Goal: Task Accomplishment & Management: Use online tool/utility

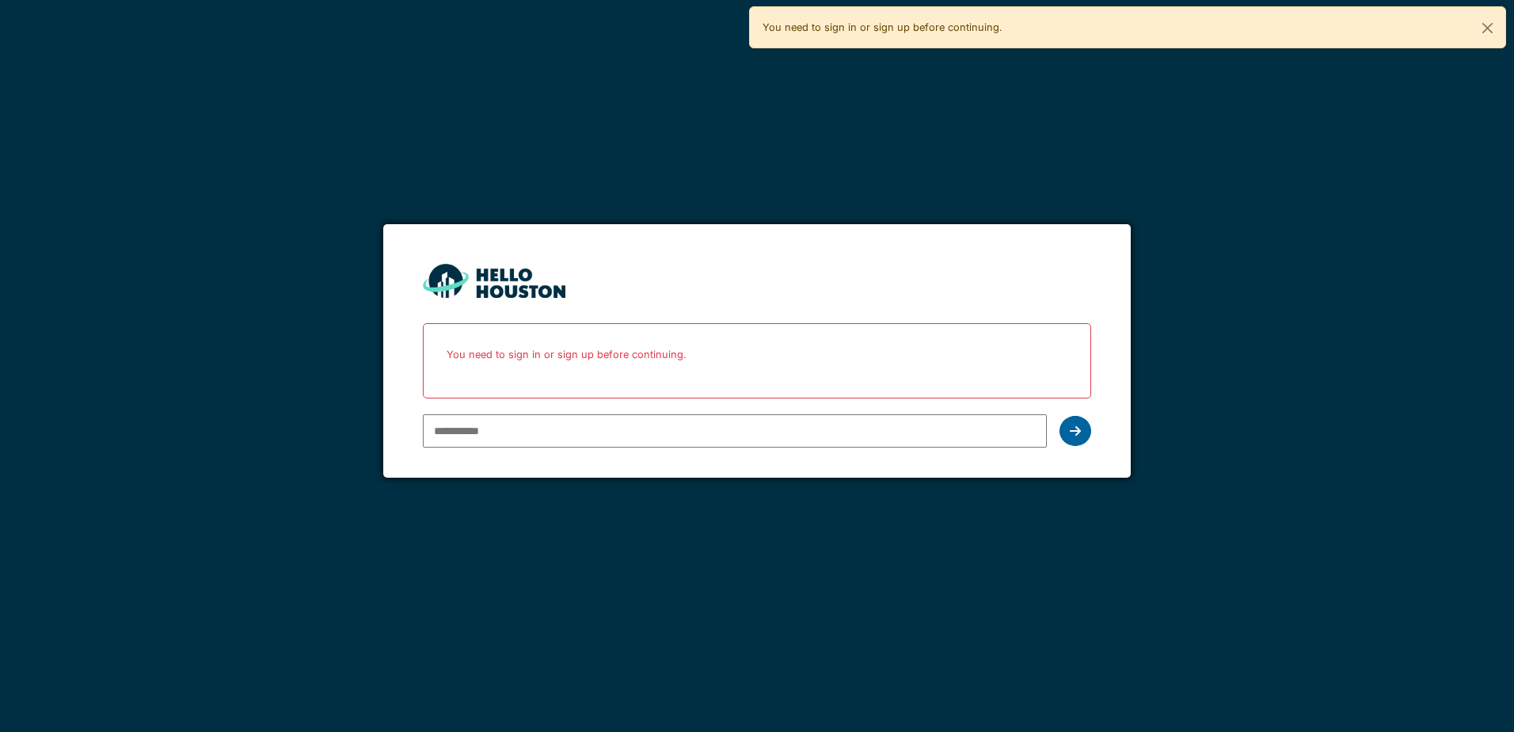
type input "**********"
click at [1079, 428] on icon at bounding box center [1075, 430] width 11 height 13
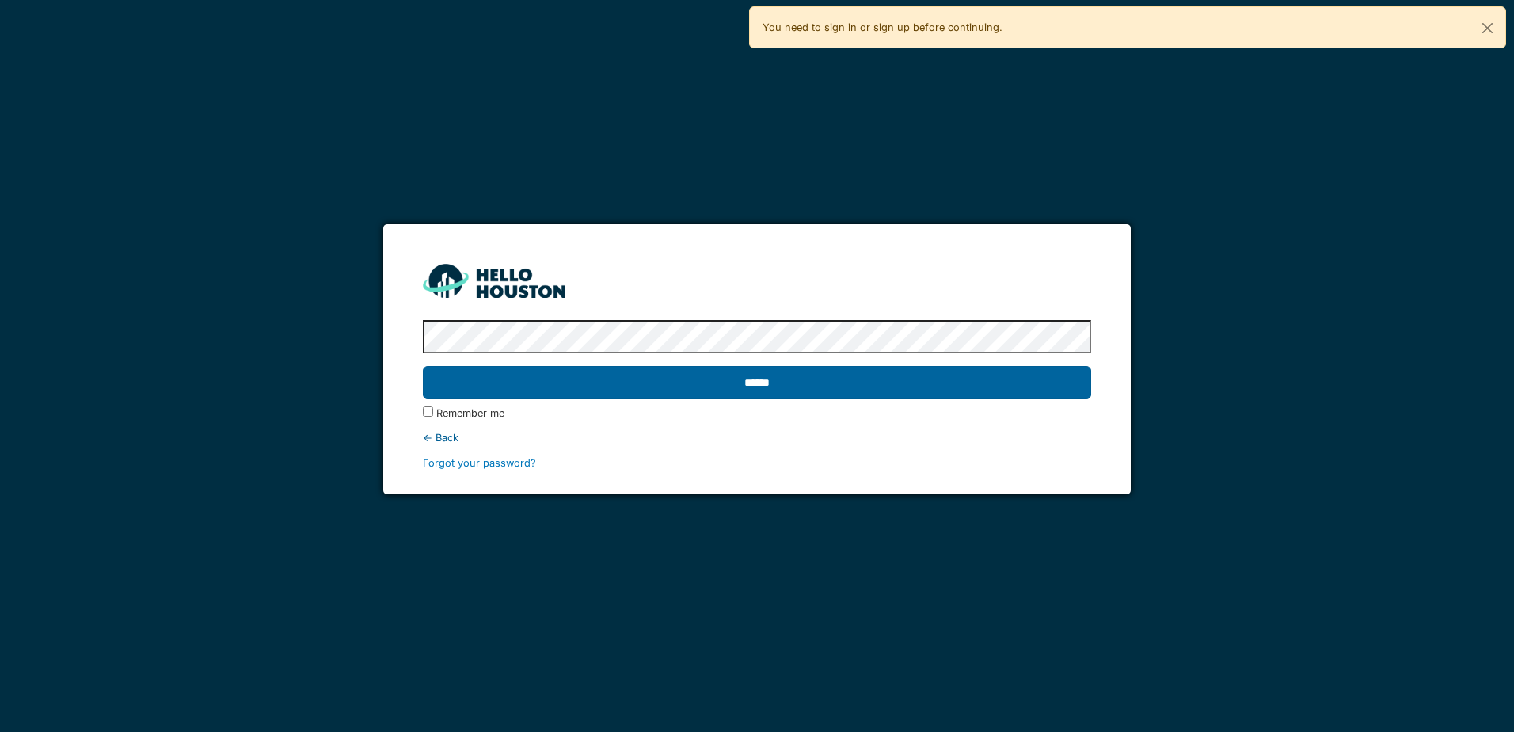
click at [809, 388] on input "******" at bounding box center [757, 382] width 668 height 33
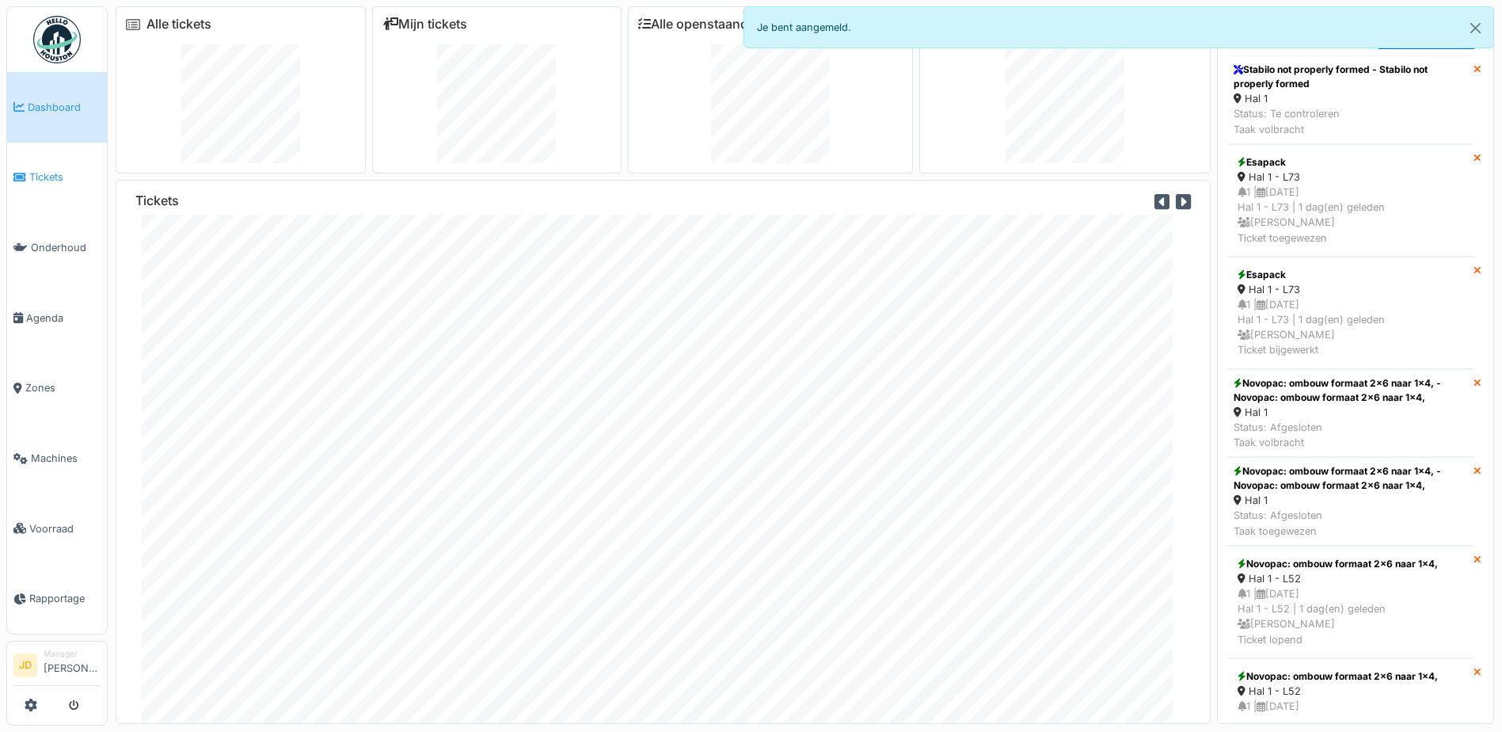
click at [47, 179] on span "Tickets" at bounding box center [64, 176] width 71 height 15
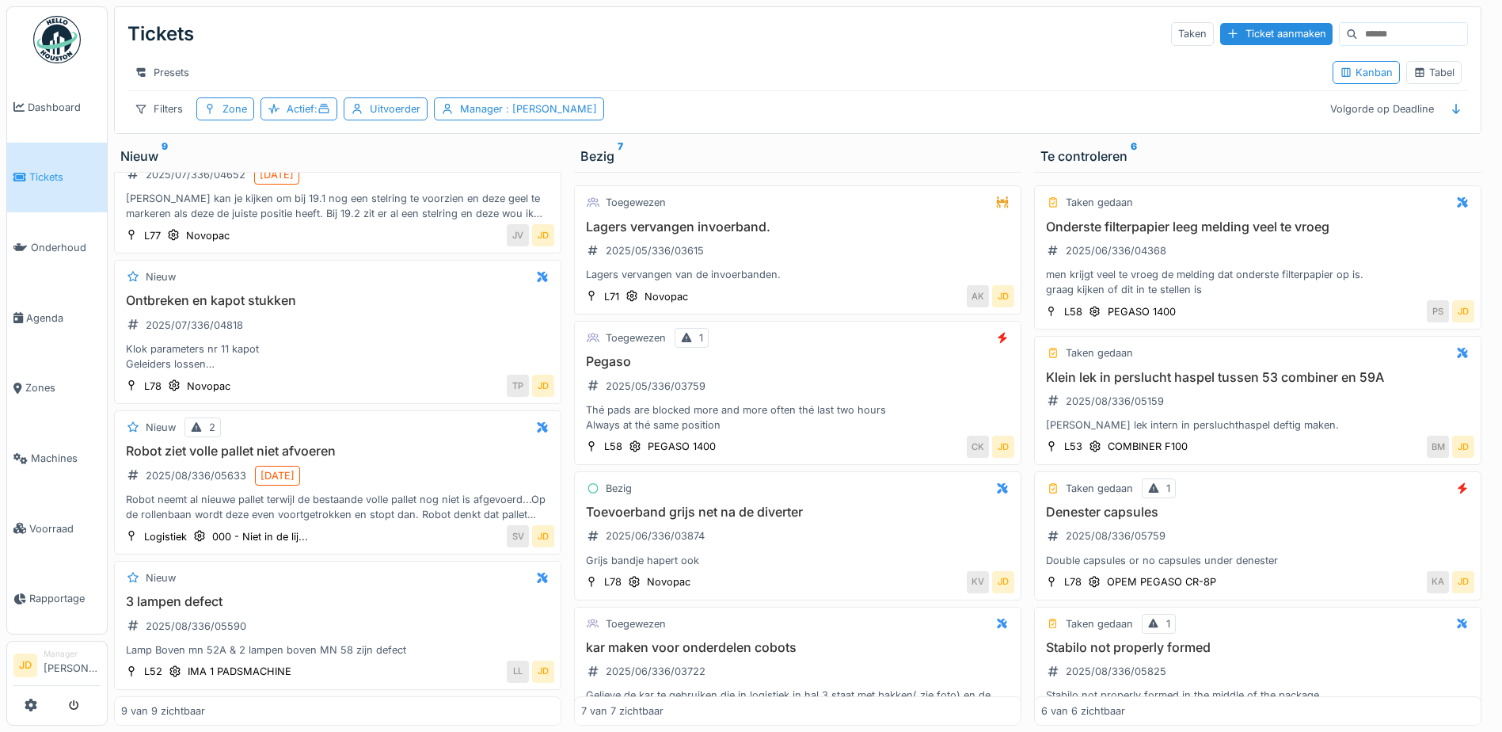
scroll to position [794, 0]
click at [464, 120] on div "Manager : Jasper De wit" at bounding box center [519, 108] width 170 height 23
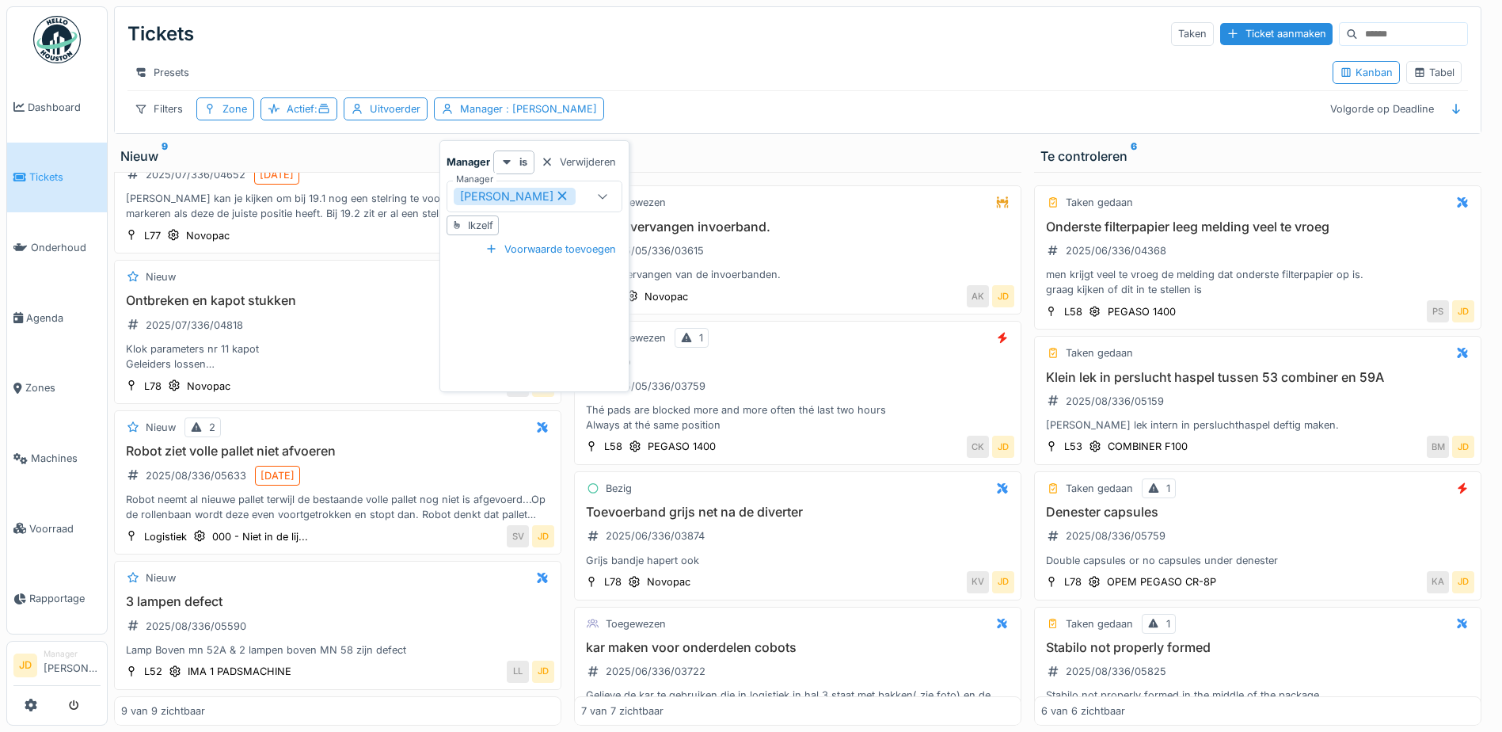
click at [569, 195] on div "[PERSON_NAME]" at bounding box center [520, 196] width 133 height 17
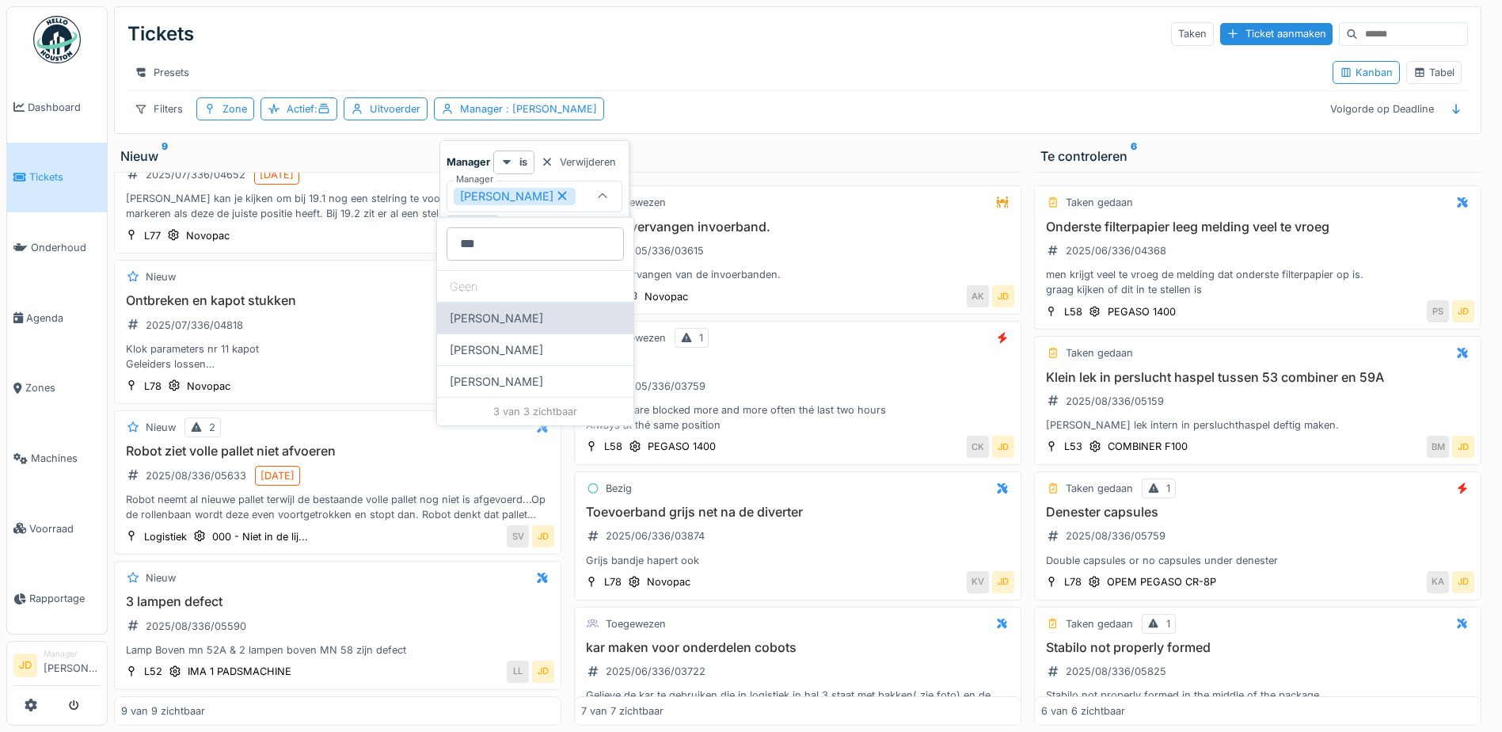
type input "***"
click at [520, 313] on div "Laurens Macris" at bounding box center [535, 318] width 196 height 32
type input "*********"
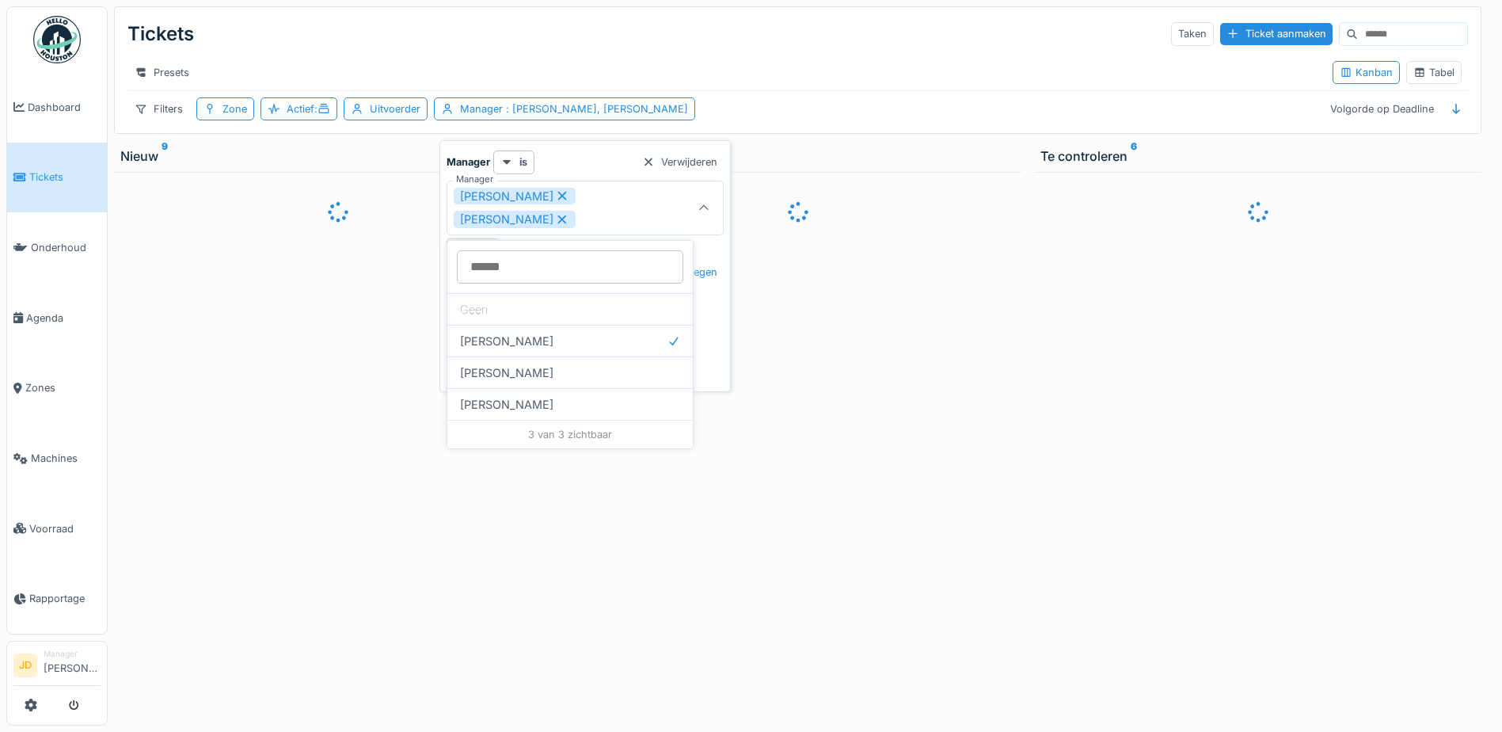
click at [770, 78] on div "Presets" at bounding box center [724, 72] width 1193 height 23
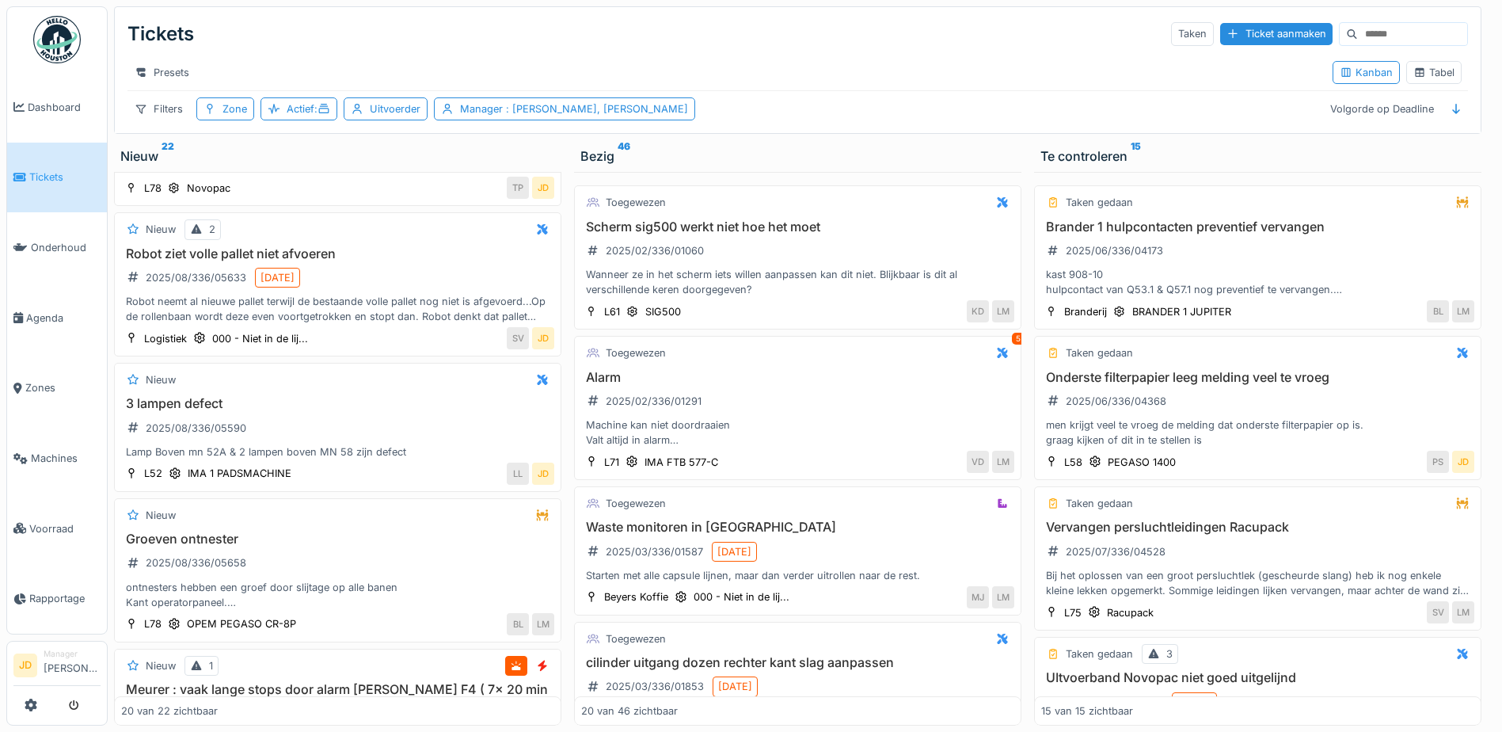
scroll to position [2217, 0]
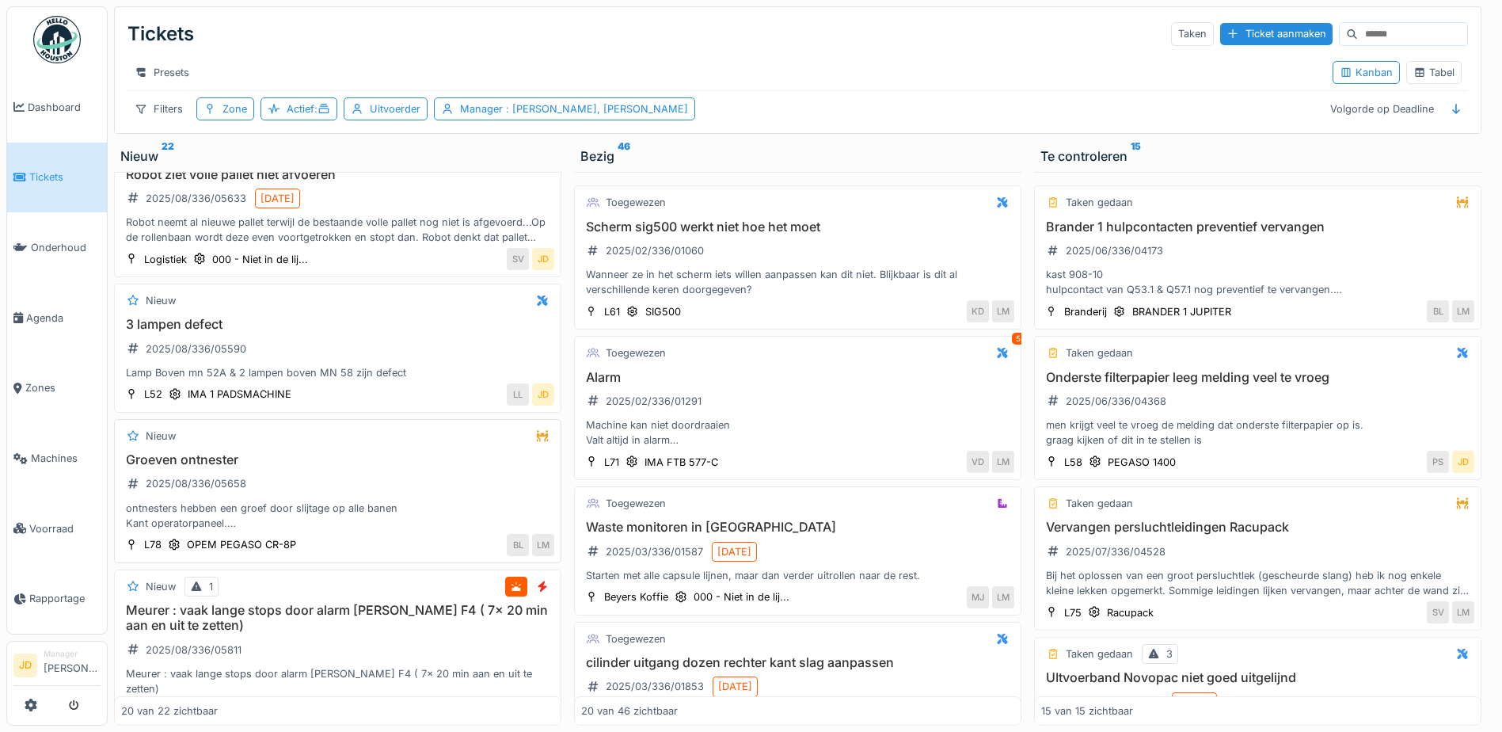
click at [442, 520] on div "Groeven ontnester 2025/08/336/05658 ontnesters hebben een groef door slijtage o…" at bounding box center [337, 491] width 433 height 78
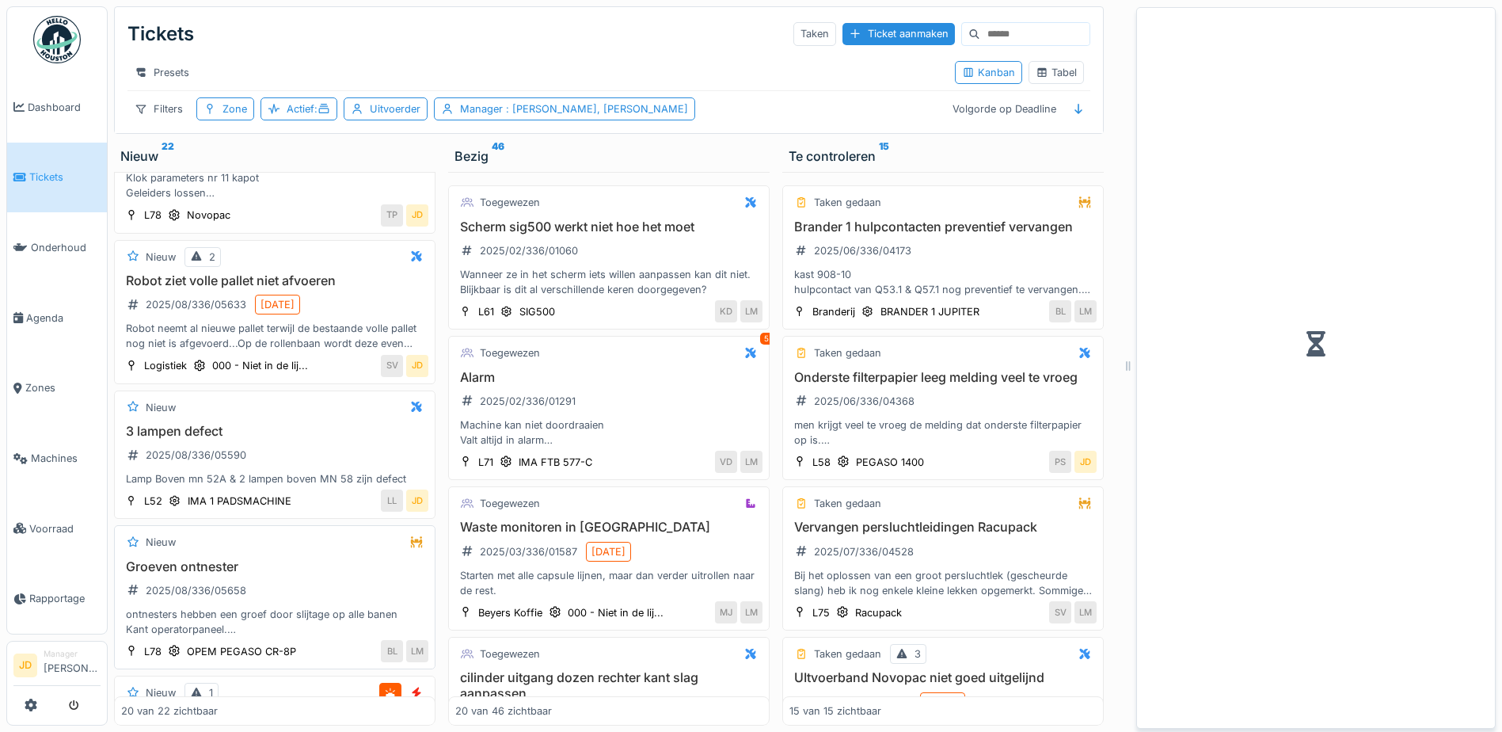
scroll to position [2309, 0]
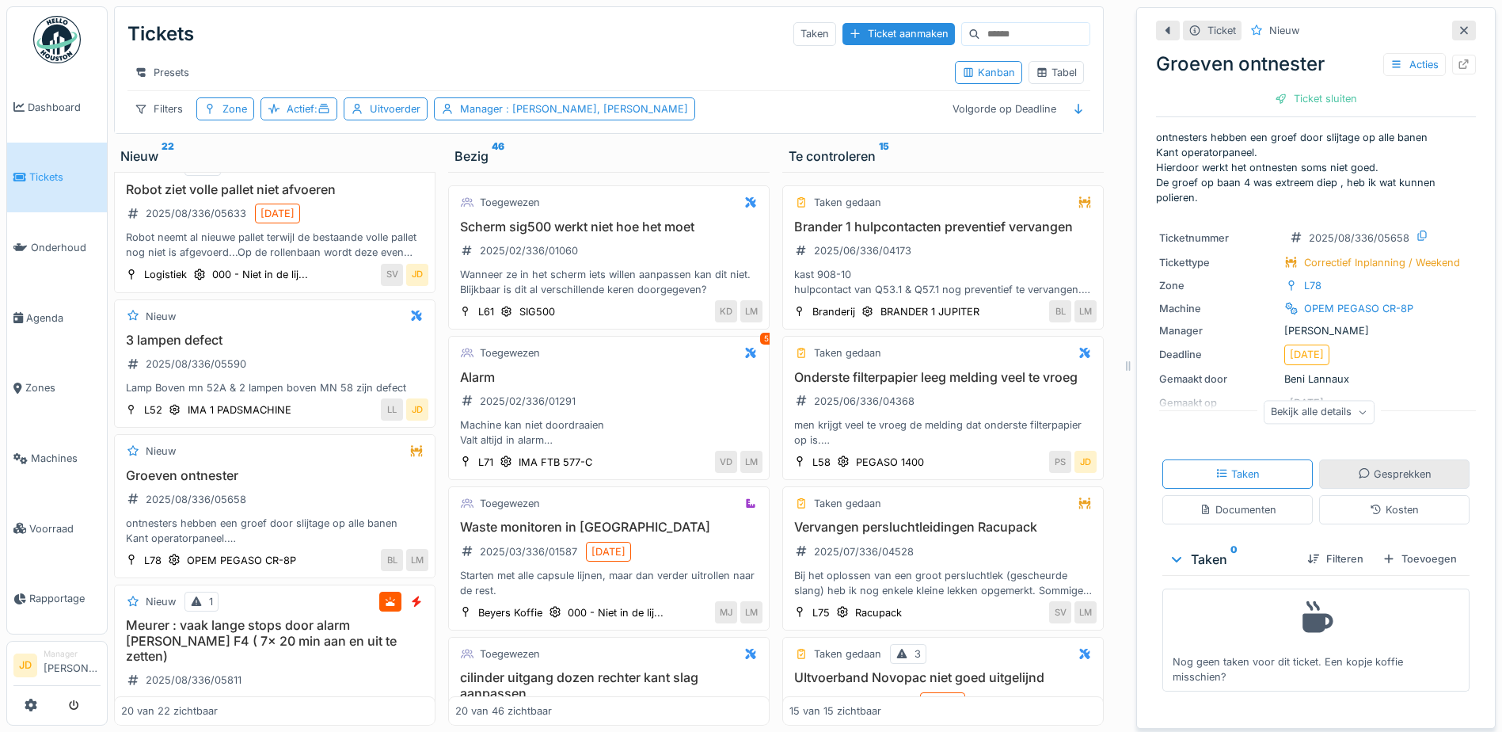
click at [1319, 474] on div "Gesprekken" at bounding box center [1394, 473] width 150 height 29
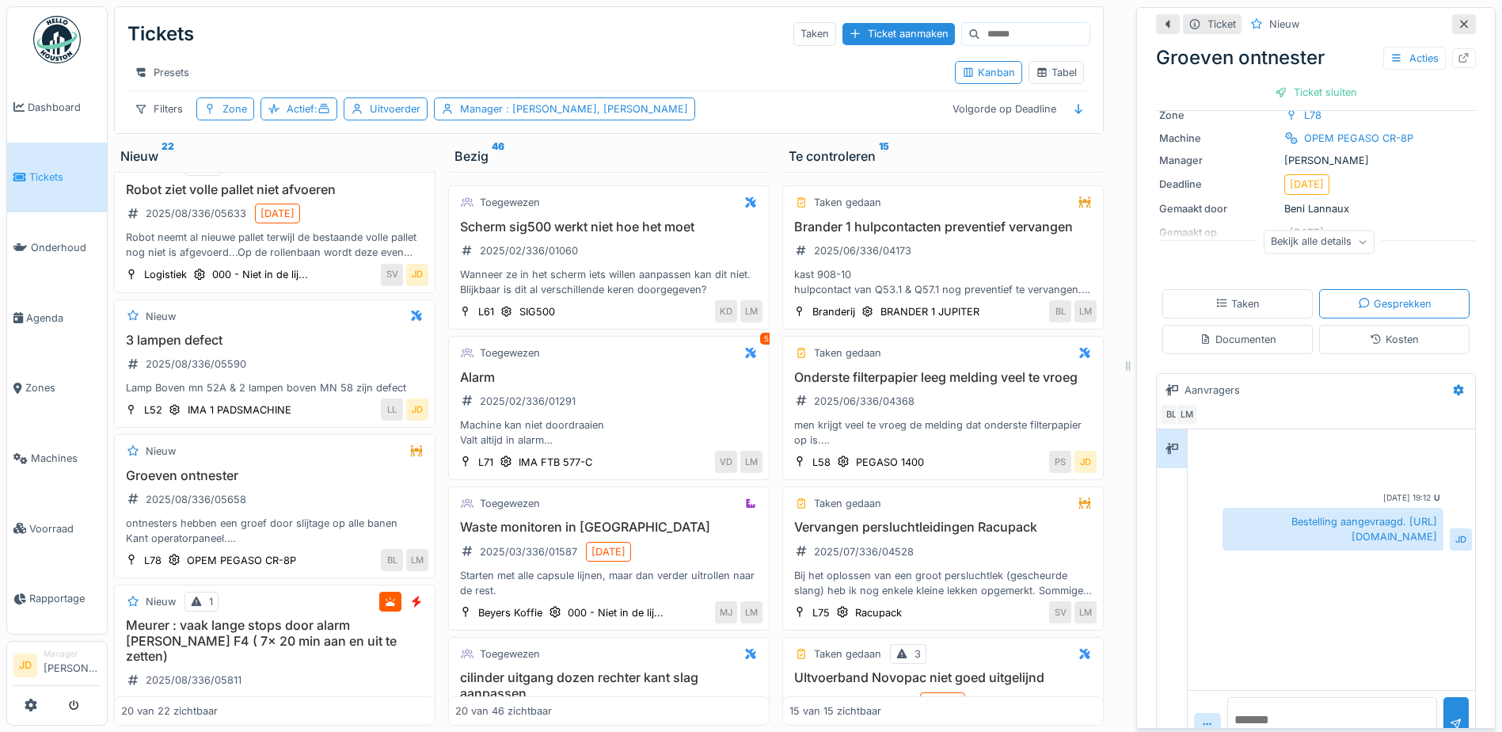
scroll to position [209, 0]
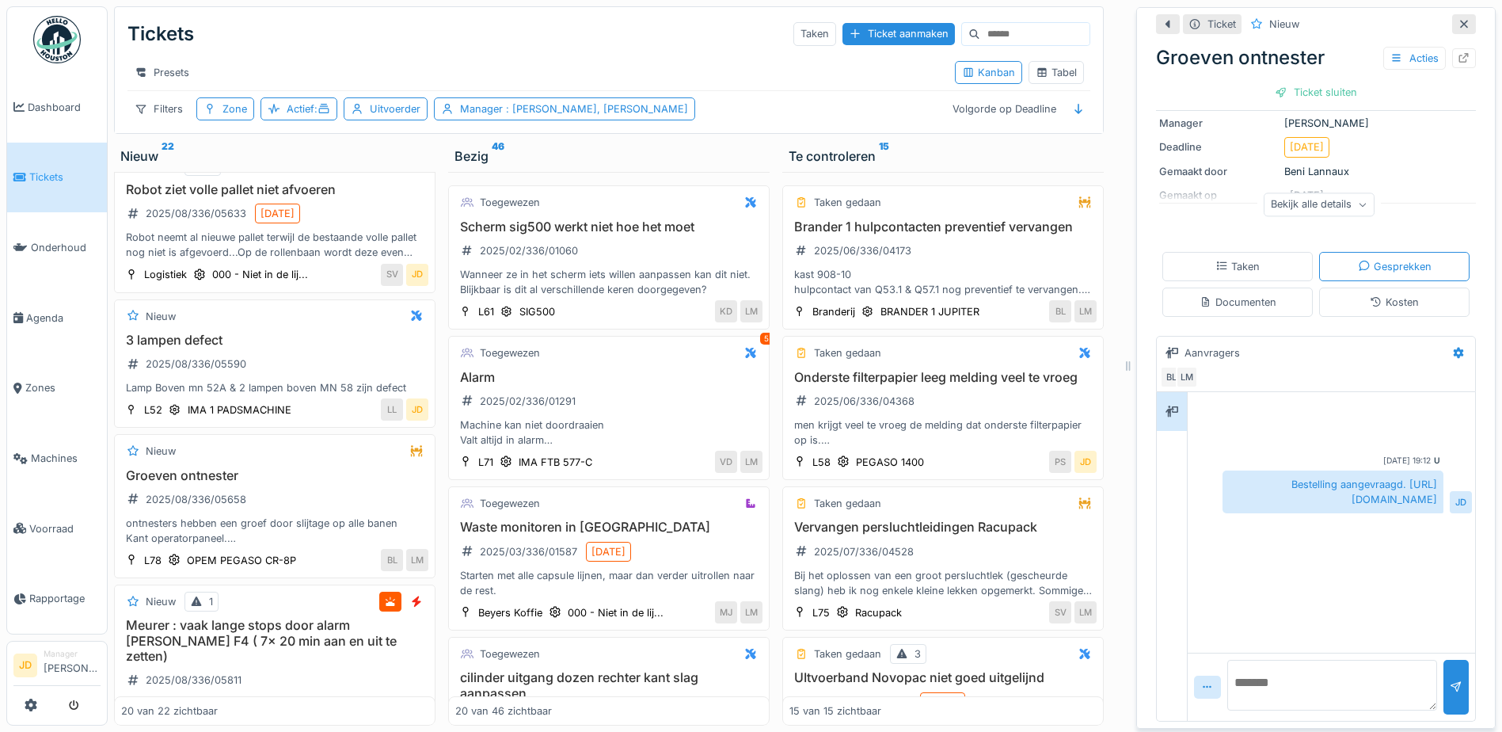
click at [1458, 17] on div at bounding box center [1464, 24] width 13 height 15
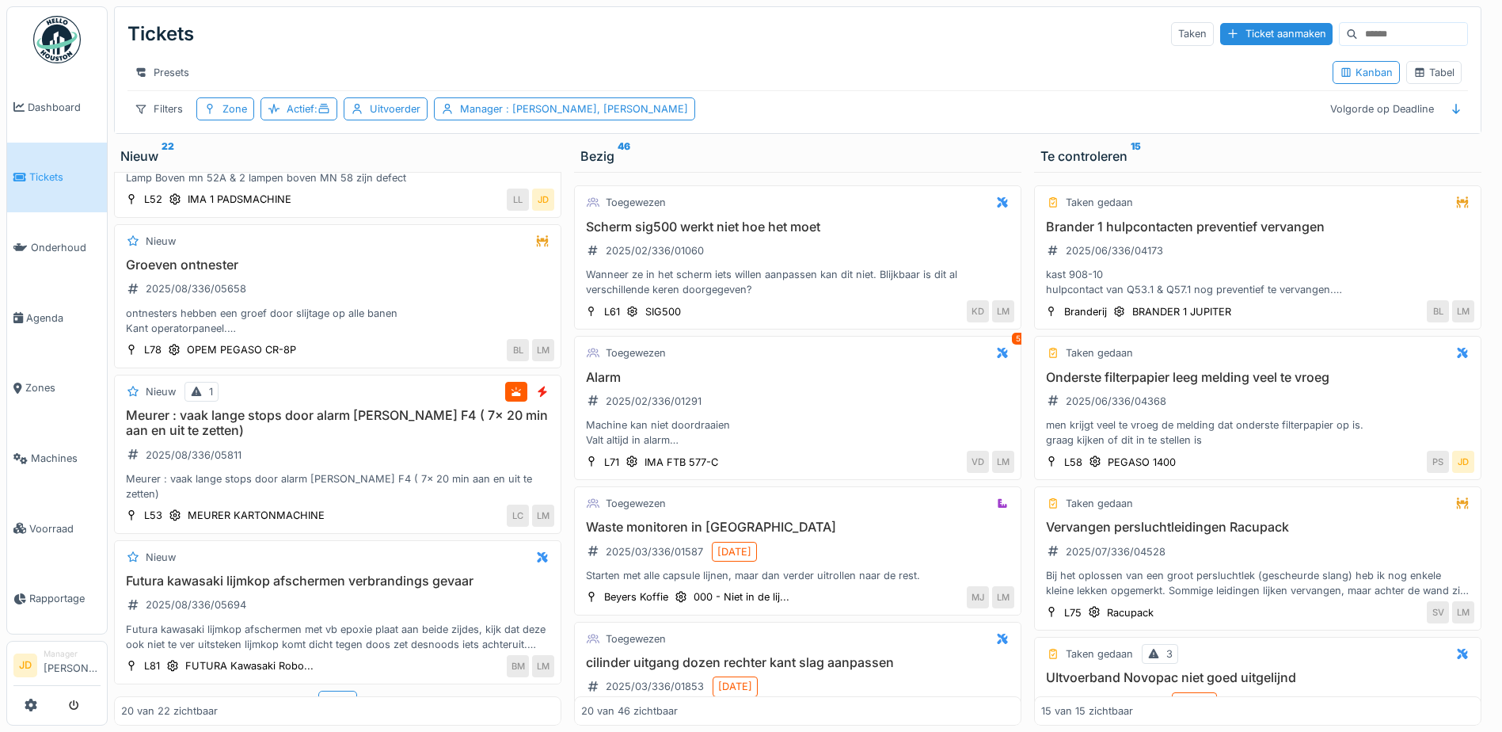
scroll to position [2442, 0]
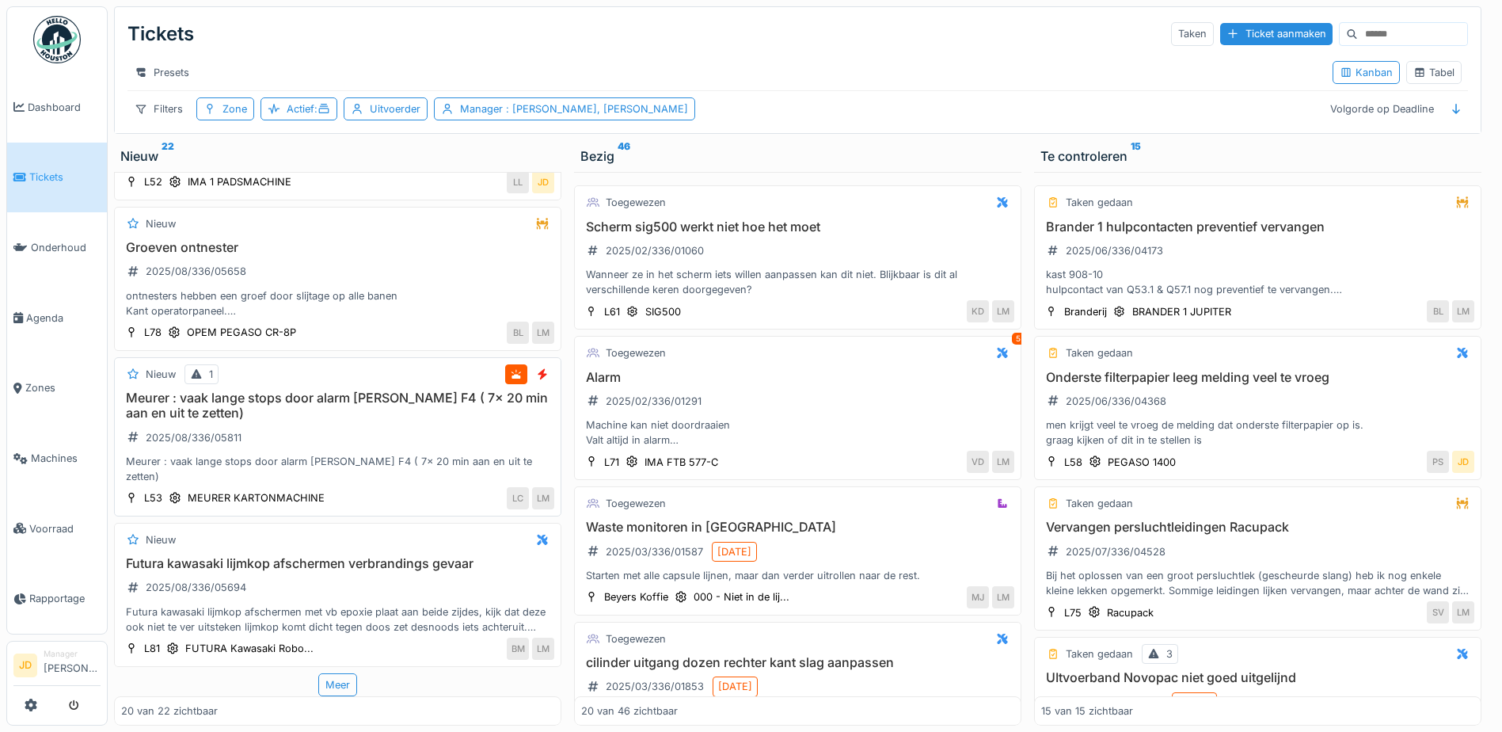
click at [448, 437] on div "Meurer : vaak lange stops door alarm Nordson F4 ( 7x 20 min aan en uit te zette…" at bounding box center [337, 436] width 433 height 93
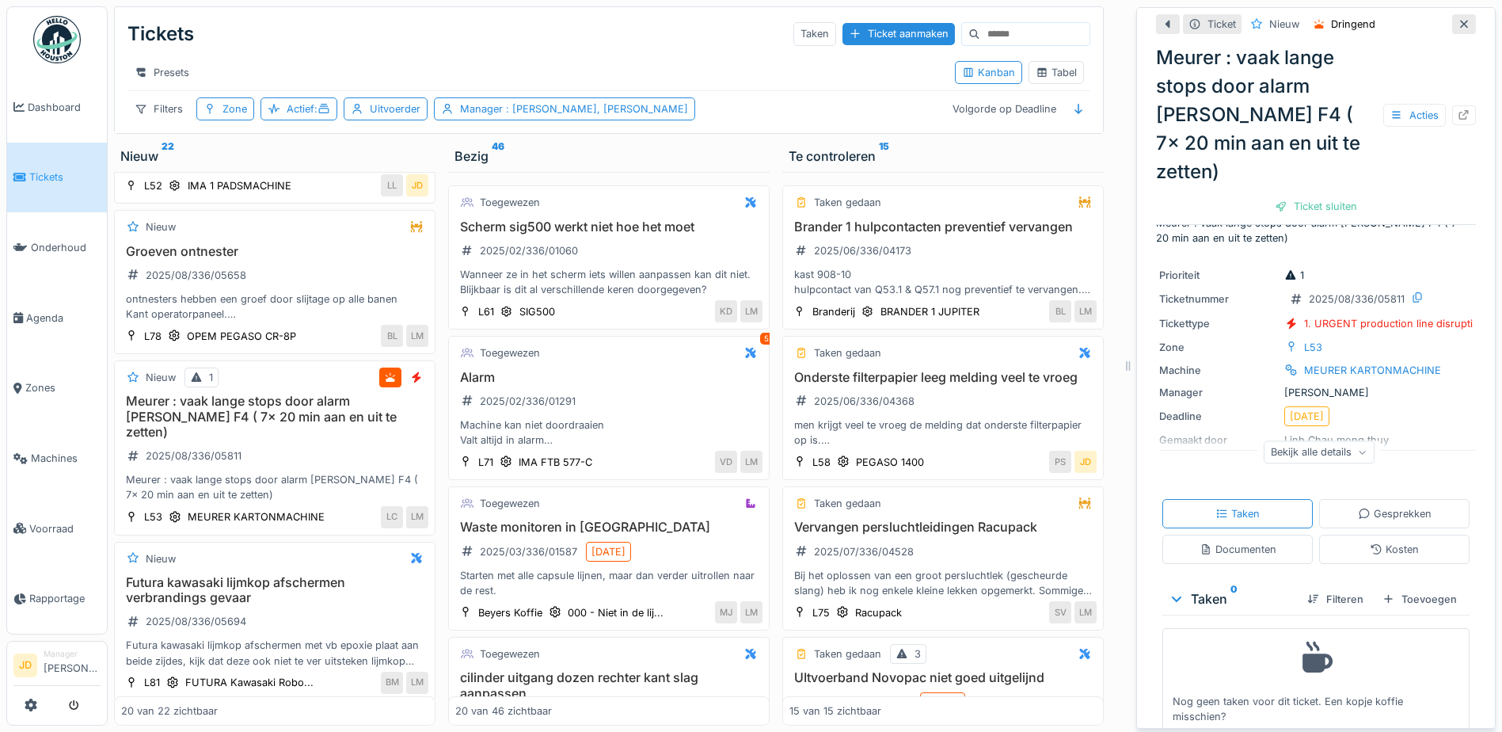
scroll to position [53, 0]
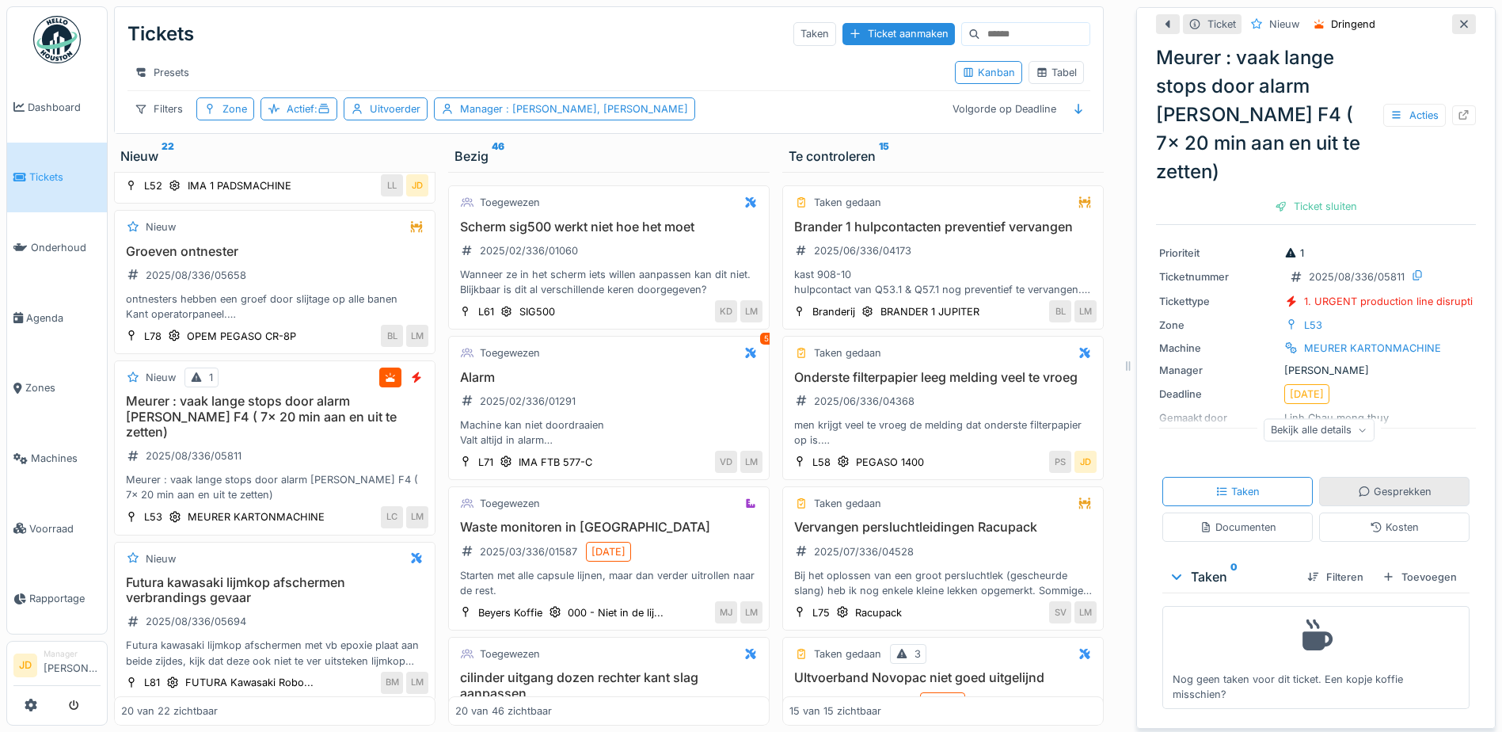
click at [1332, 481] on div "Gesprekken" at bounding box center [1394, 491] width 150 height 29
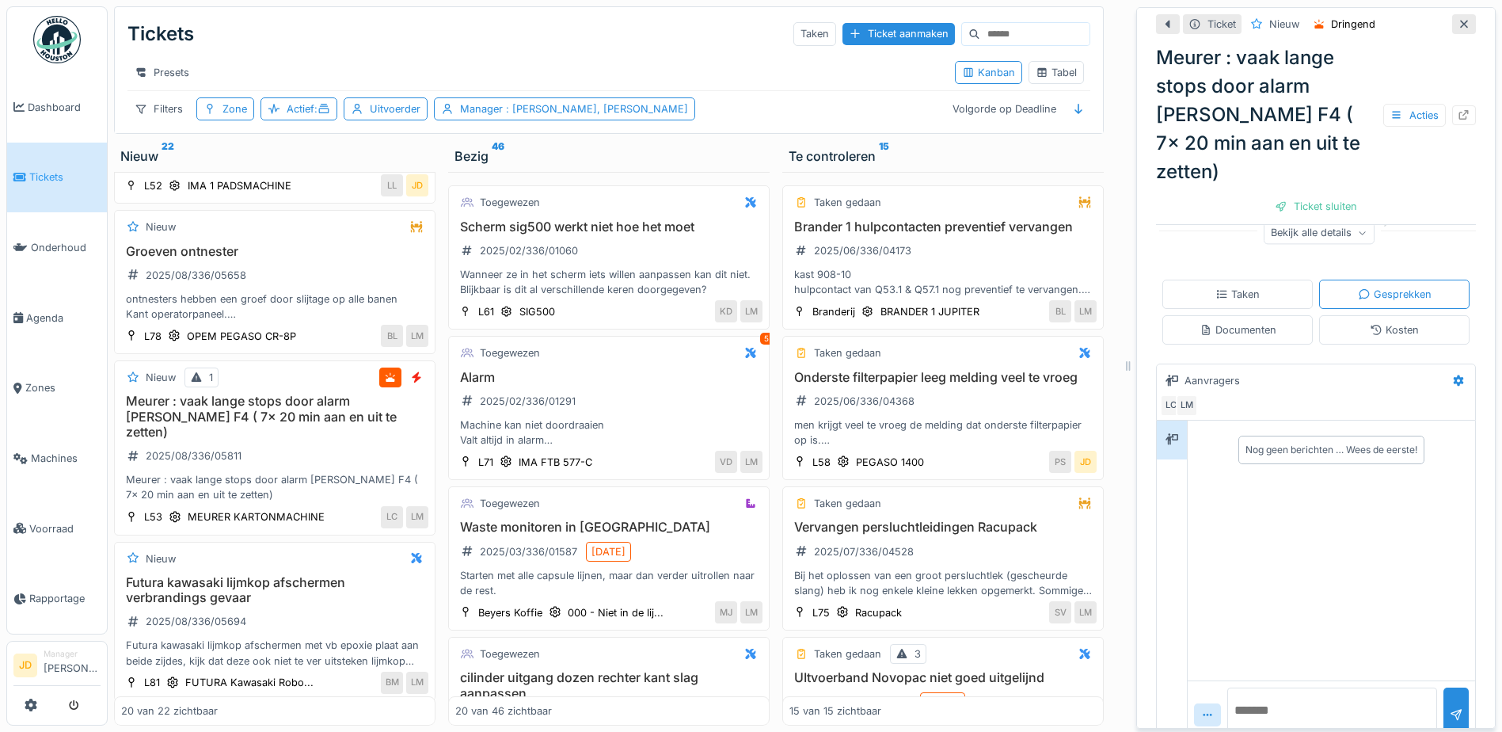
scroll to position [278, 0]
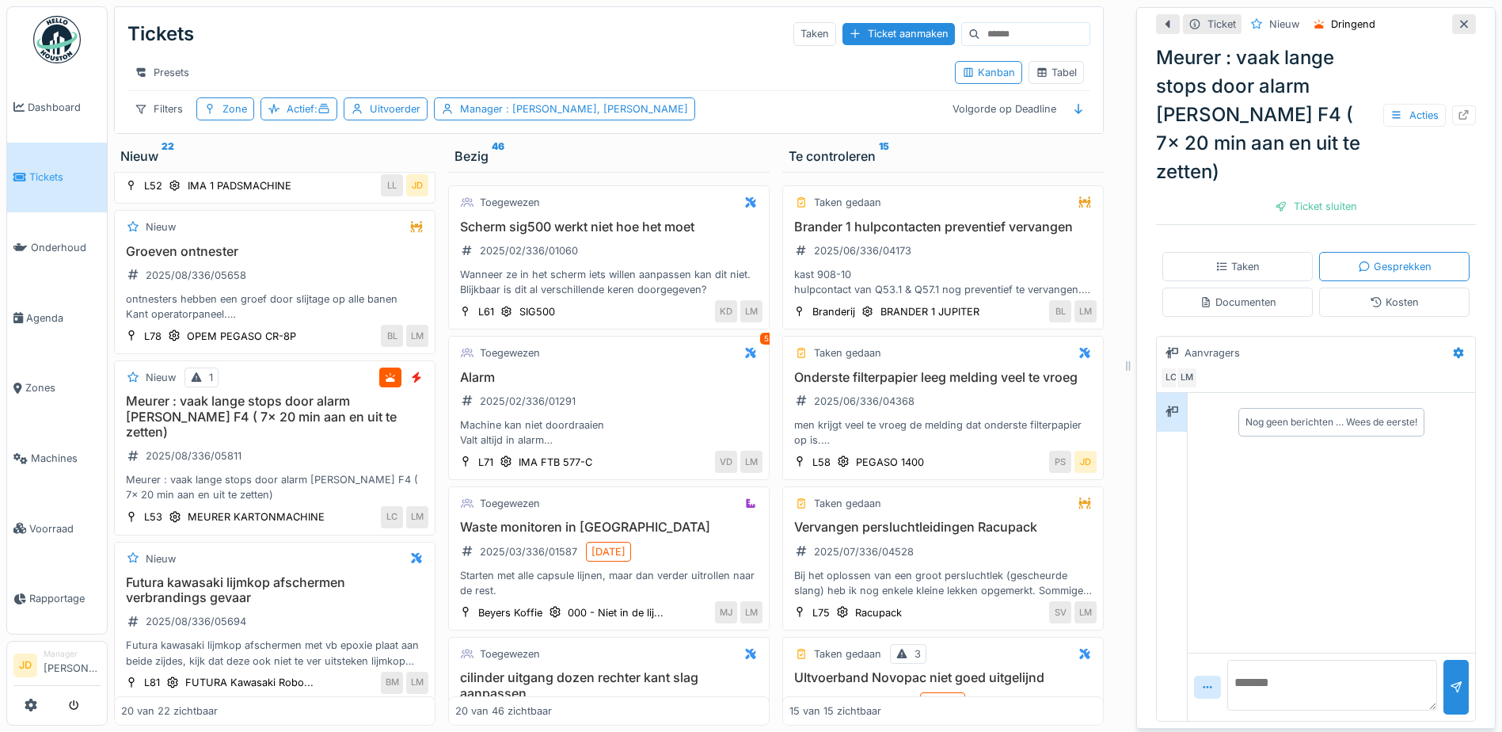
click at [1262, 667] on textarea at bounding box center [1333, 685] width 210 height 51
type textarea "*"
type textarea "**********"
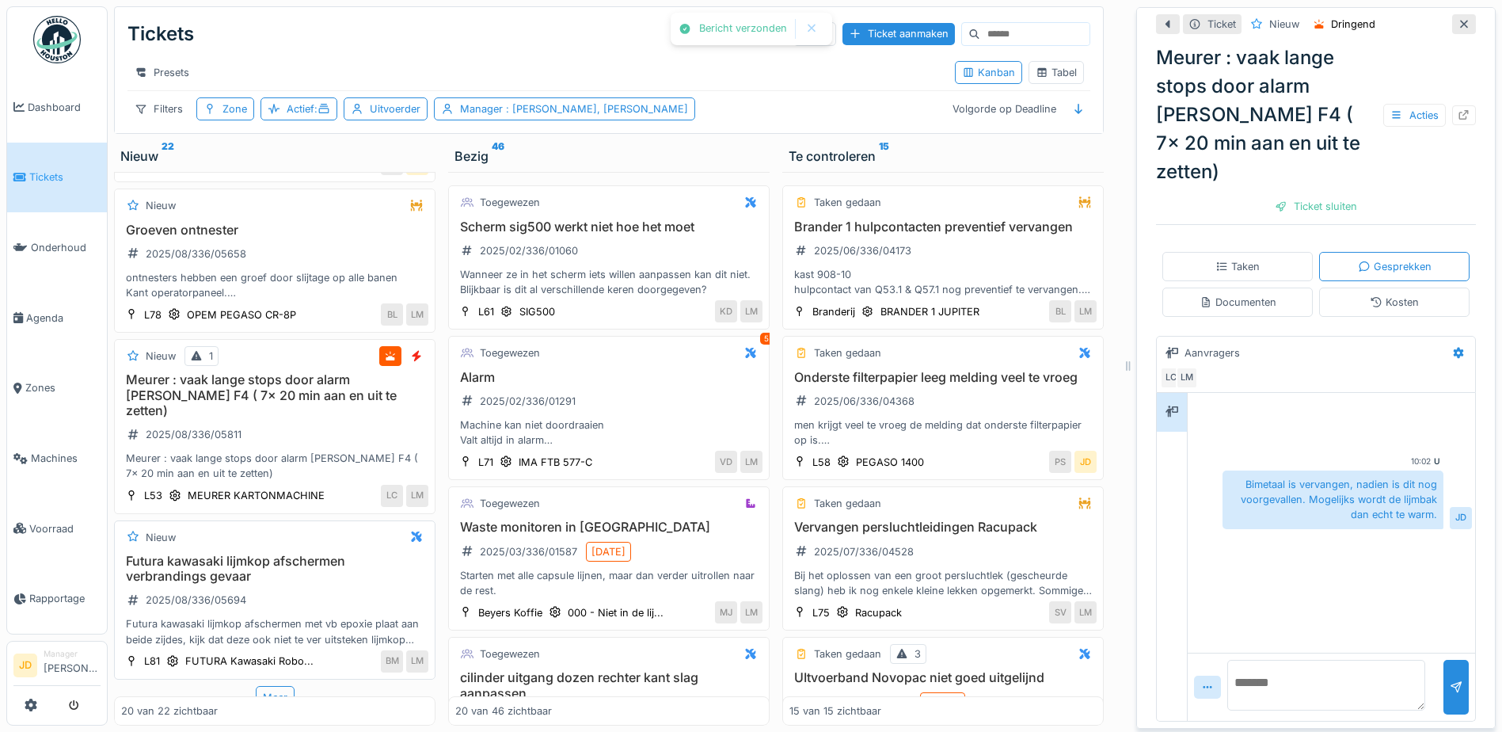
scroll to position [2564, 0]
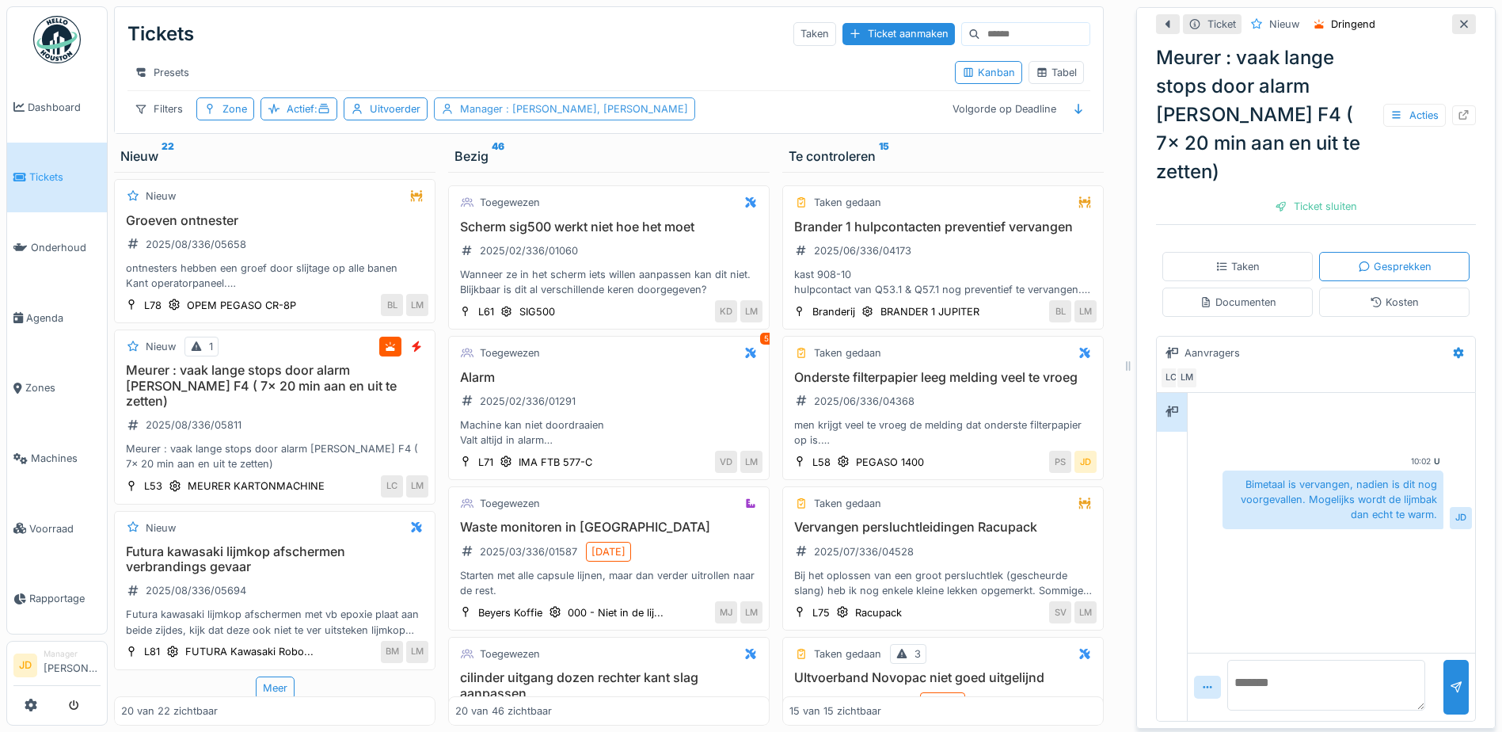
click at [535, 116] on div "Manager : Jasper De wit, Laurens Macris" at bounding box center [574, 108] width 228 height 15
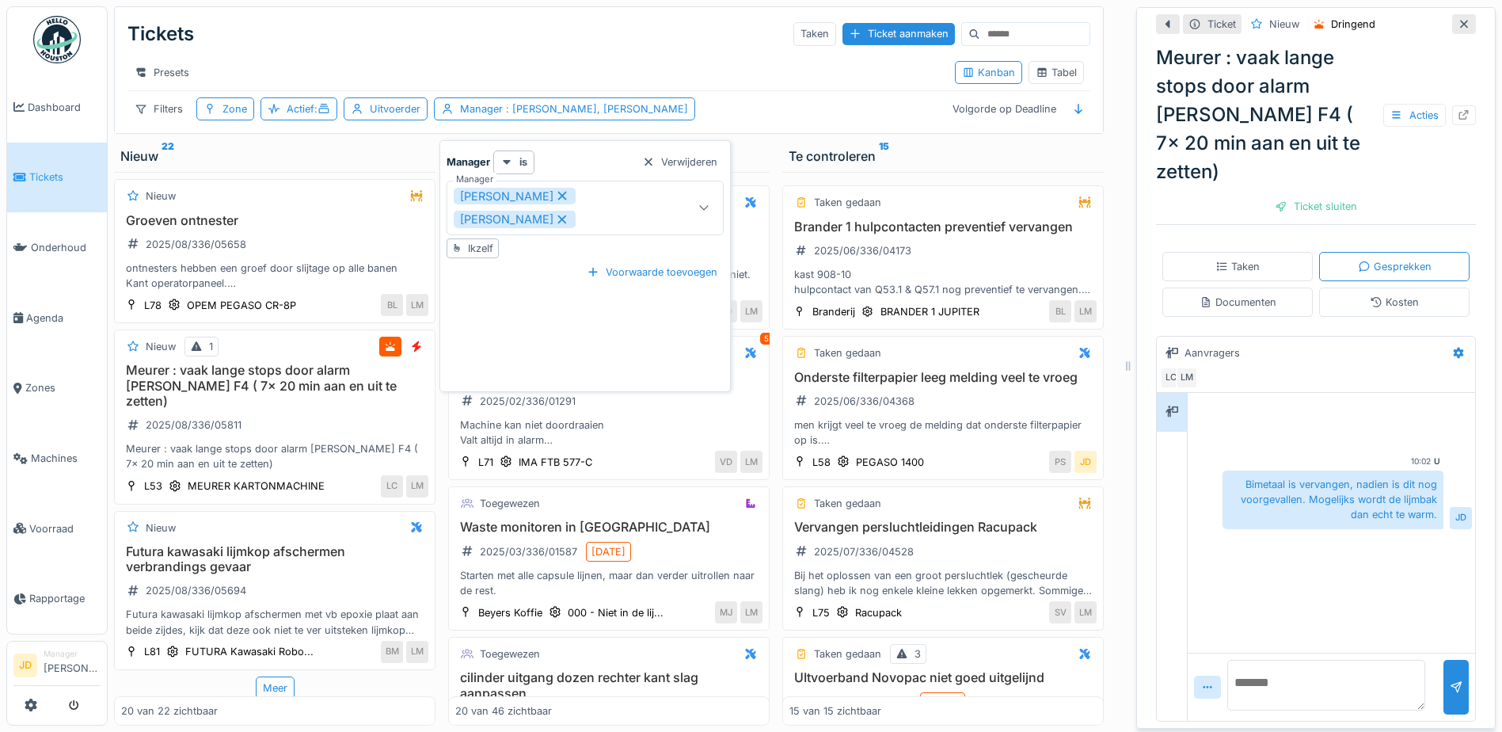
click at [555, 214] on icon at bounding box center [562, 219] width 14 height 11
type input "****"
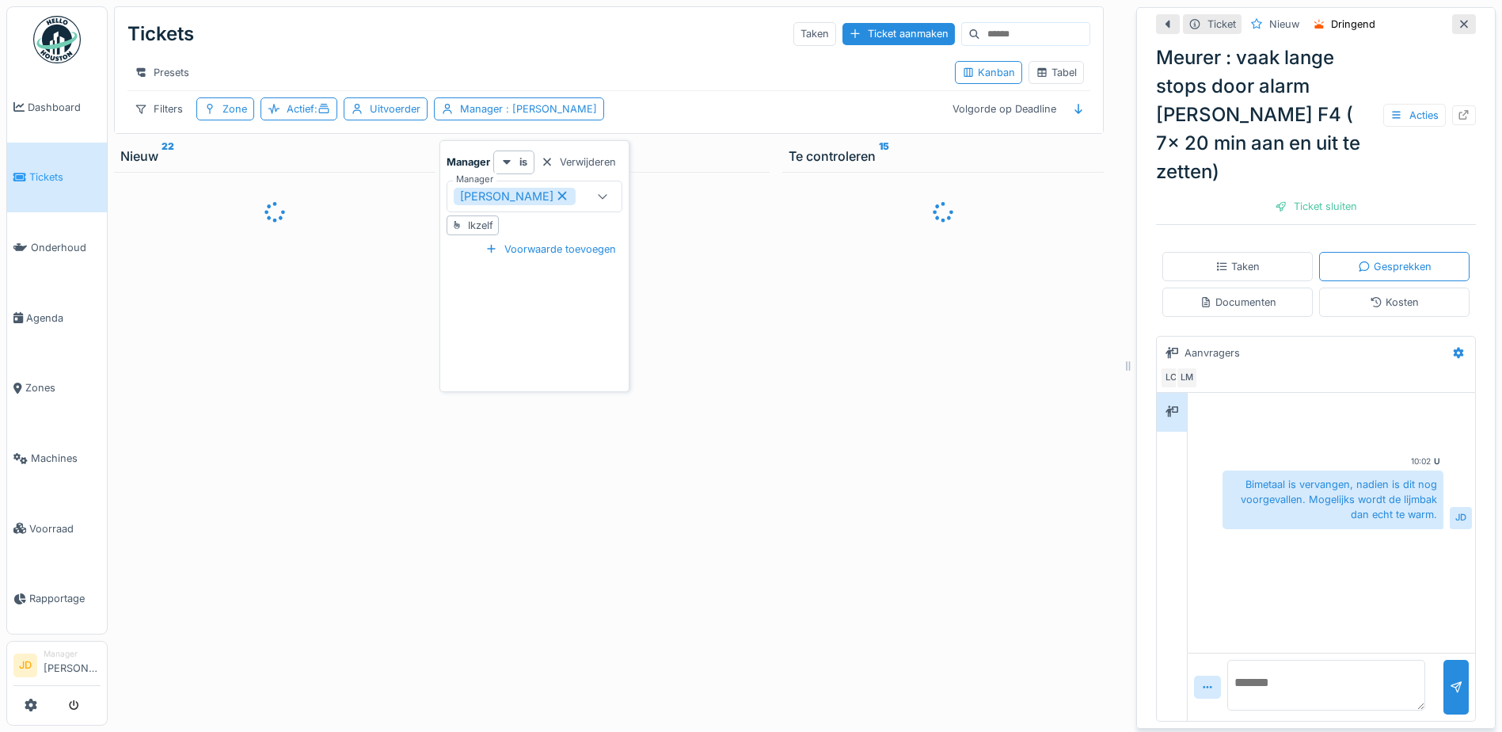
scroll to position [0, 0]
click at [634, 61] on div "Presets" at bounding box center [535, 72] width 815 height 23
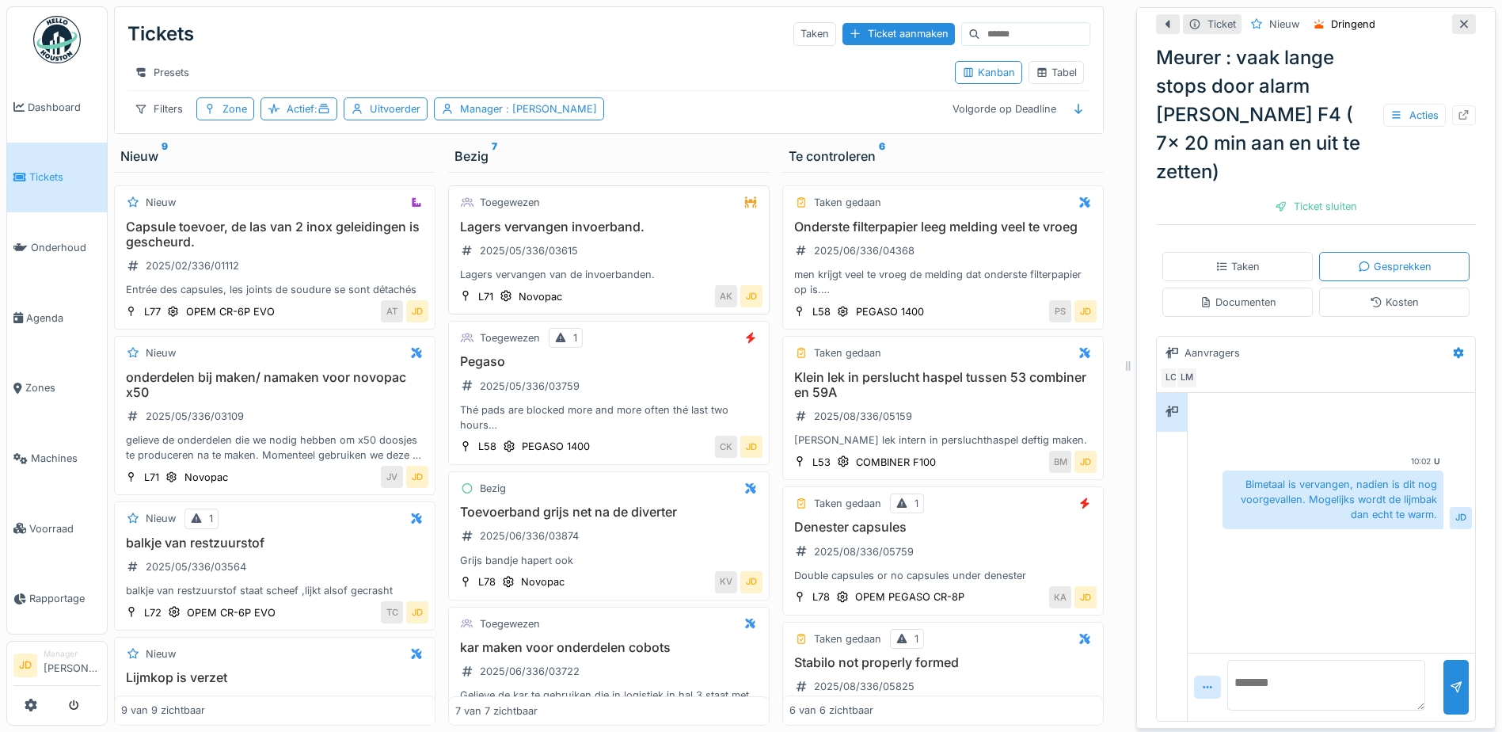
click at [655, 246] on div "Lagers vervangen invoerband. 2025/05/336/03615 Lagers vervangen van de invoerba…" at bounding box center [608, 250] width 307 height 63
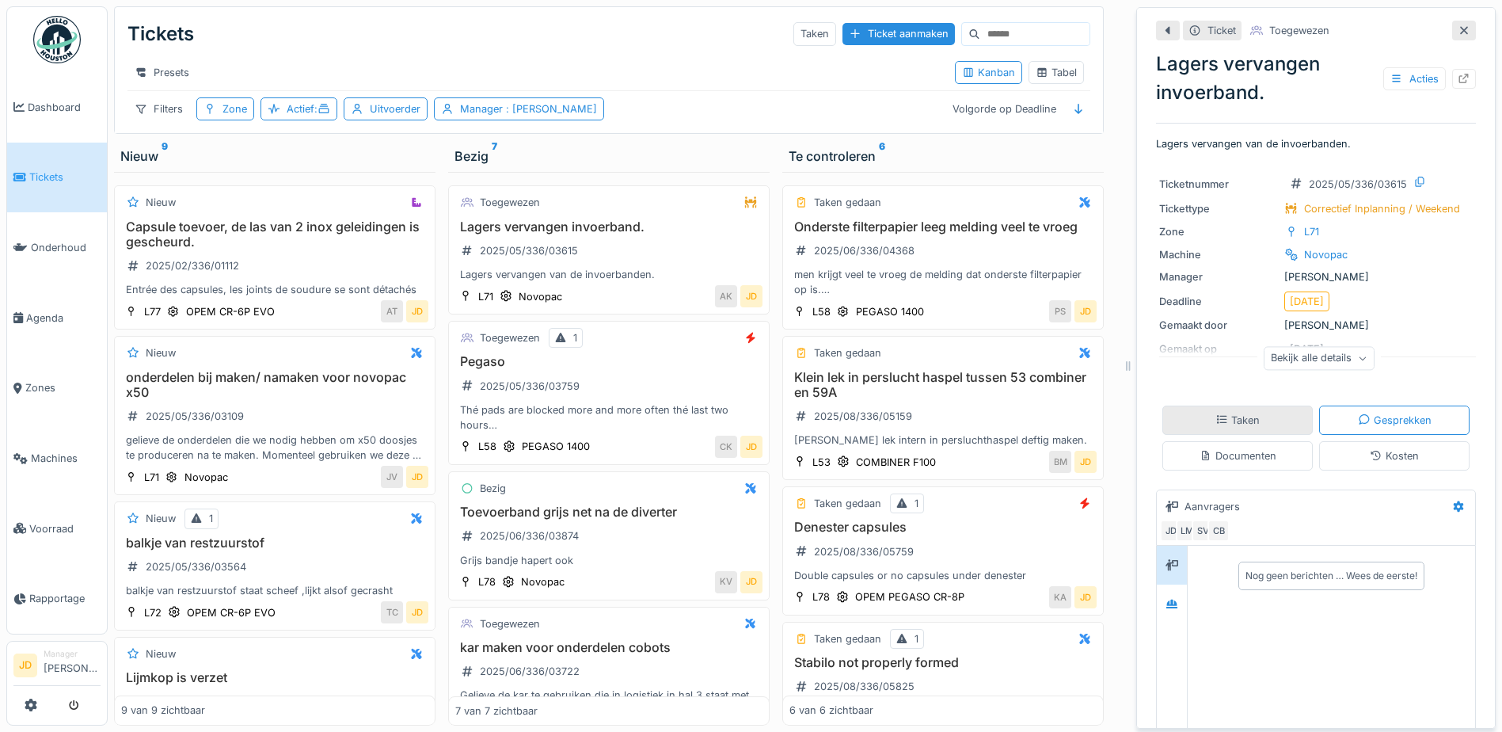
click at [1239, 417] on div "Taken" at bounding box center [1238, 420] width 44 height 15
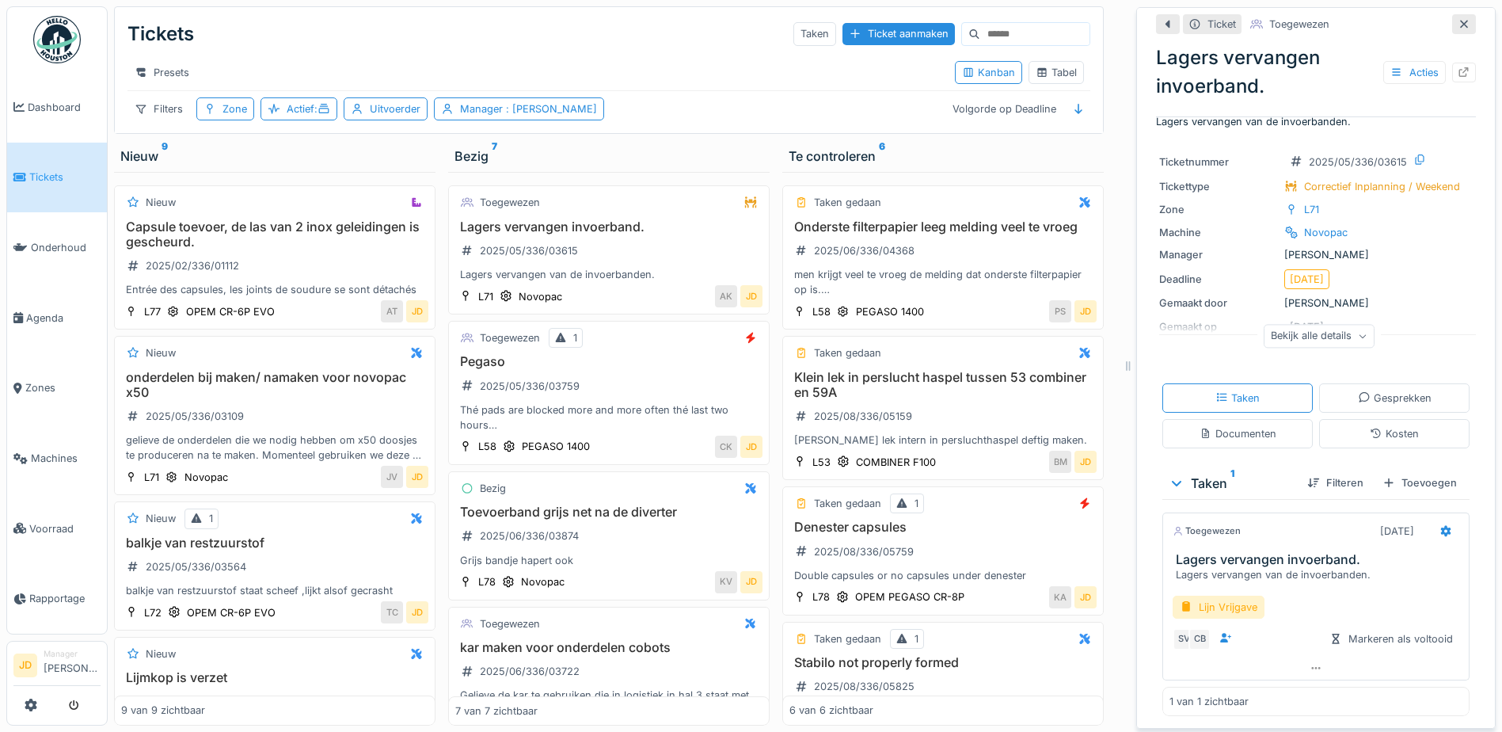
click at [1458, 20] on div at bounding box center [1464, 24] width 13 height 15
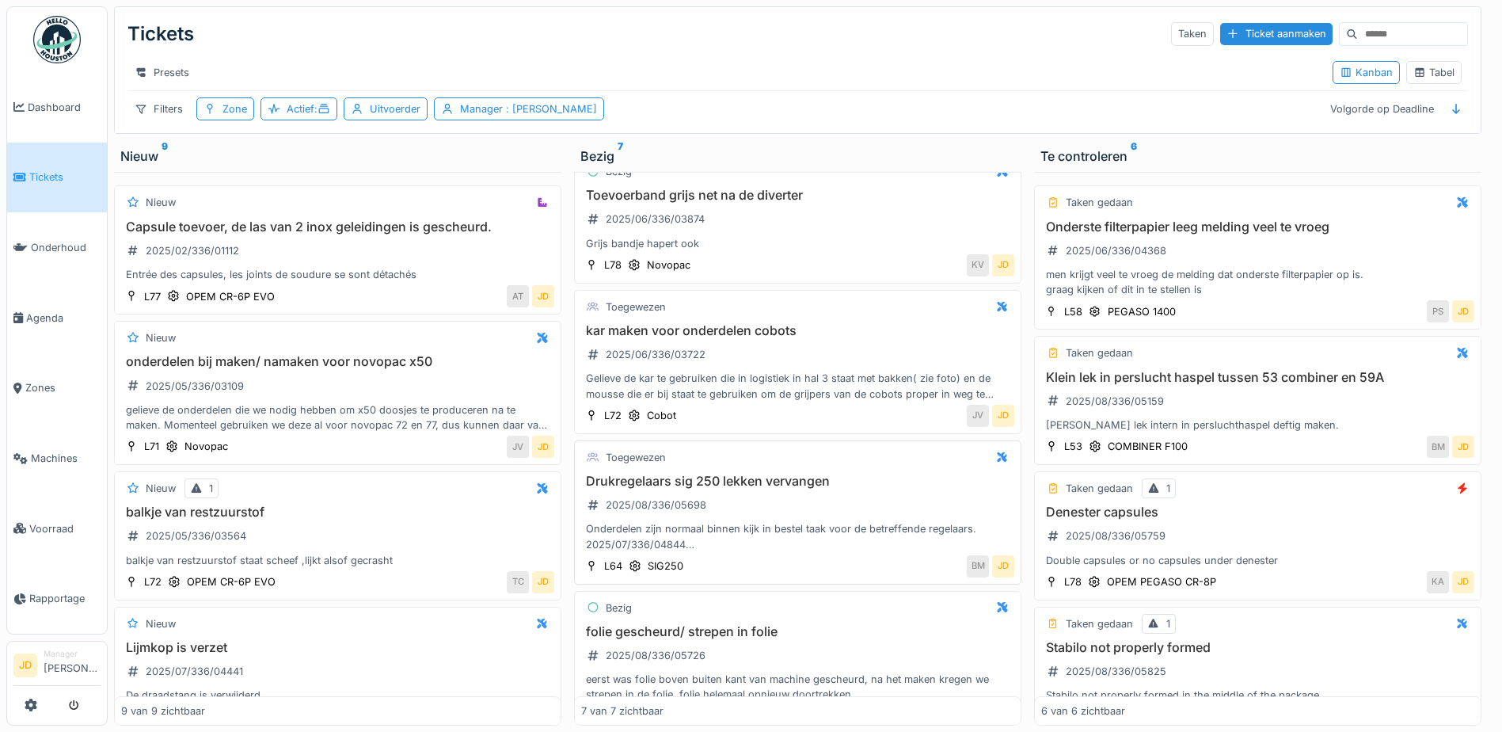
scroll to position [396, 0]
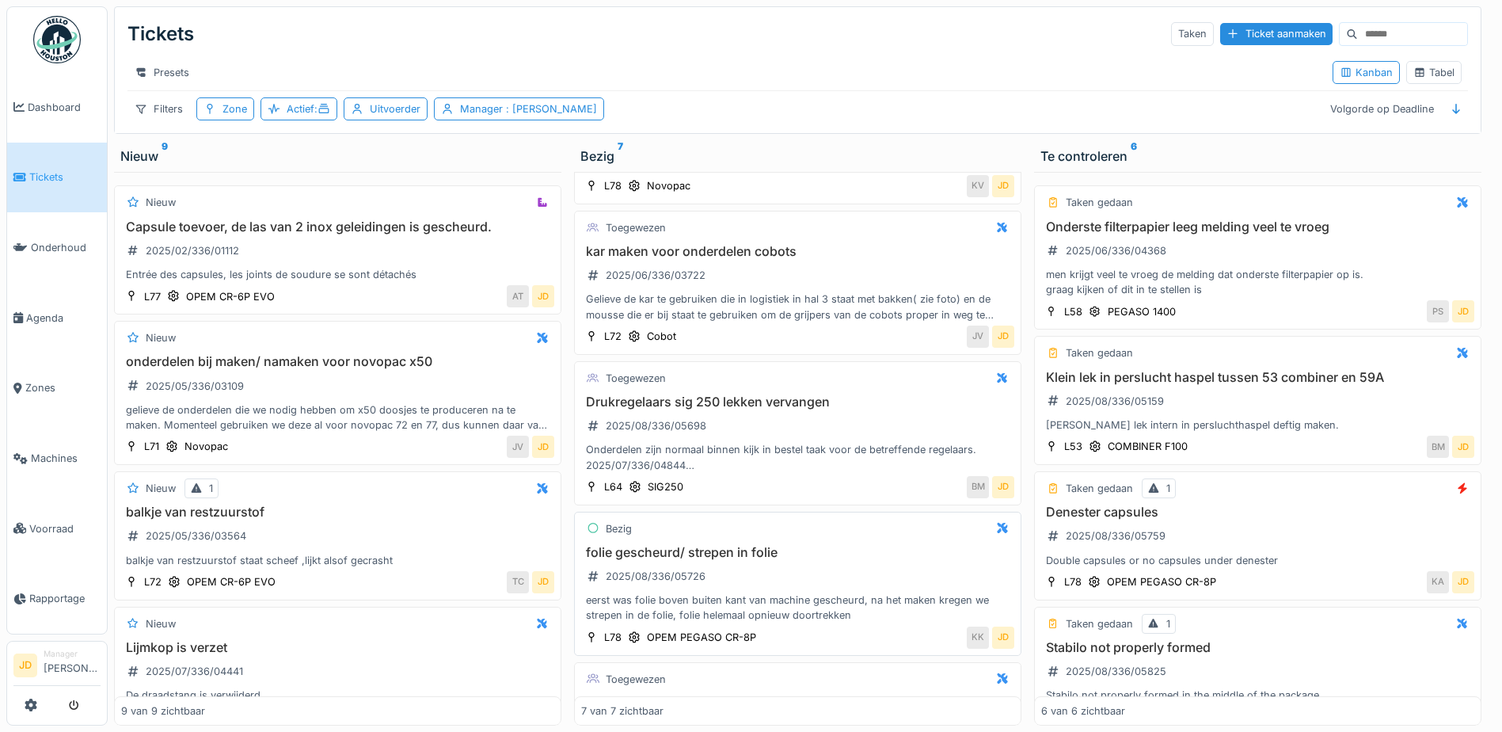
click at [864, 539] on div "Bezig folie gescheurd/ strepen in folie 2025/08/336/05726 eerst was folie boven…" at bounding box center [797, 584] width 447 height 144
click at [862, 543] on div "Bezig folie gescheurd/ strepen in folie 2025/08/336/05726 eerst was folie boven…" at bounding box center [797, 584] width 447 height 144
click at [691, 546] on h3 "folie gescheurd/ strepen in folie" at bounding box center [797, 552] width 433 height 15
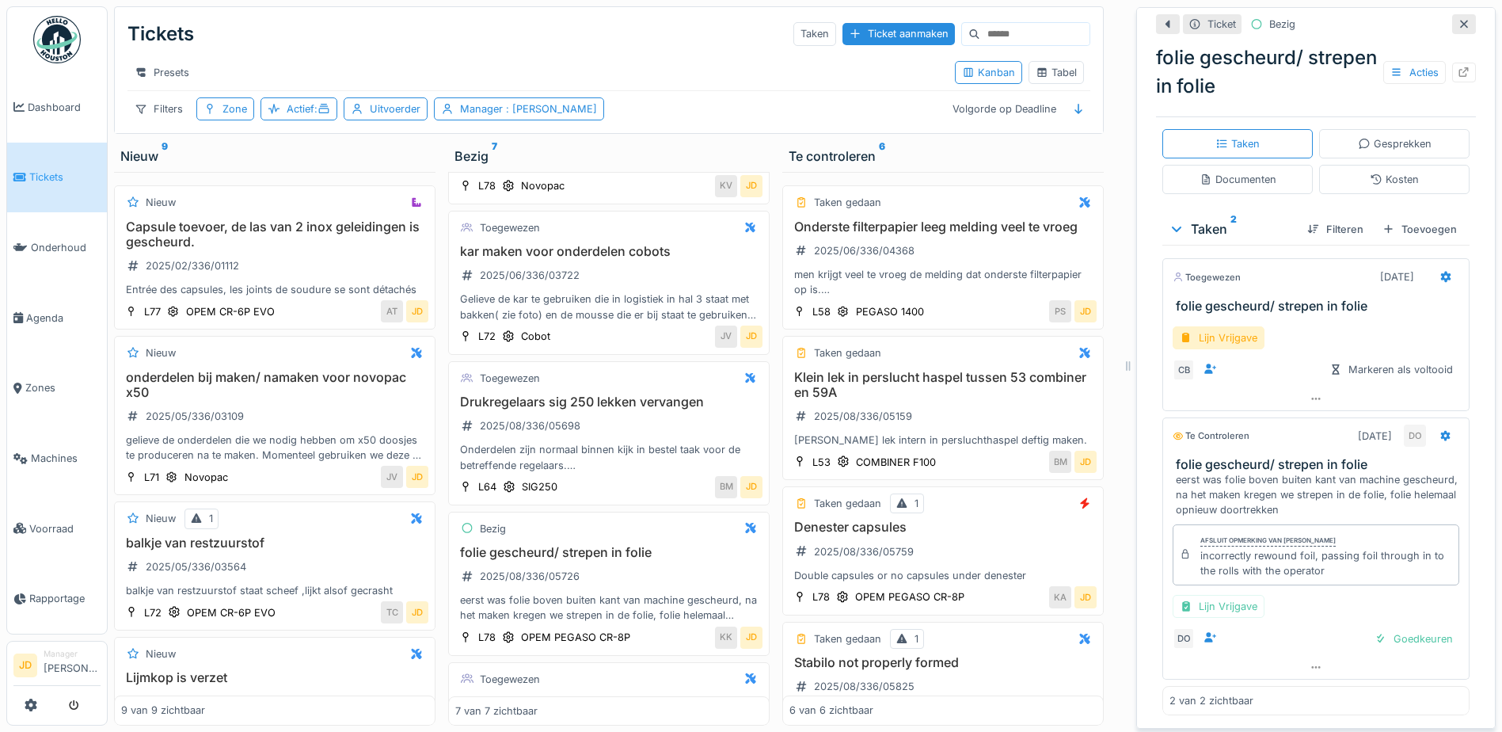
scroll to position [12, 0]
click at [1375, 633] on div at bounding box center [1381, 638] width 13 height 15
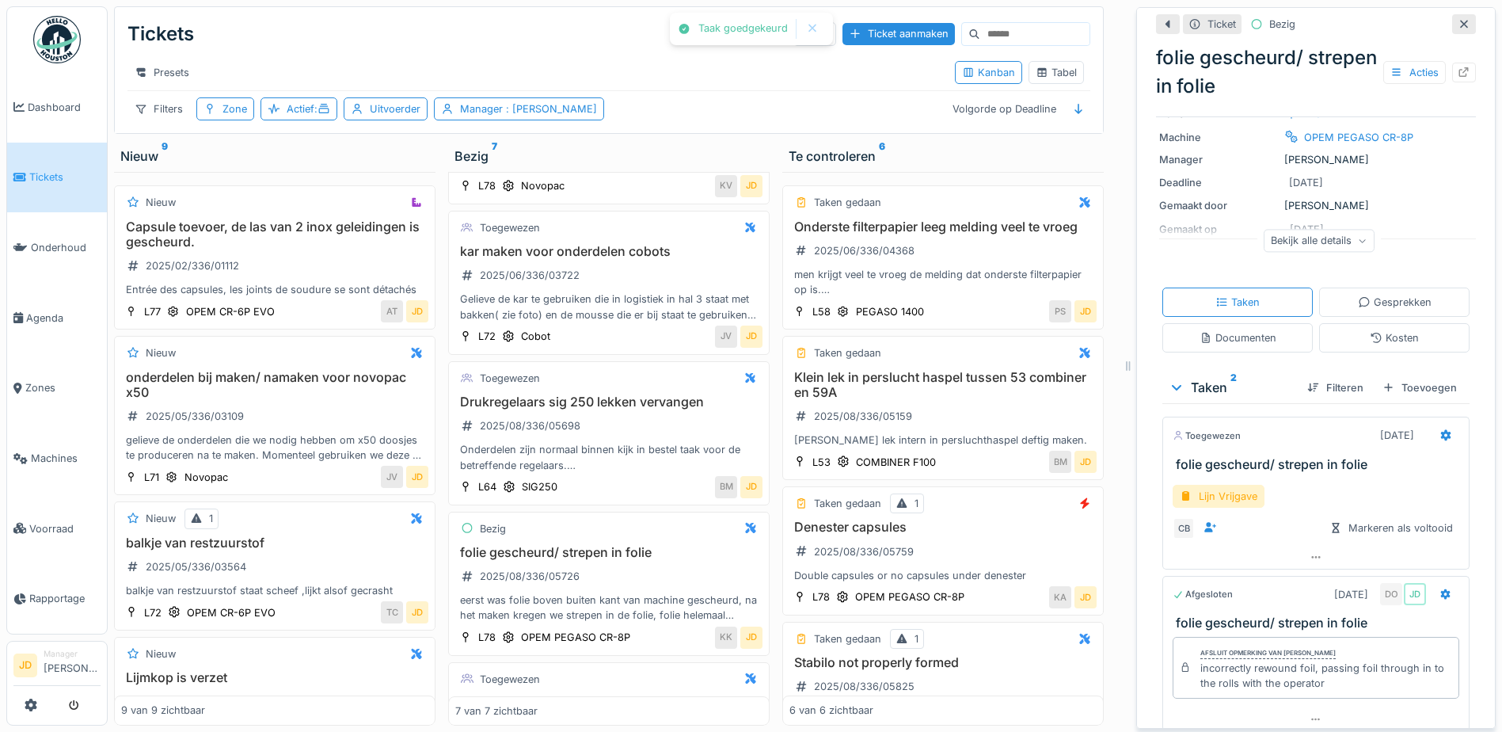
scroll to position [123, 0]
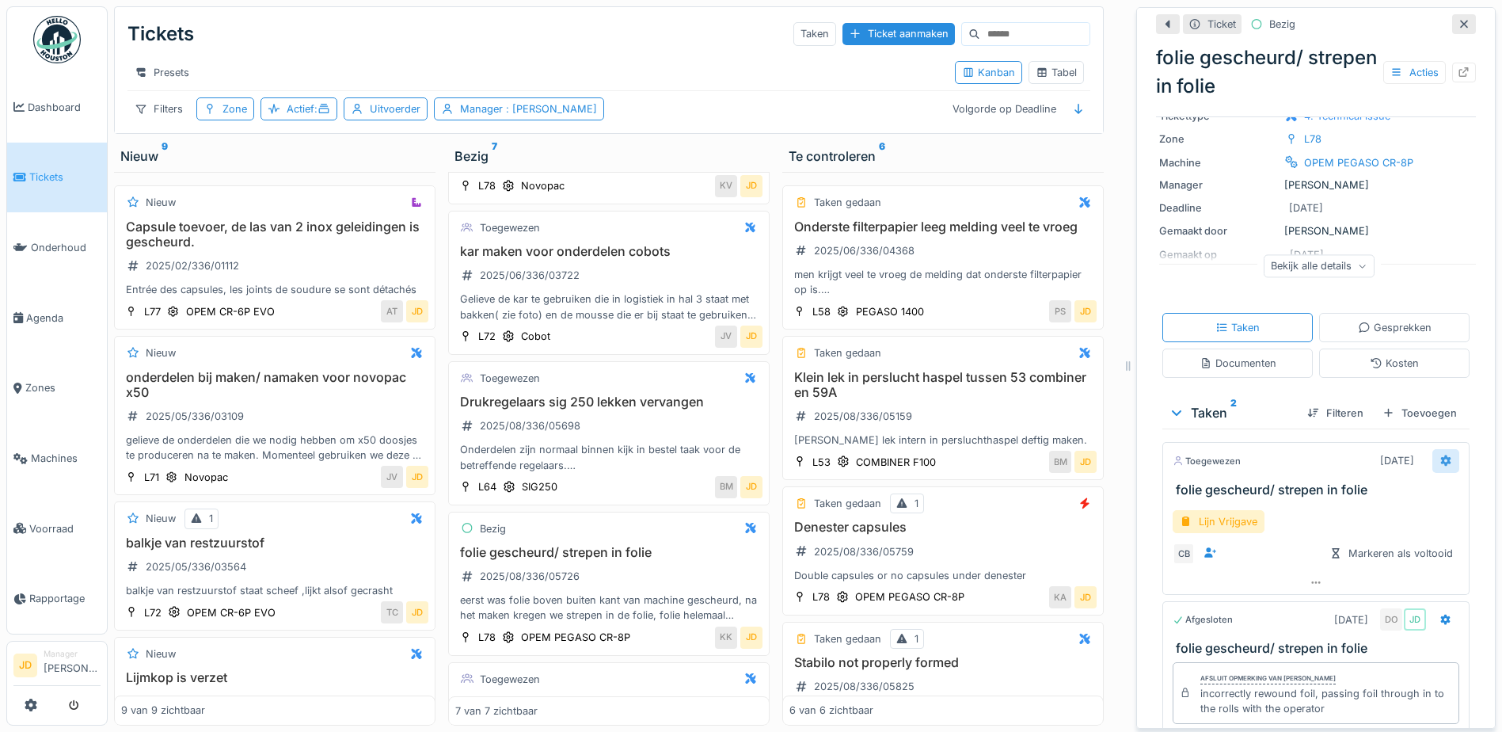
click at [1441, 455] on icon at bounding box center [1446, 460] width 10 height 11
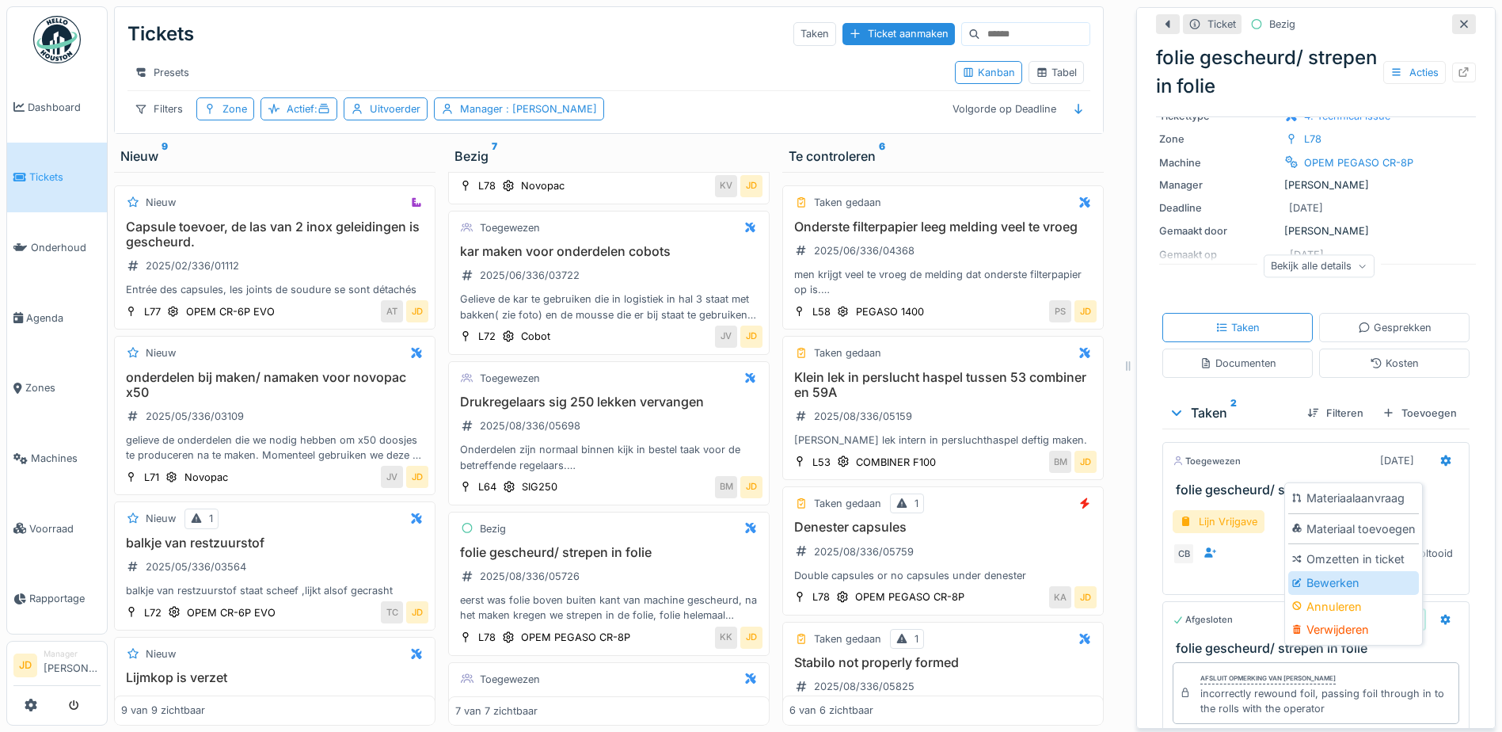
click at [1365, 580] on div "Bewerken" at bounding box center [1353, 583] width 131 height 24
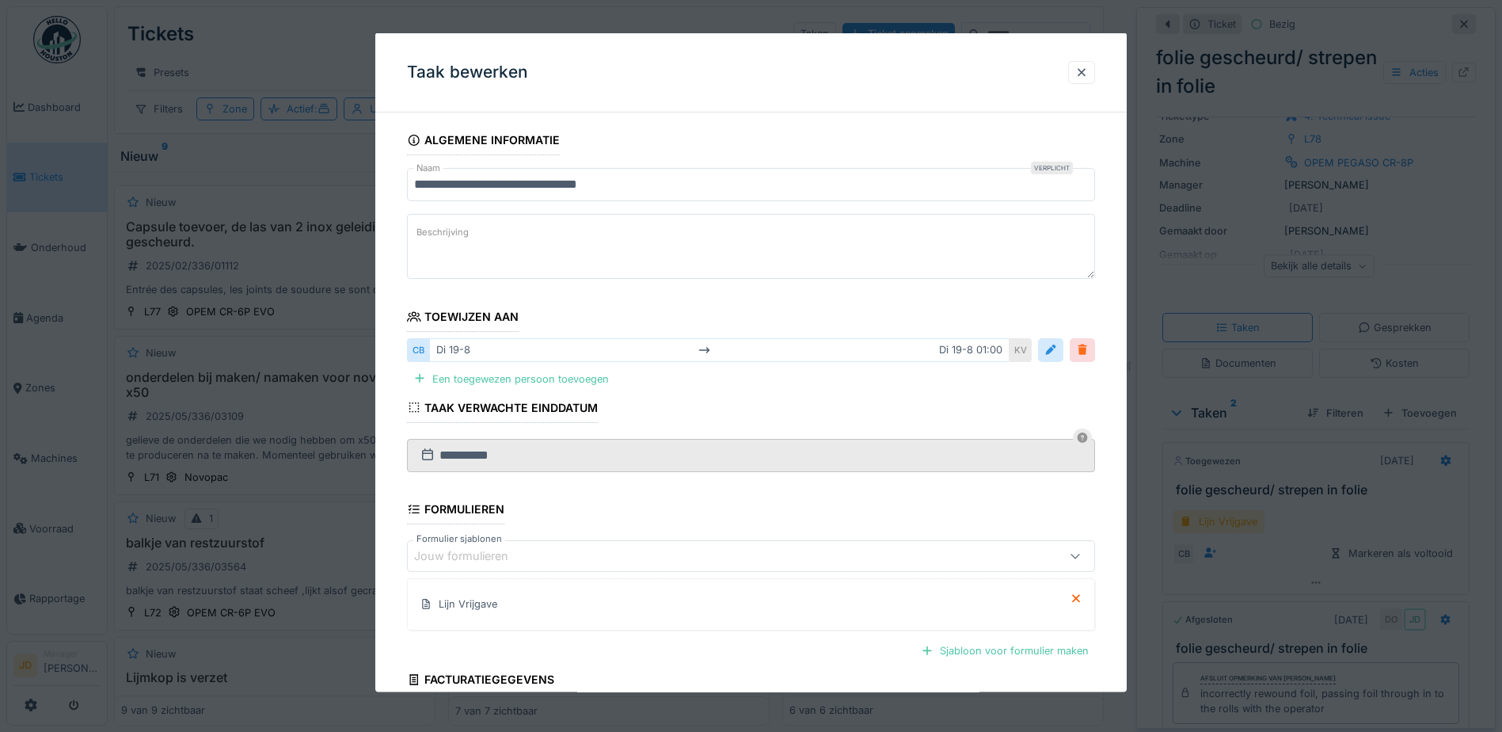
click at [1089, 351] on div at bounding box center [1082, 349] width 13 height 15
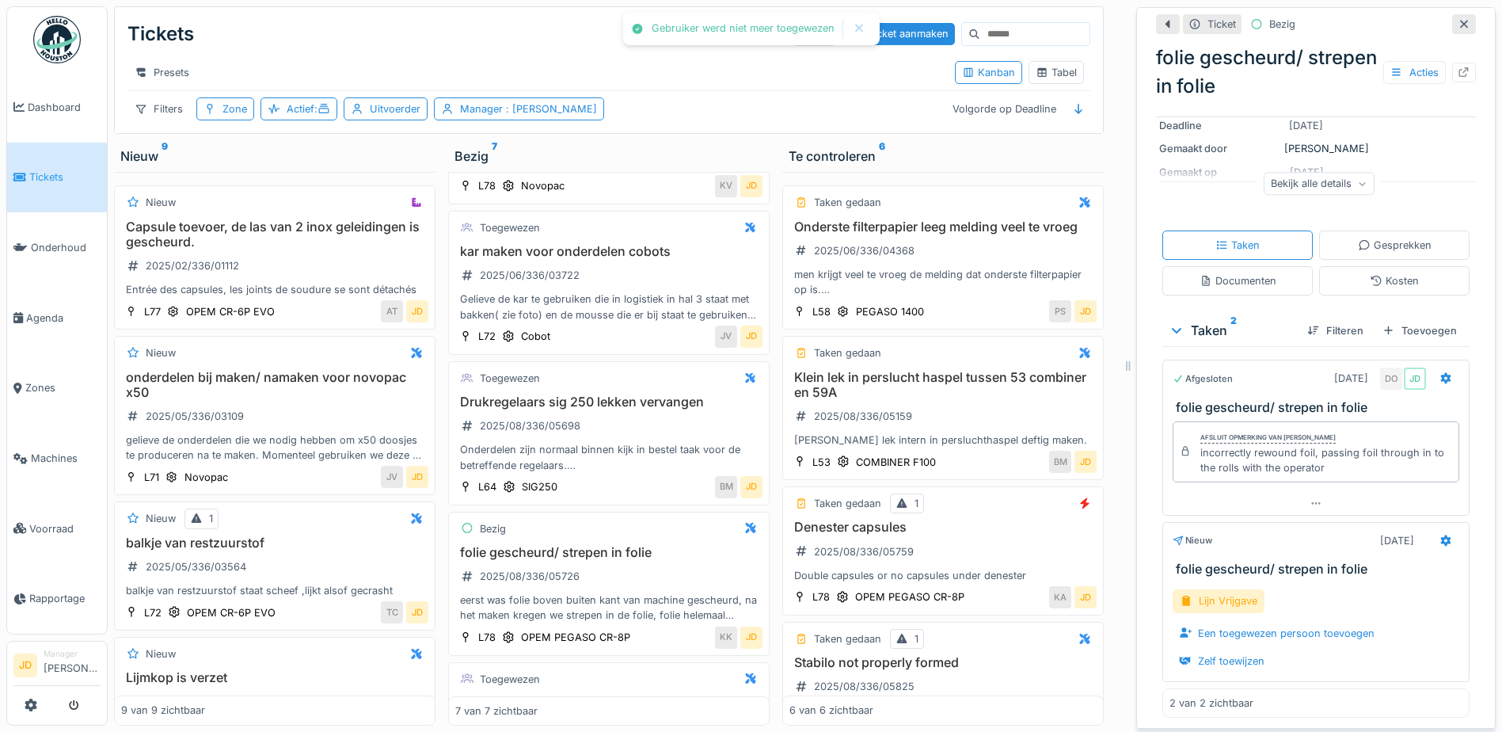
scroll to position [210, 0]
click at [1239, 649] on div "Zelf toewijzen" at bounding box center [1222, 658] width 98 height 21
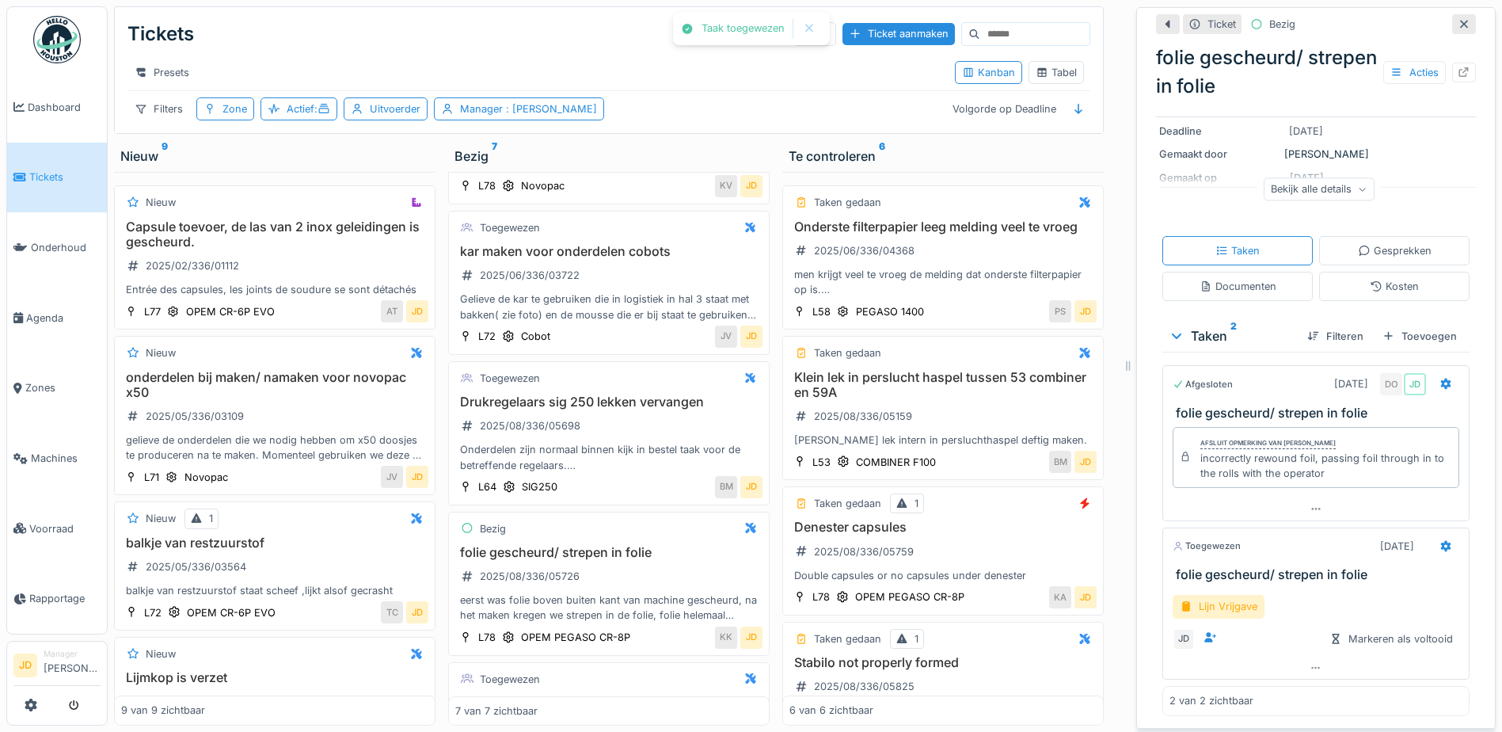
scroll to position [202, 0]
click at [1229, 608] on div "Lijn Vrijgave JD Markeren als voltooid" at bounding box center [1316, 619] width 307 height 74
click at [1225, 600] on div "Lijn Vrijgave" at bounding box center [1219, 606] width 92 height 23
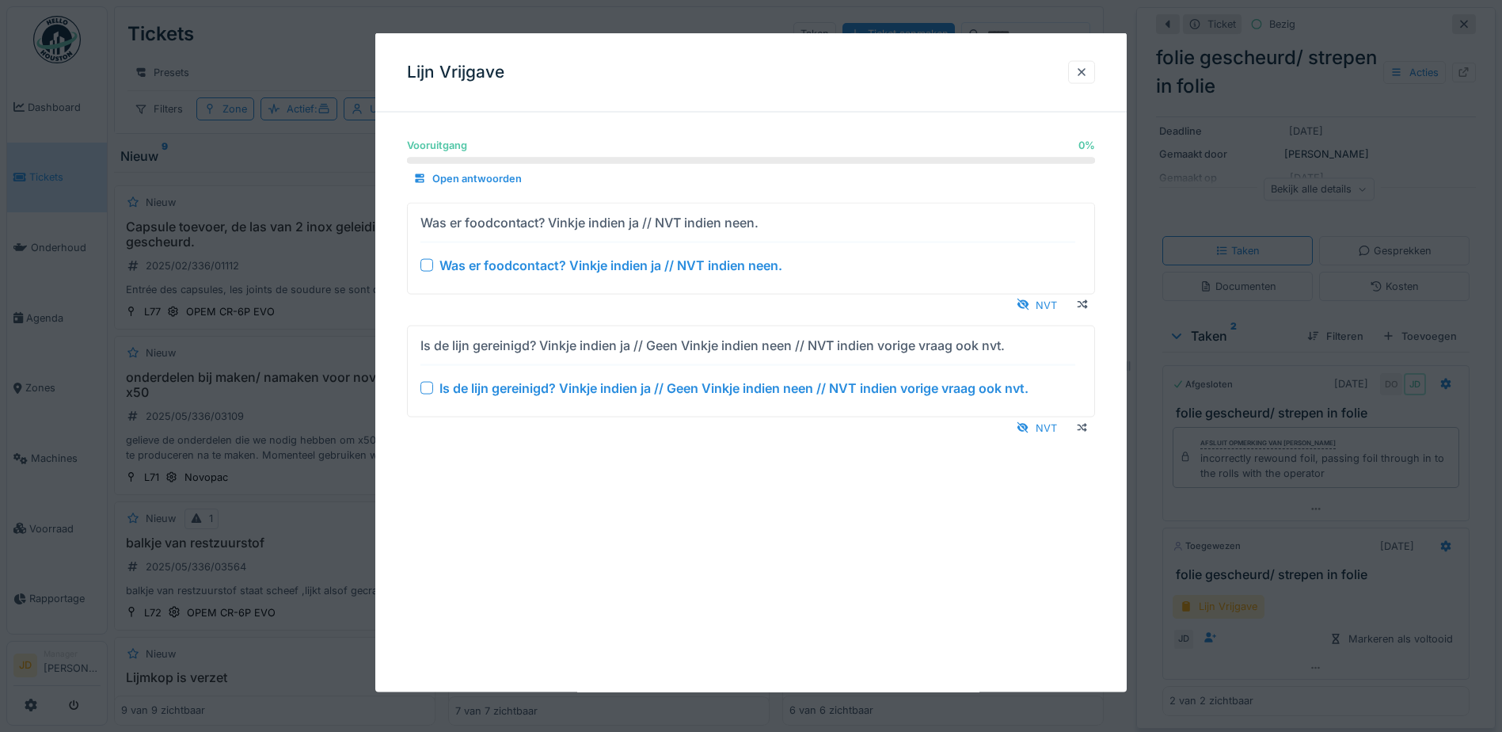
click at [429, 383] on div at bounding box center [427, 387] width 13 height 13
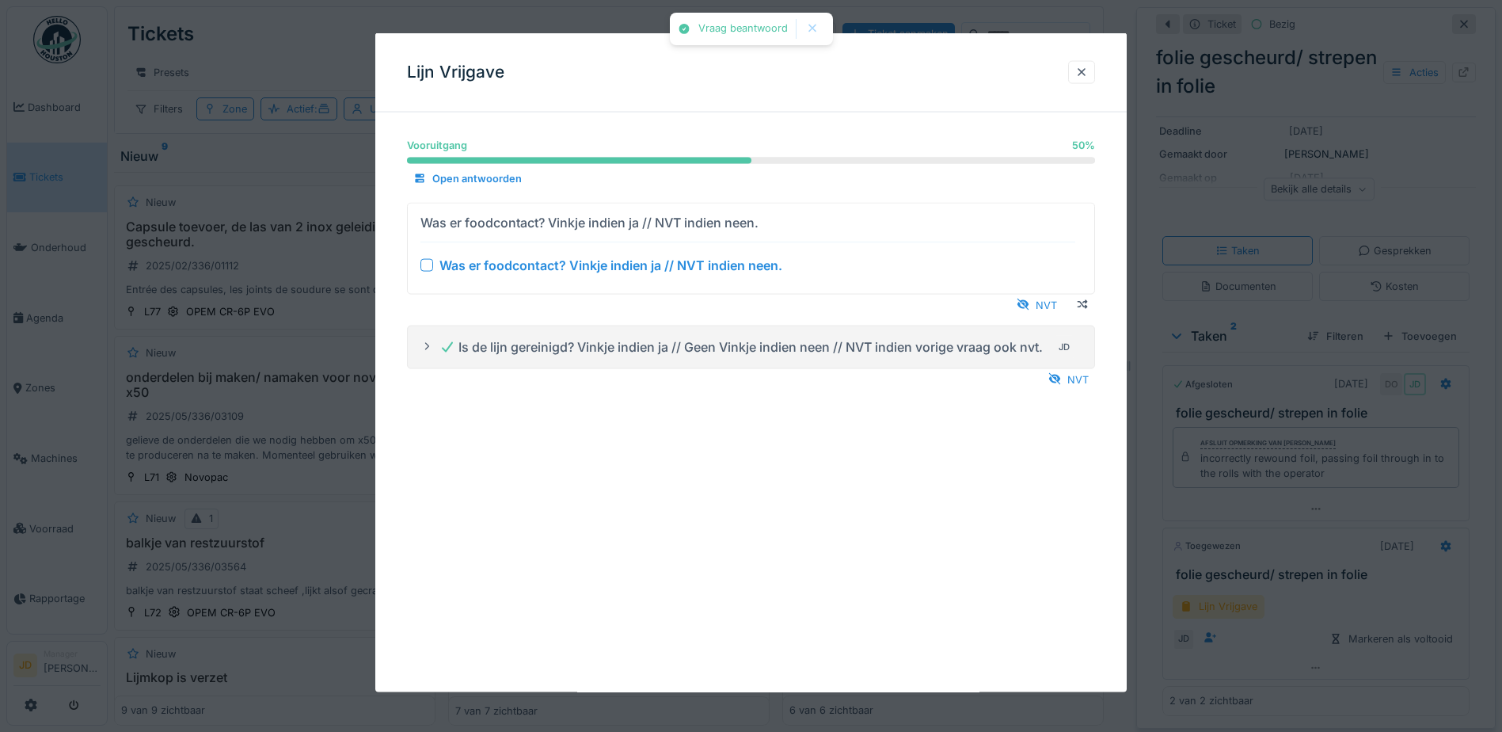
click at [429, 263] on div at bounding box center [427, 264] width 13 height 13
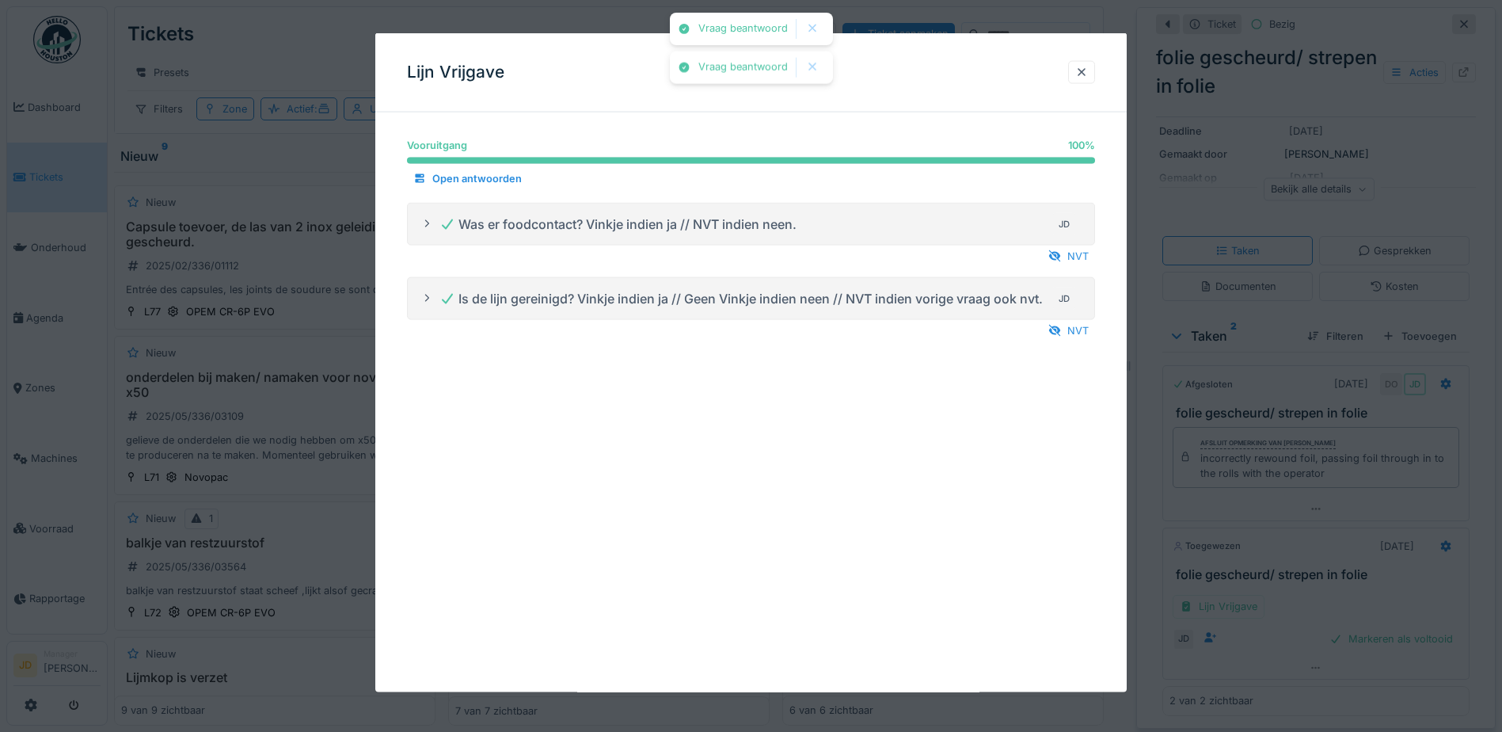
click at [1179, 493] on div at bounding box center [751, 366] width 1502 height 732
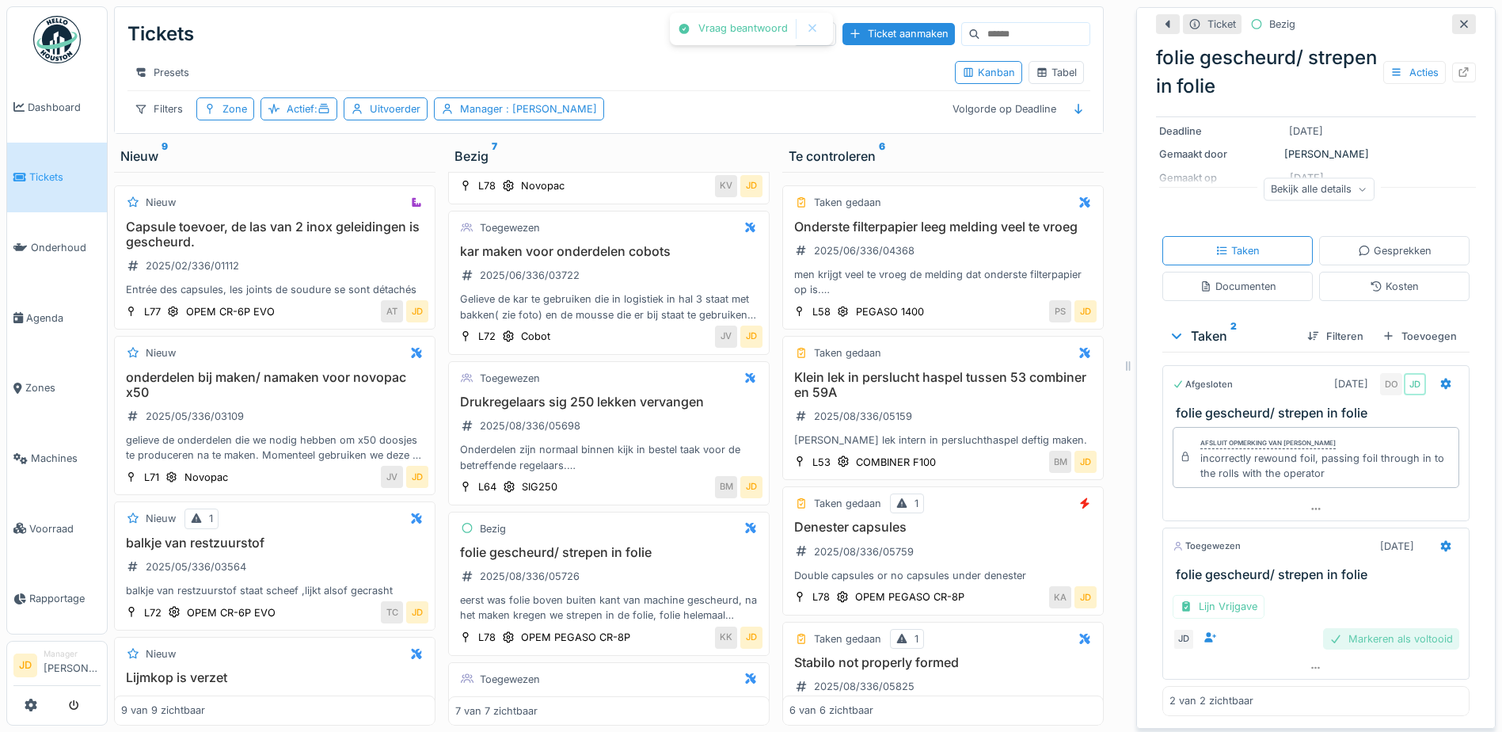
click at [1350, 628] on div "Markeren als voltooid" at bounding box center [1391, 638] width 136 height 21
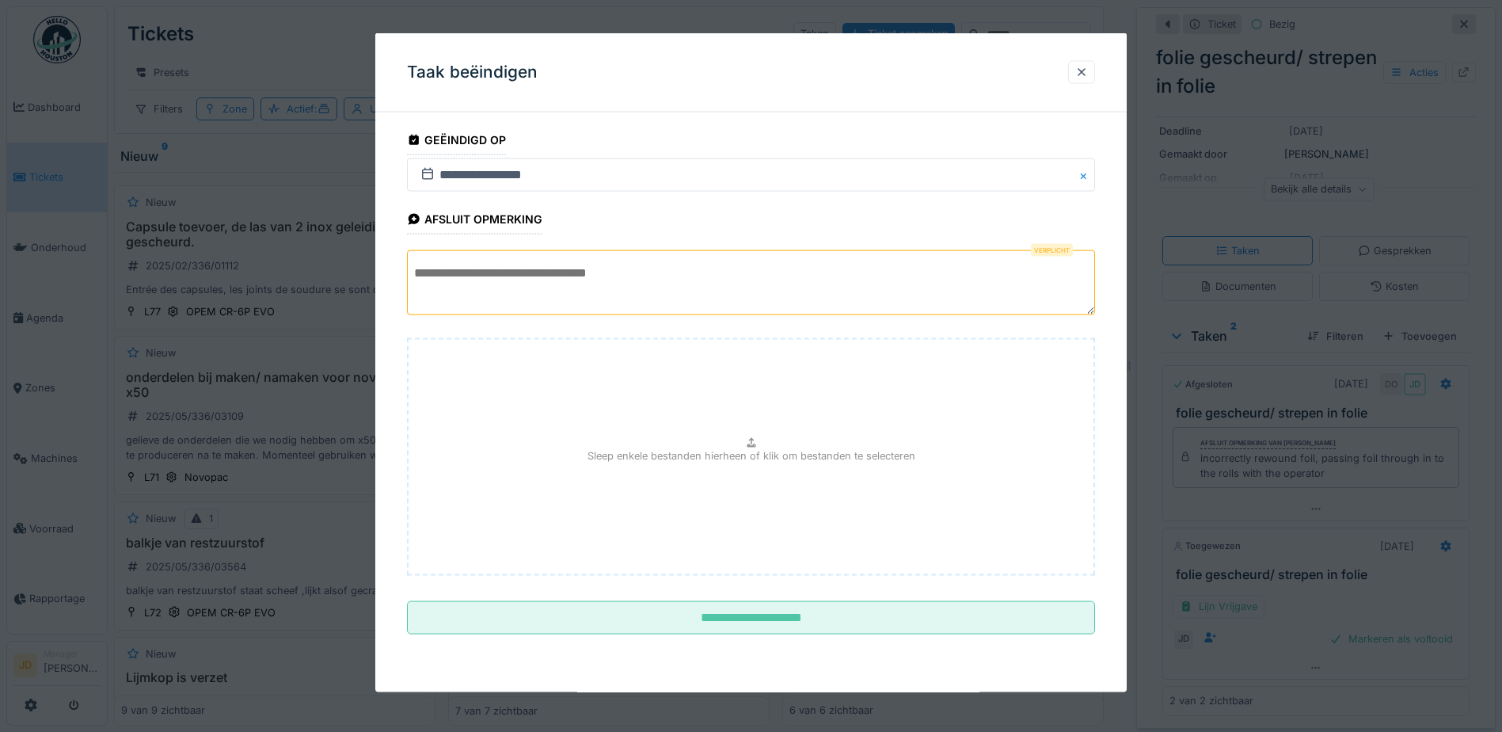
click at [874, 291] on textarea at bounding box center [751, 282] width 688 height 65
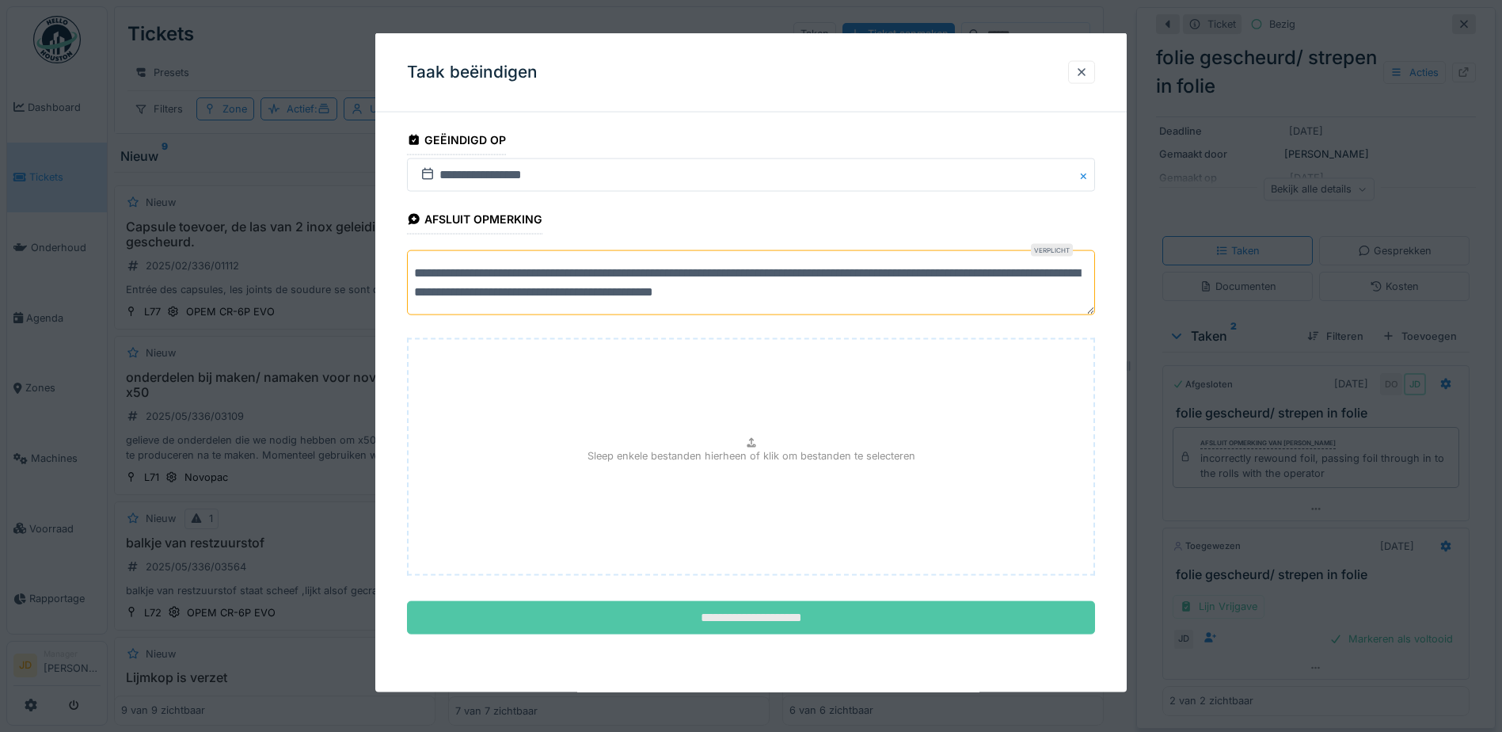
type textarea "**********"
click at [676, 611] on input "**********" at bounding box center [751, 617] width 688 height 33
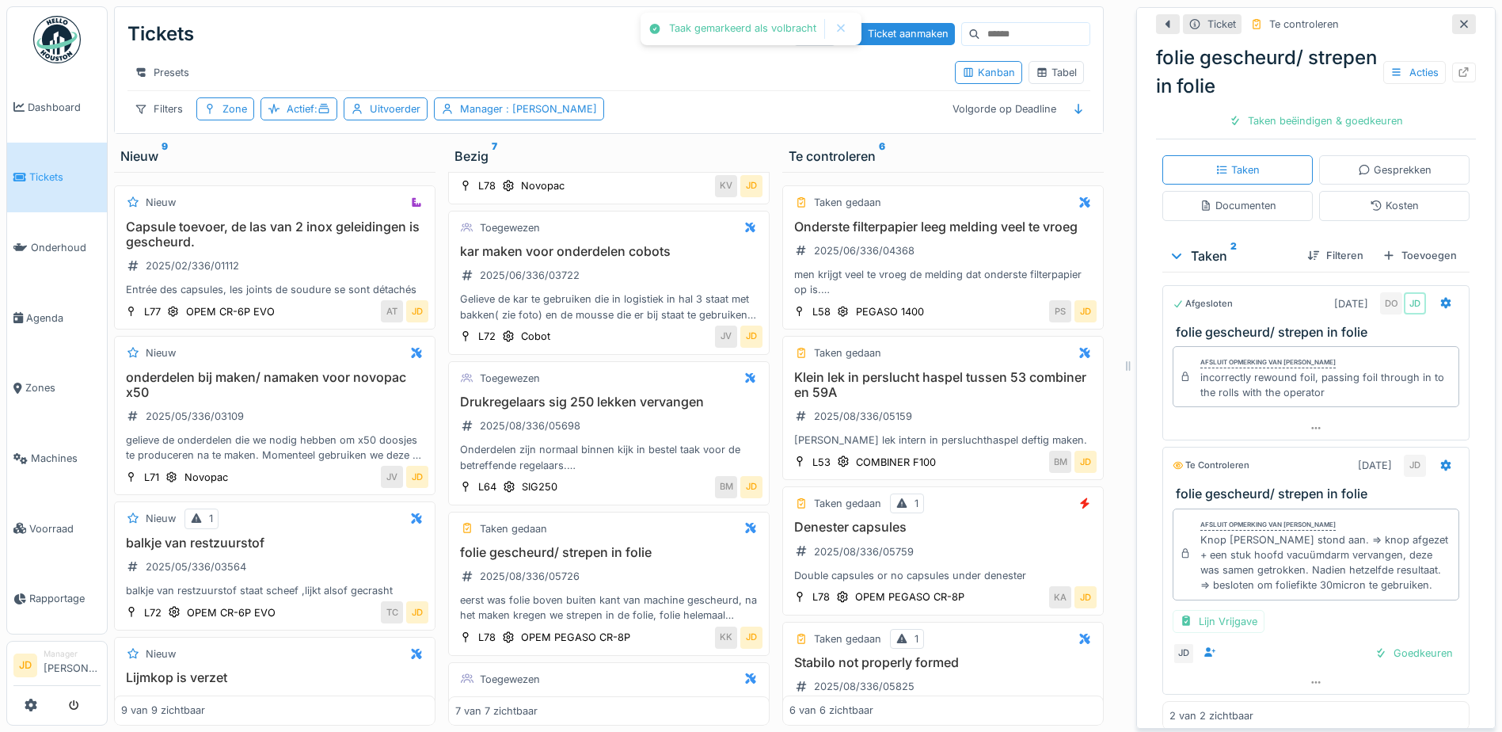
scroll to position [303, 0]
drag, startPoint x: 1376, startPoint y: 653, endPoint x: 1341, endPoint y: 676, distance: 42.0
click at [1377, 653] on div "Goedkeuren" at bounding box center [1413, 651] width 91 height 21
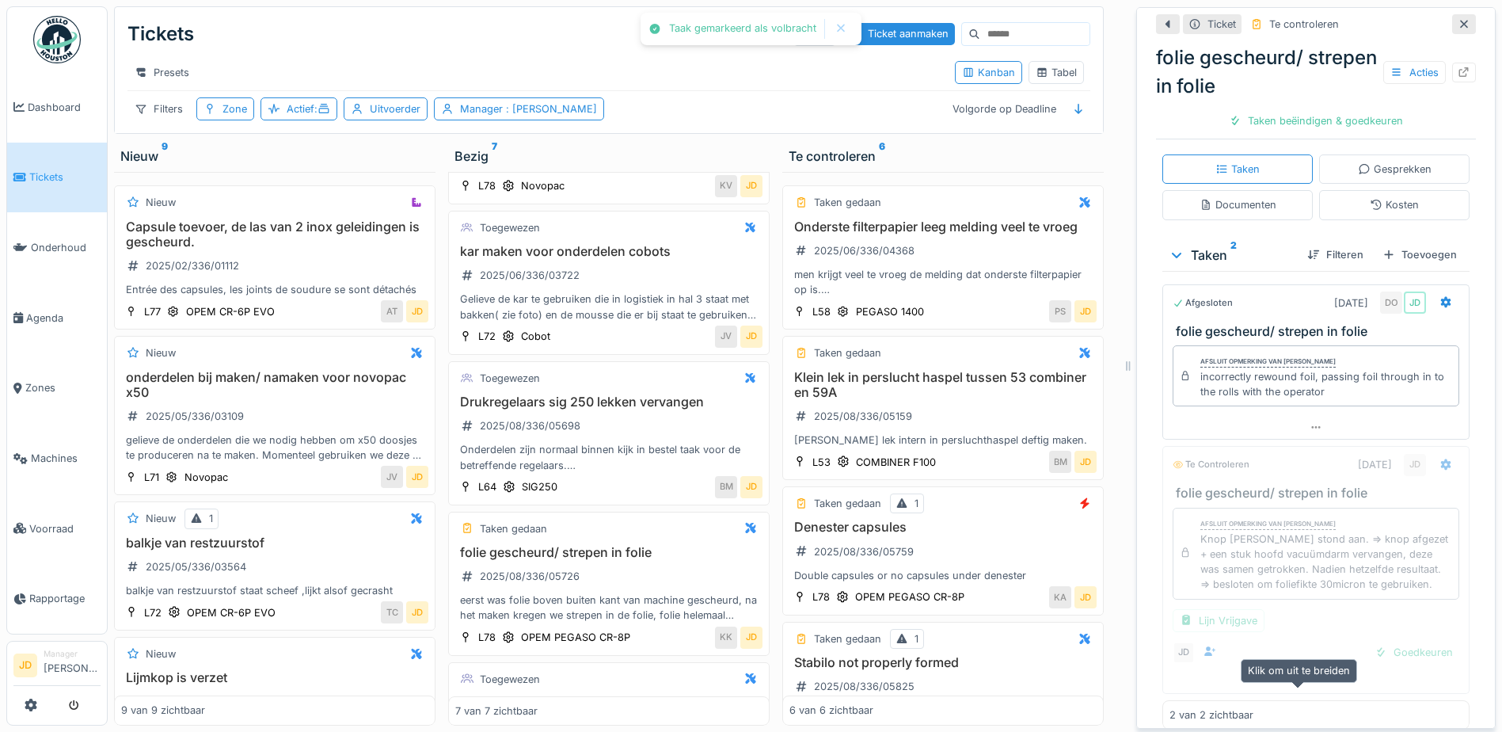
scroll to position [272, 0]
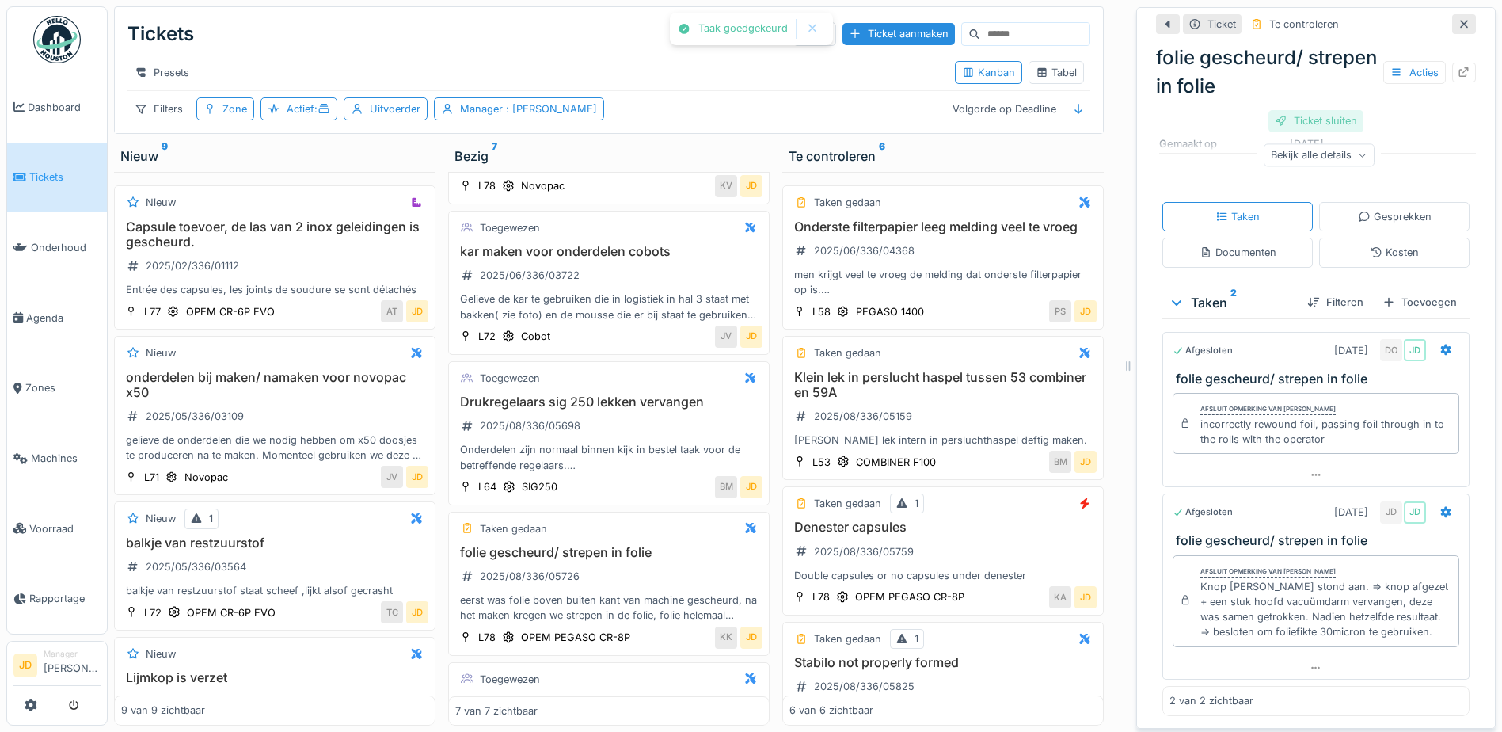
click at [1334, 112] on div "Ticket sluiten" at bounding box center [1316, 120] width 95 height 21
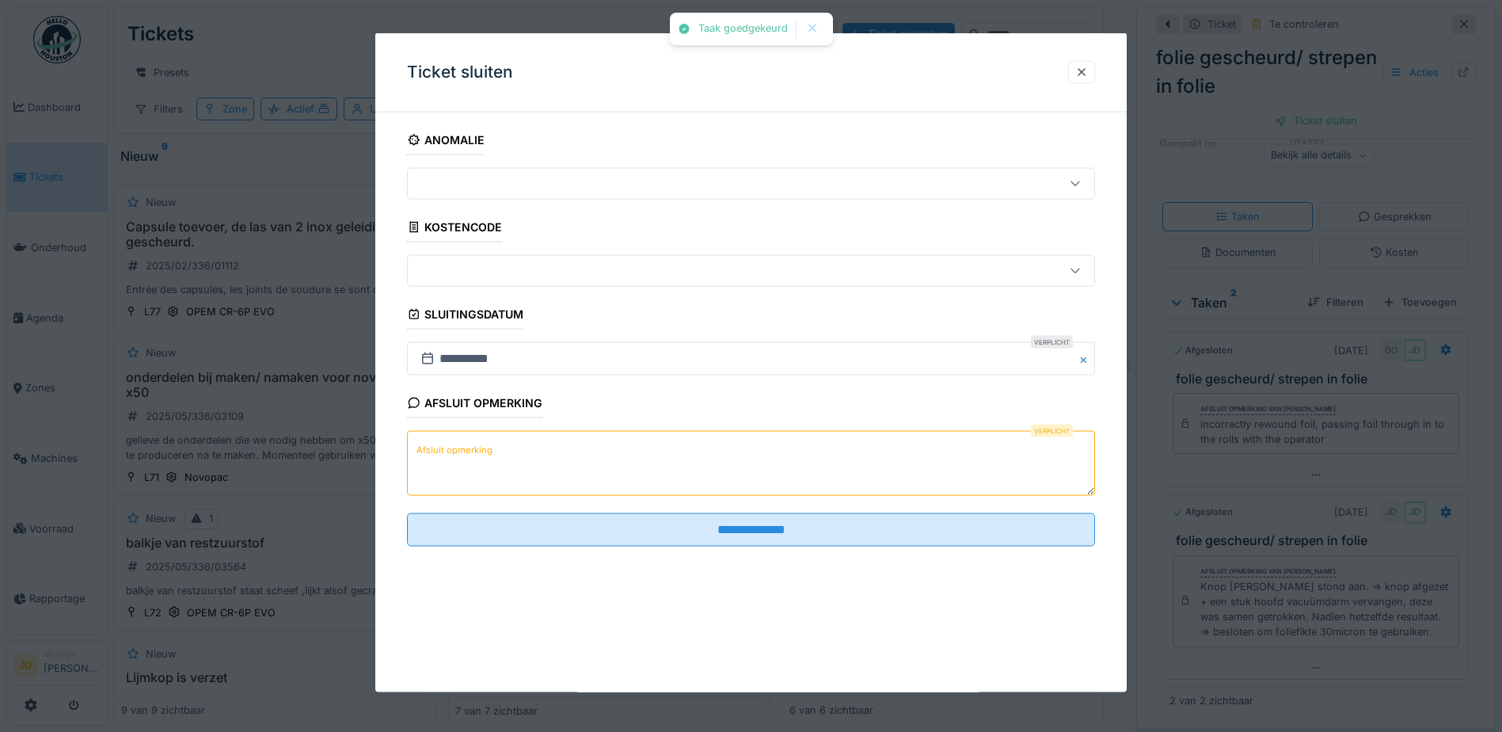
click at [674, 464] on textarea "Afsluit opmerking" at bounding box center [751, 463] width 688 height 65
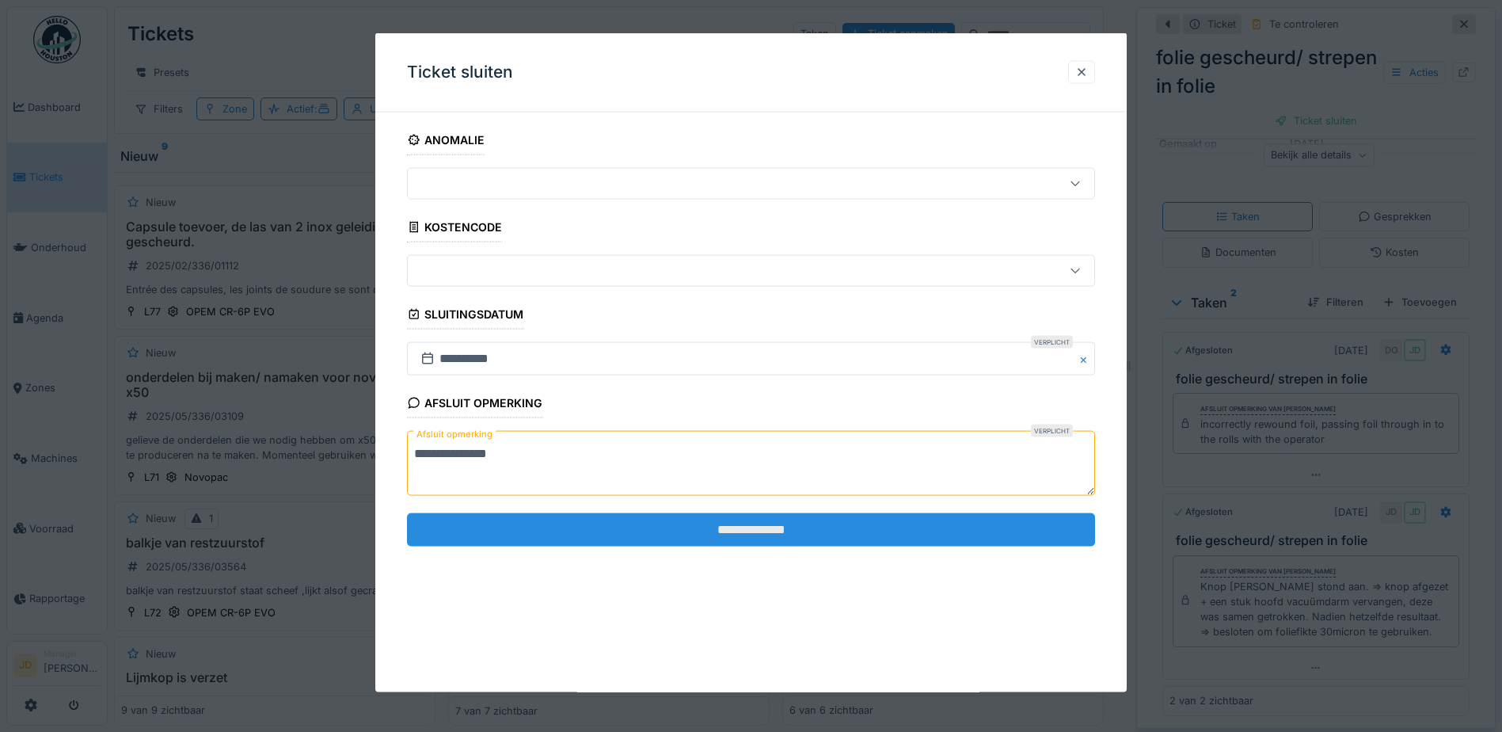
type textarea "**********"
click at [706, 521] on input "**********" at bounding box center [751, 528] width 688 height 33
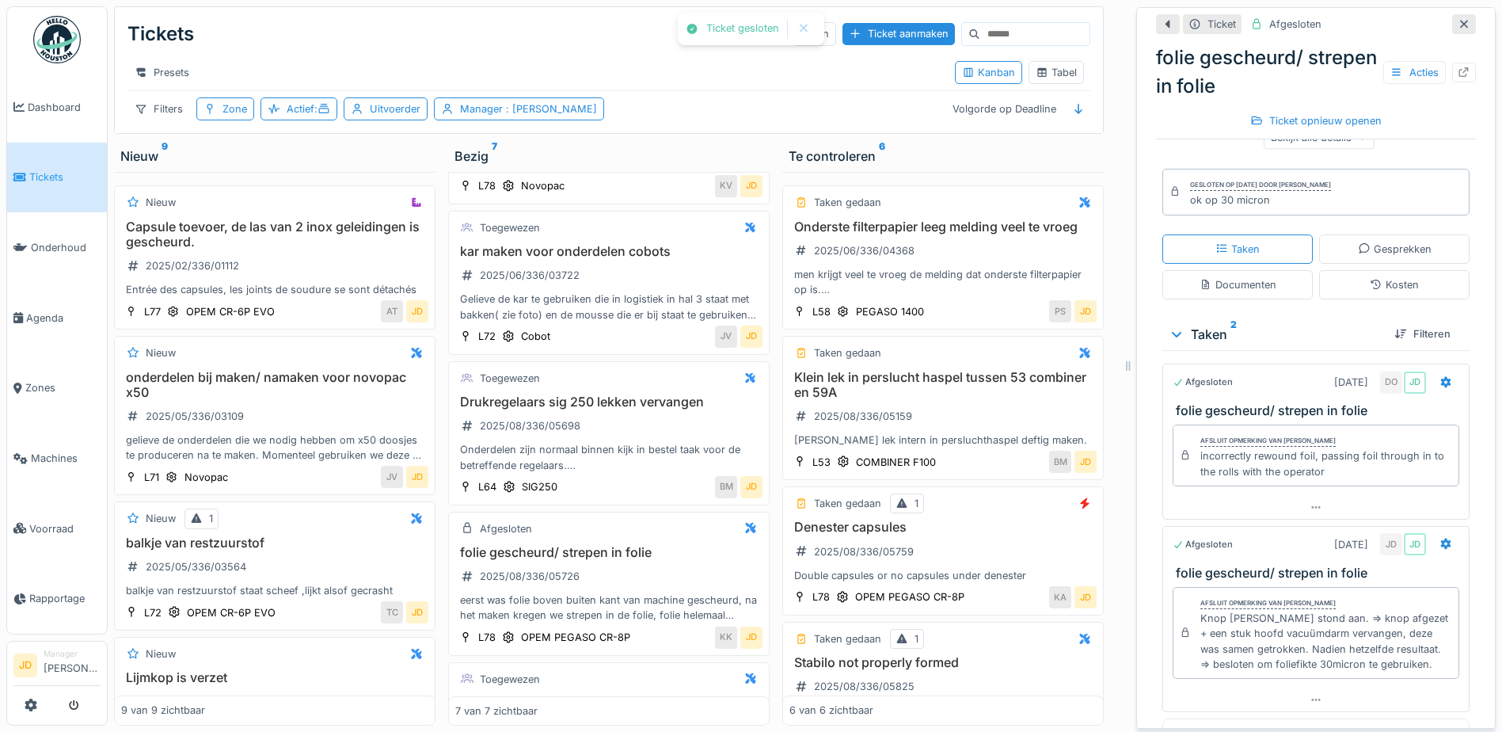
click at [1452, 14] on div at bounding box center [1464, 24] width 24 height 20
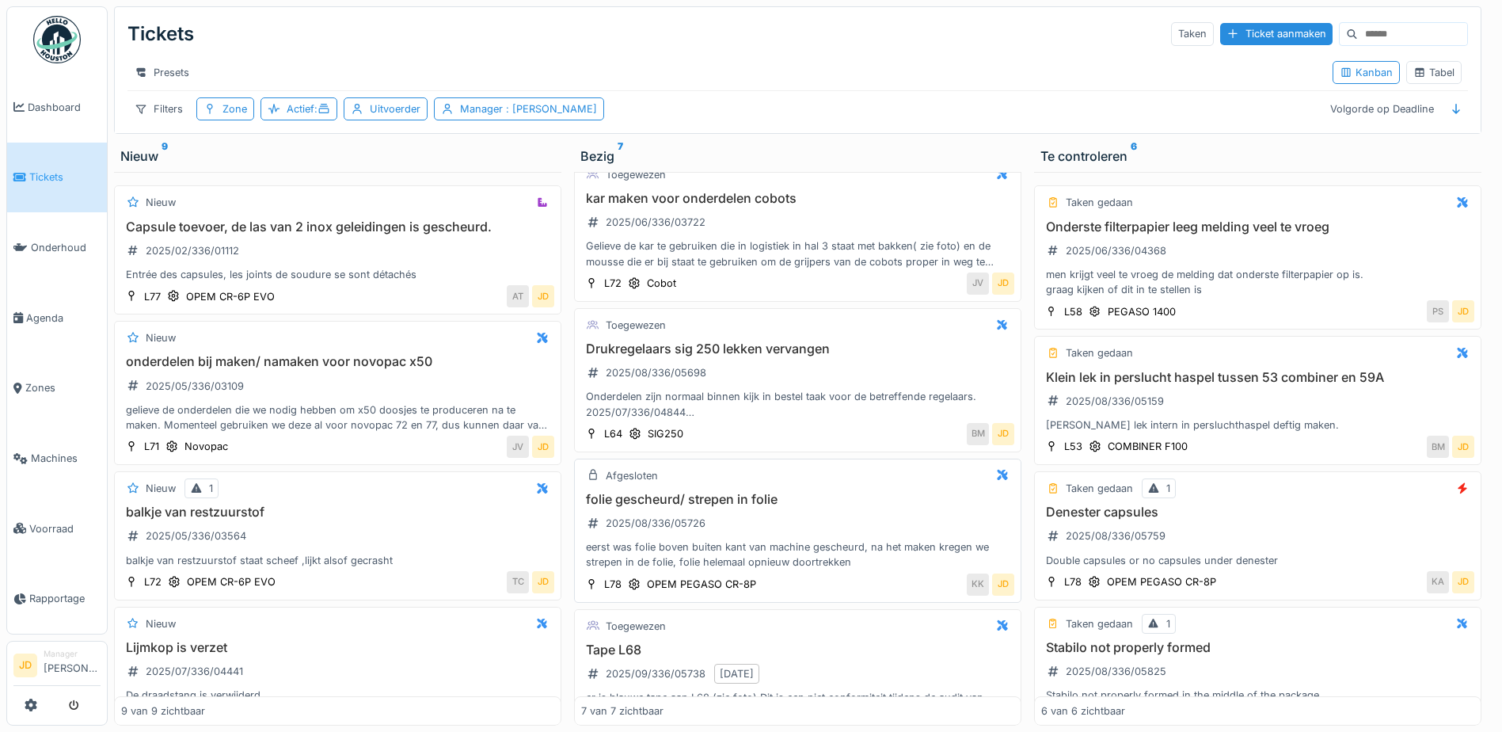
scroll to position [523, 0]
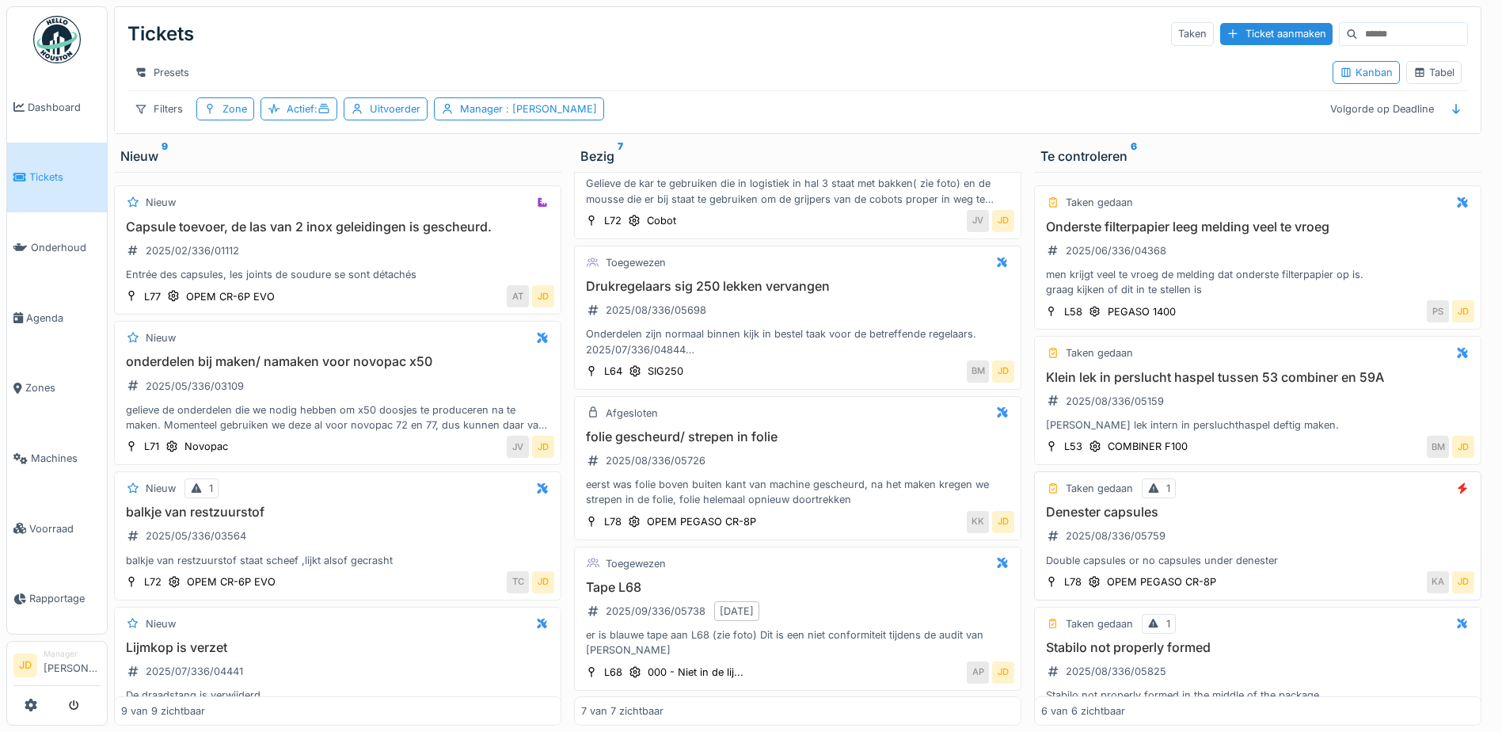
click at [872, 580] on h3 "Tape L68" at bounding box center [797, 587] width 433 height 15
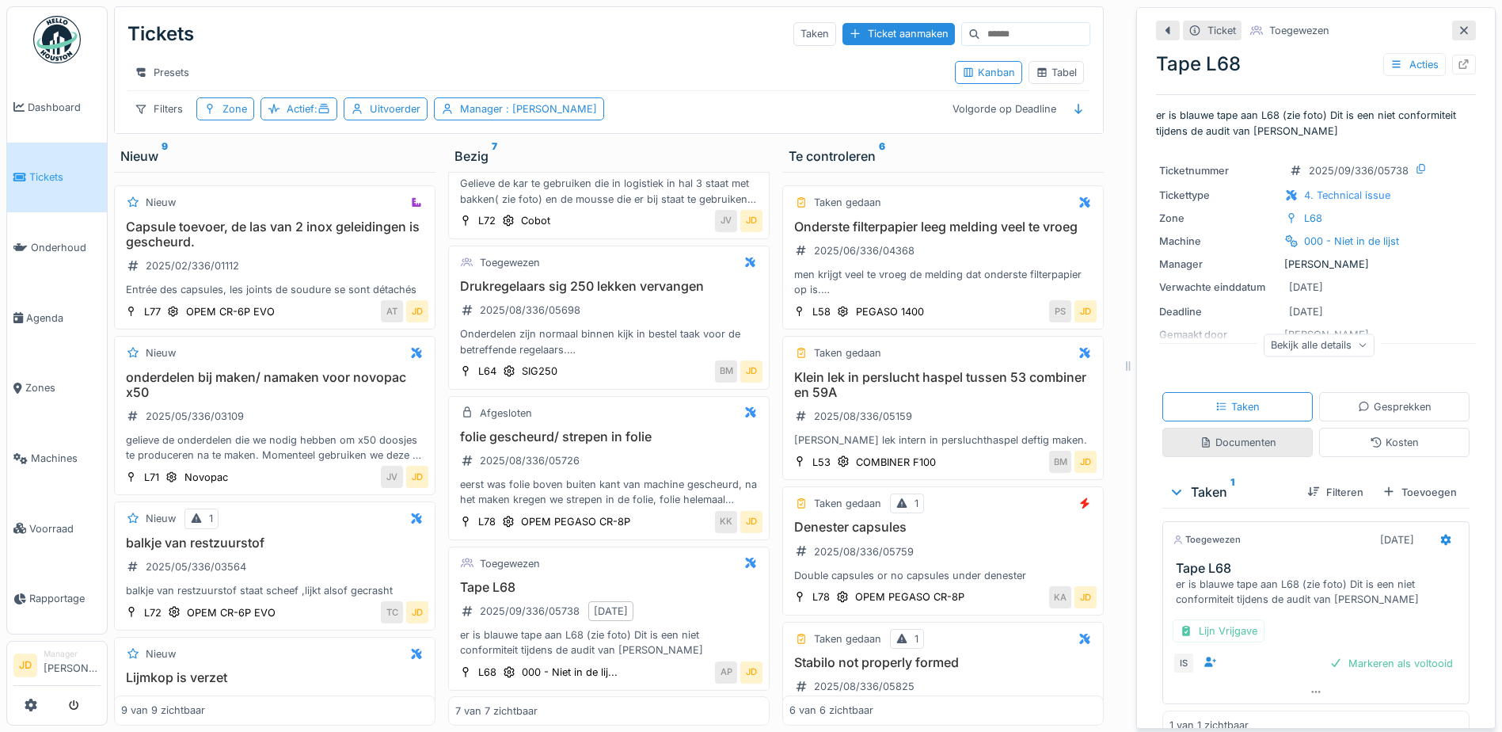
click at [1247, 435] on div "Documenten" at bounding box center [1238, 442] width 77 height 15
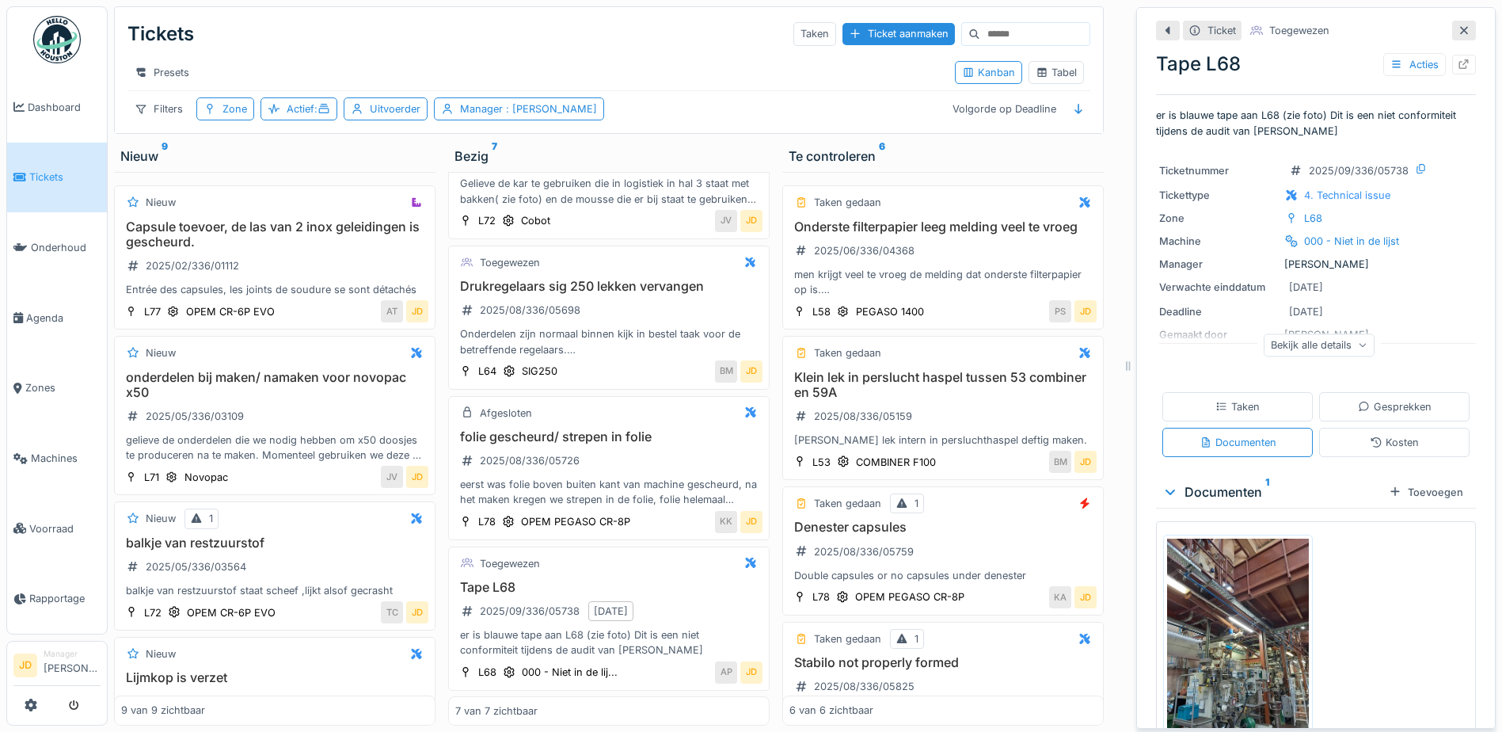
click at [1260, 596] on img at bounding box center [1238, 633] width 142 height 189
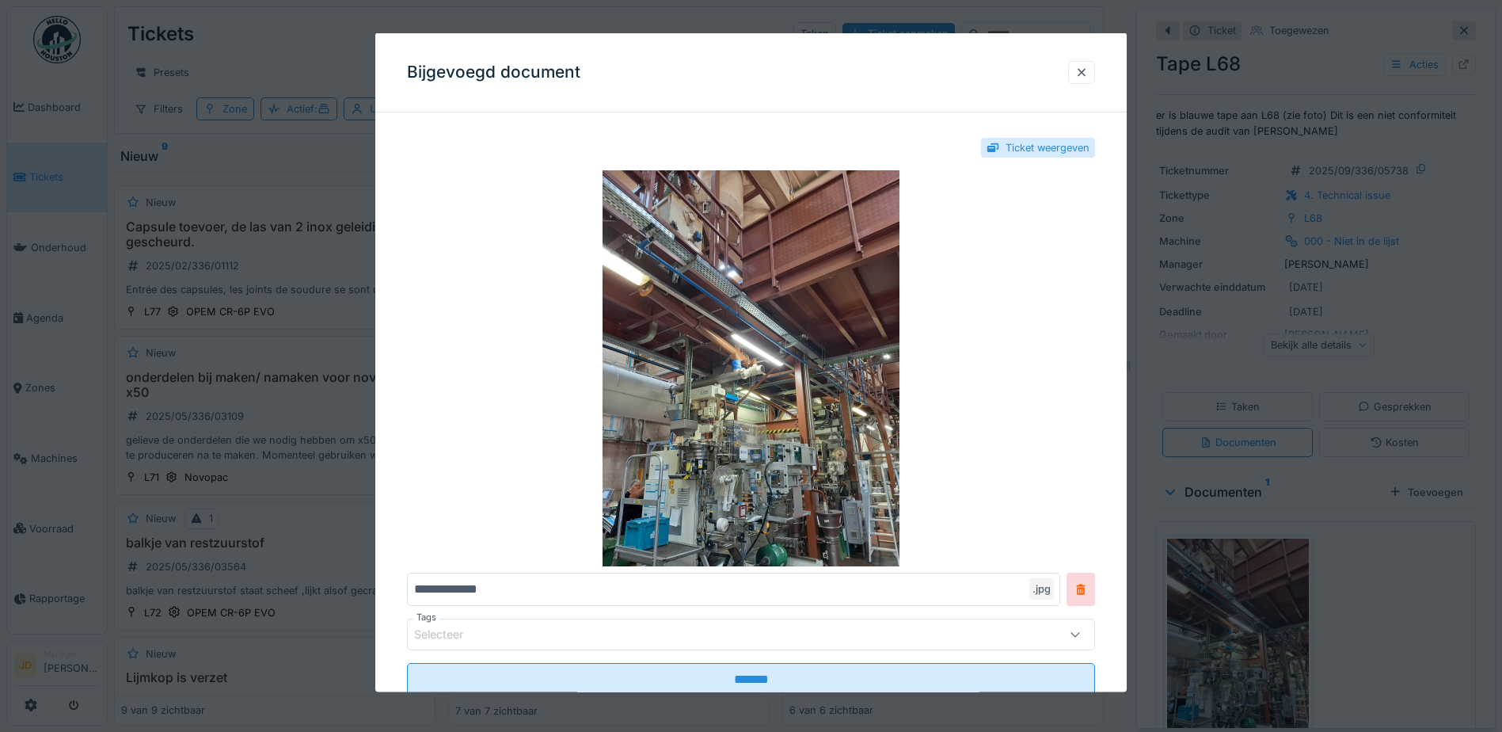
click at [1338, 536] on div at bounding box center [751, 366] width 1502 height 732
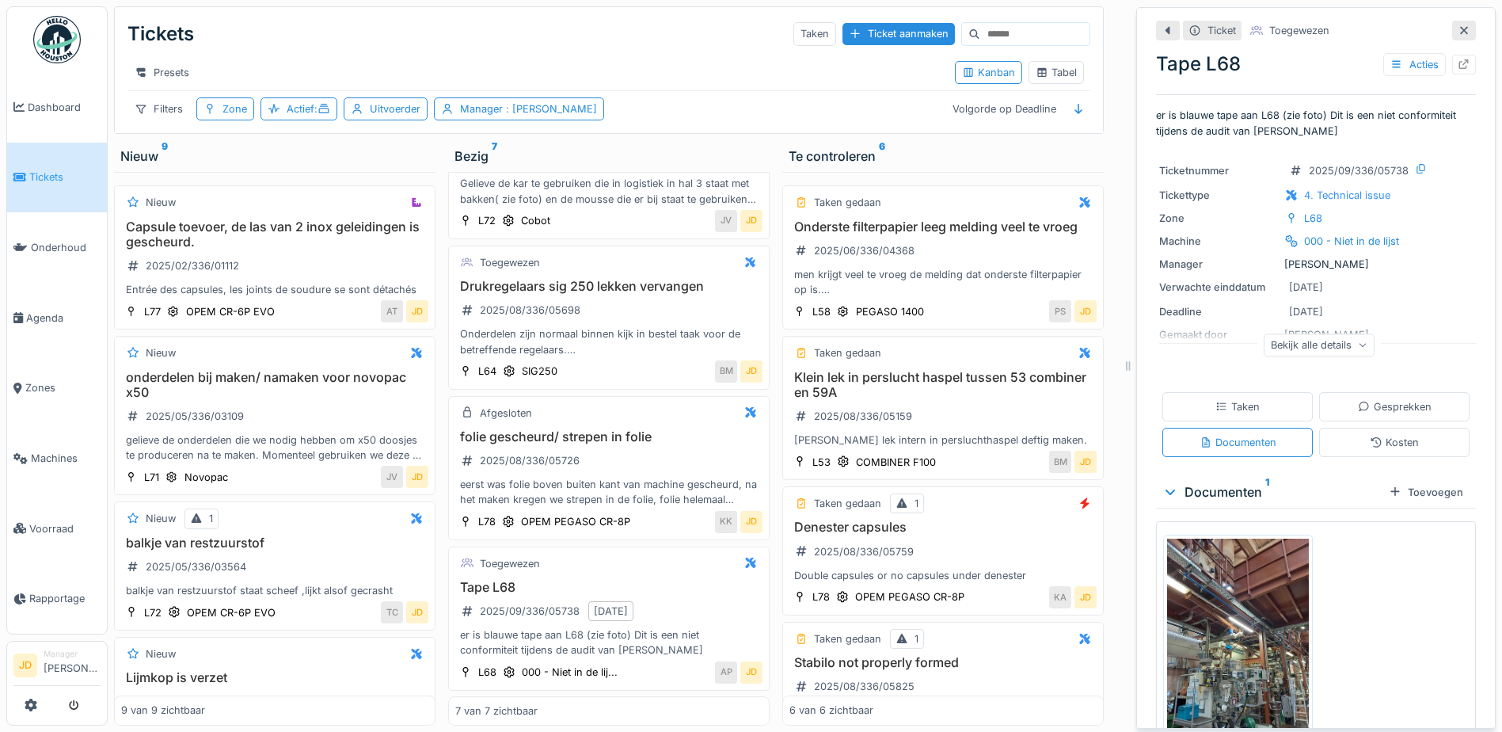
click at [1458, 25] on icon at bounding box center [1464, 30] width 13 height 10
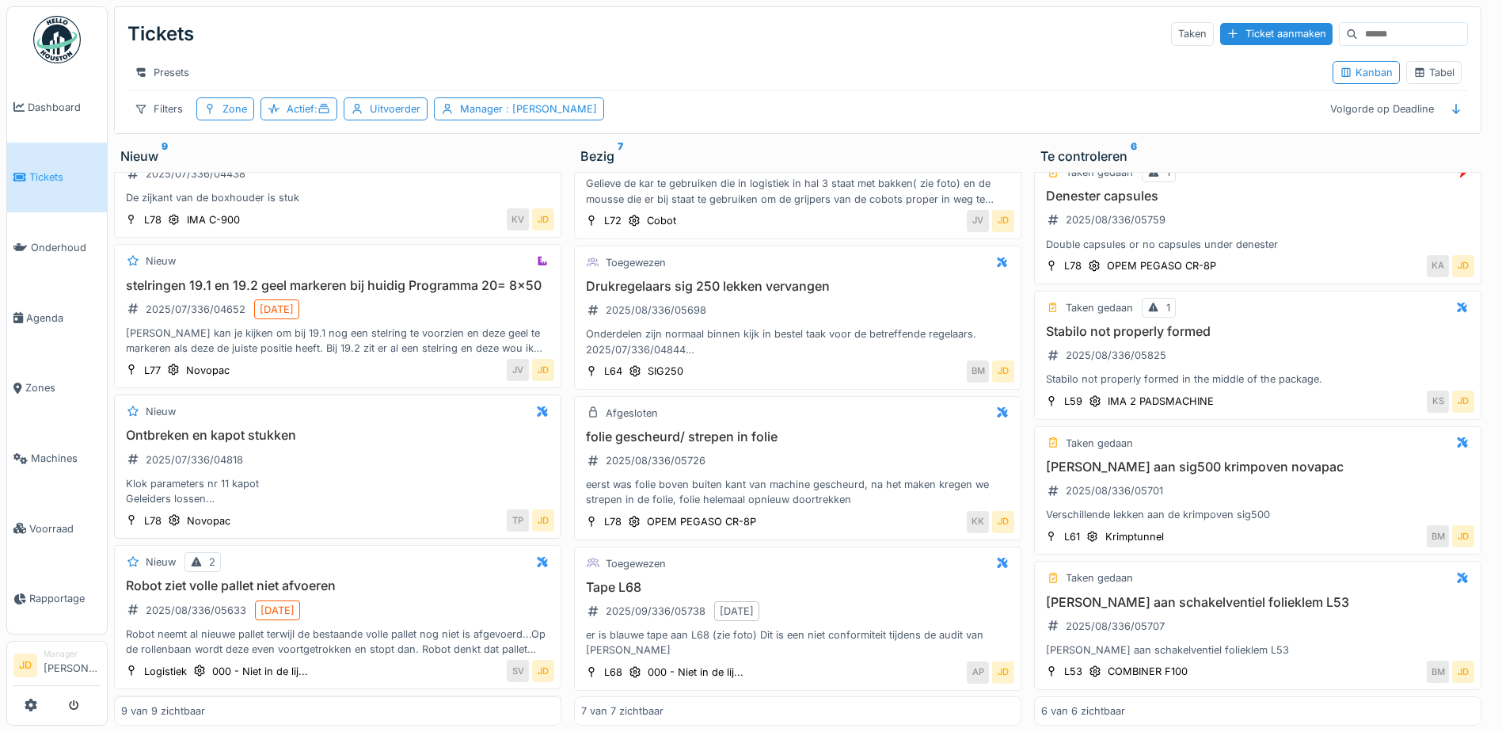
scroll to position [634, 0]
click at [503, 107] on div "Manager : Jasper De wit" at bounding box center [528, 108] width 137 height 15
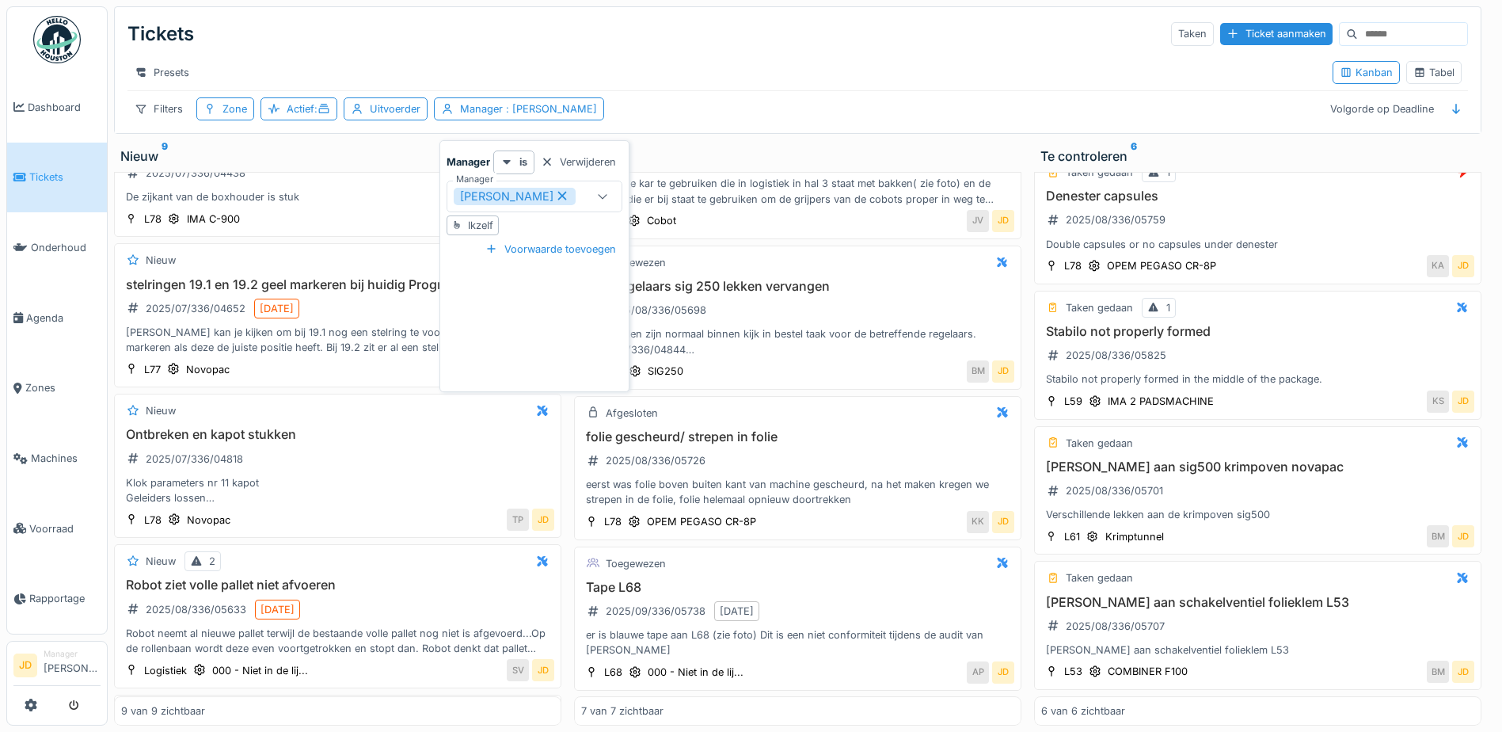
click at [555, 190] on icon at bounding box center [562, 195] width 14 height 11
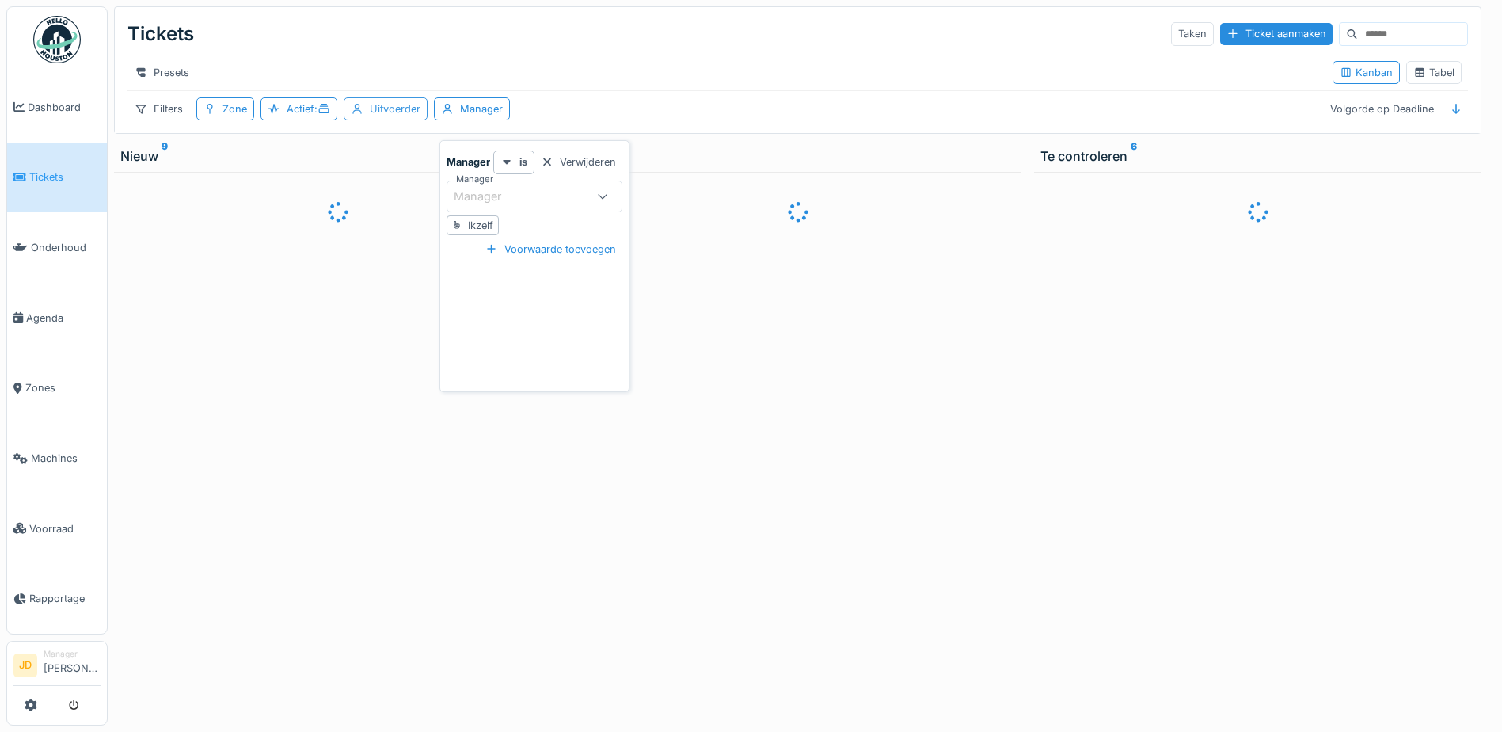
click at [409, 112] on div "Uitvoerder" at bounding box center [395, 108] width 51 height 15
click at [443, 207] on div "Uitvoerder" at bounding box center [434, 215] width 141 height 17
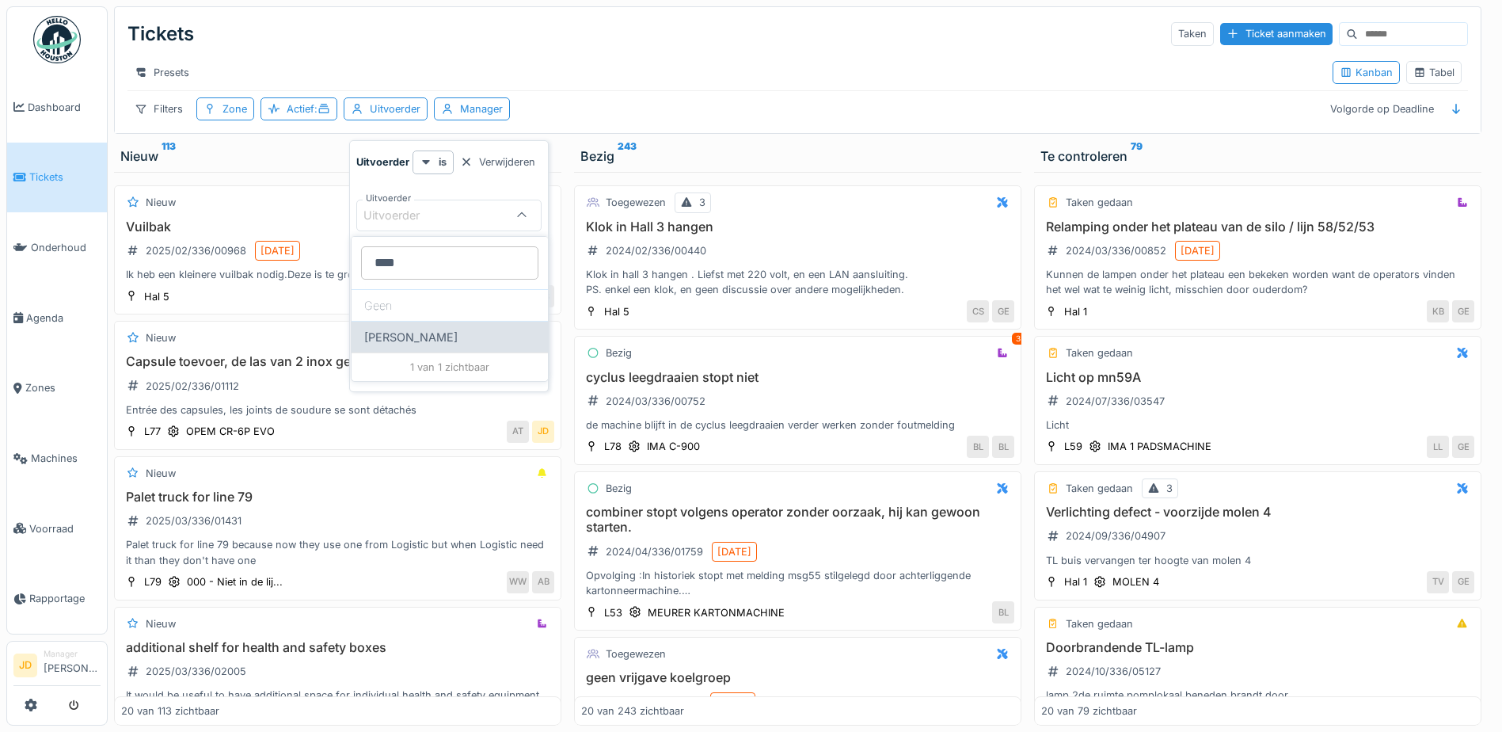
type input "****"
click at [408, 326] on div "[PERSON_NAME]" at bounding box center [450, 337] width 196 height 32
type input "****"
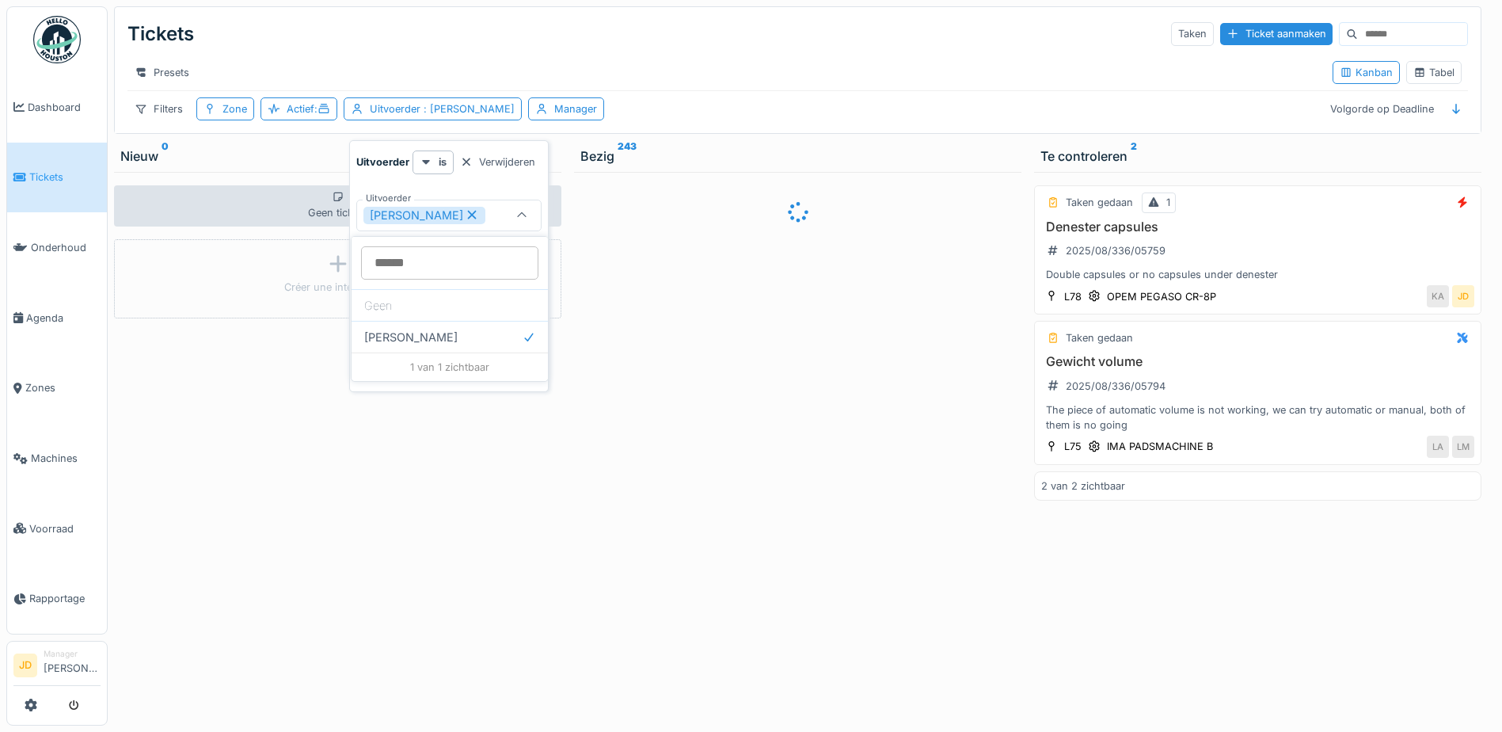
click at [401, 50] on div "Tickets Taken Ticket aanmaken" at bounding box center [798, 33] width 1341 height 41
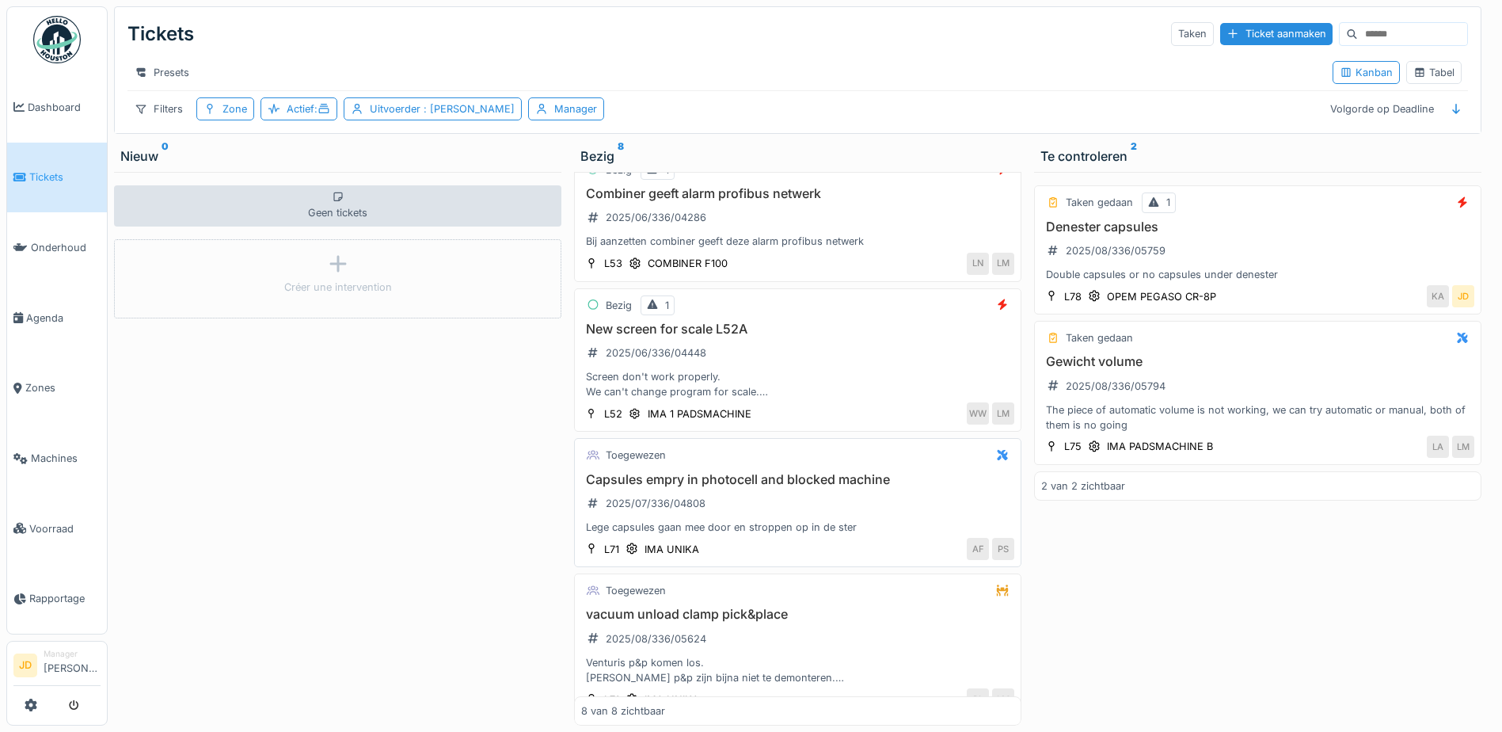
scroll to position [570, 0]
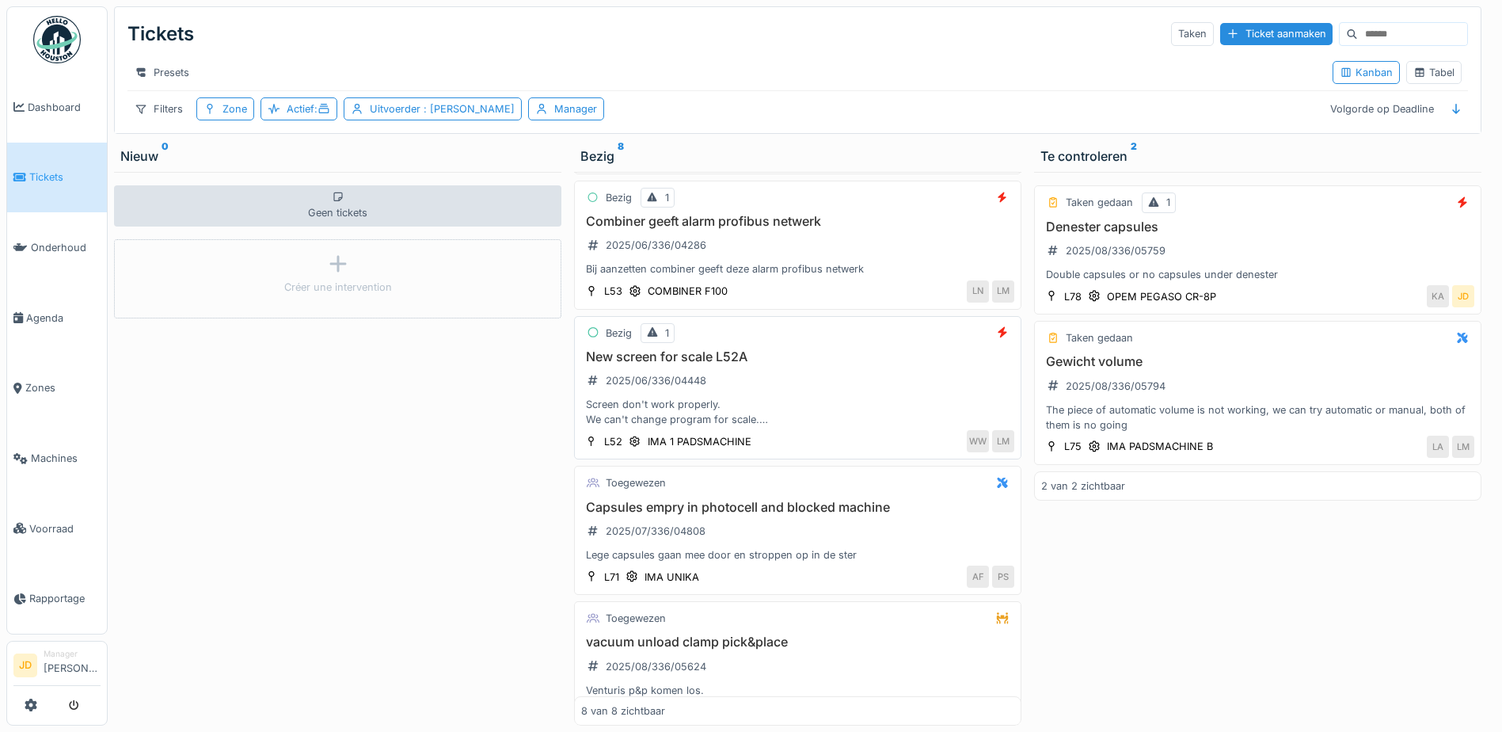
click at [874, 409] on div "Screen don't work properly. We can't change program for scale. The touch don't …" at bounding box center [797, 412] width 433 height 30
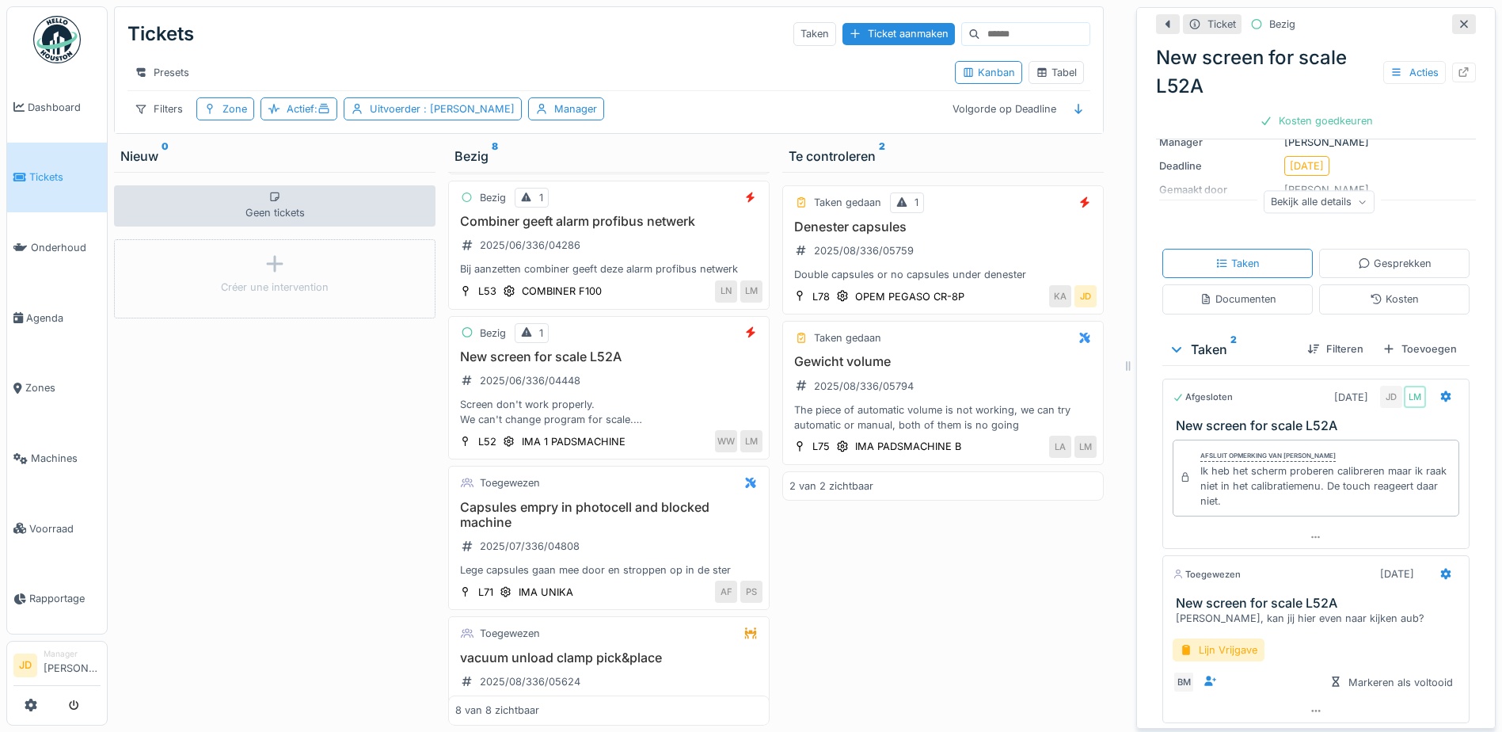
scroll to position [254, 0]
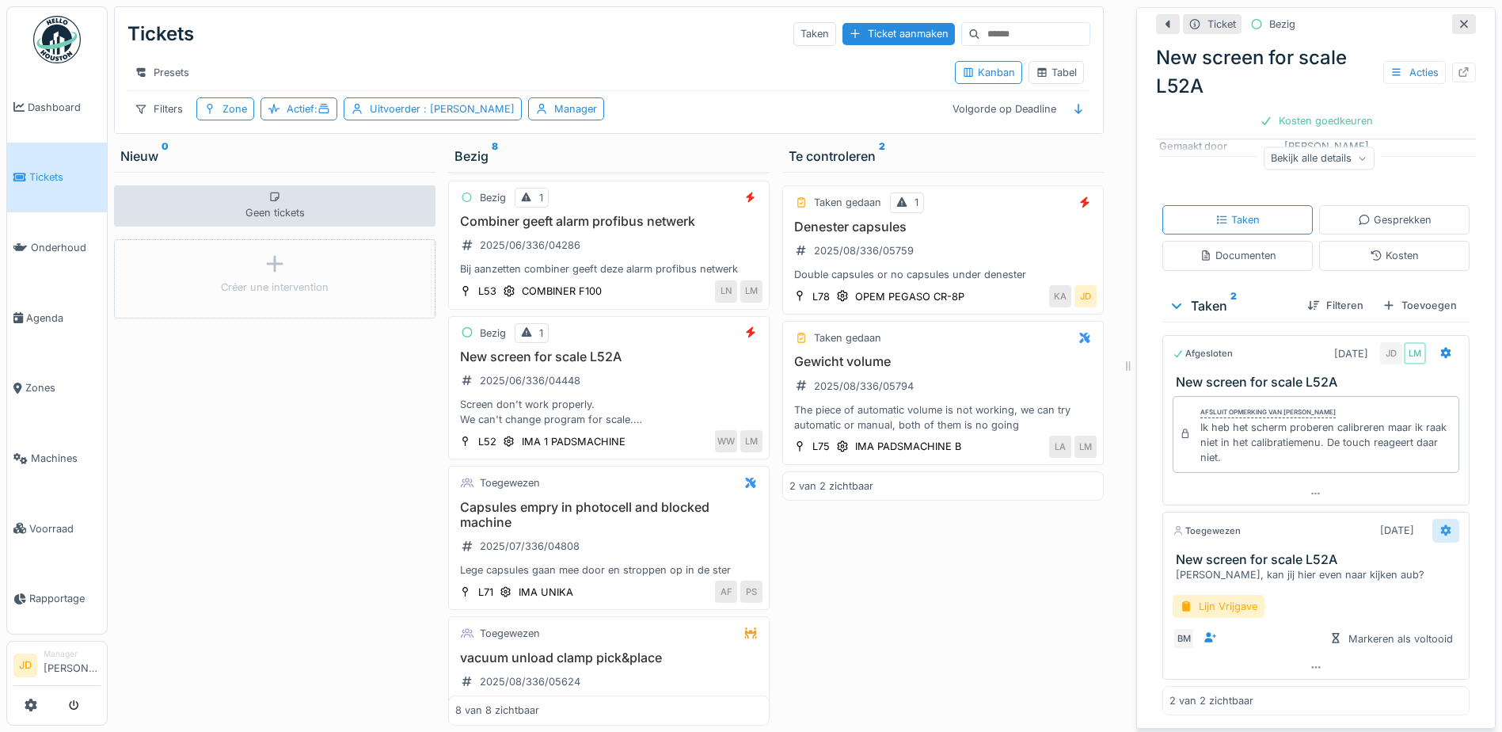
click at [1441, 525] on icon at bounding box center [1446, 530] width 10 height 11
click at [1072, 625] on div "Taken gedaan 1 Denester capsules 2025/08/336/05759 Double capsules or no capsul…" at bounding box center [943, 449] width 322 height 554
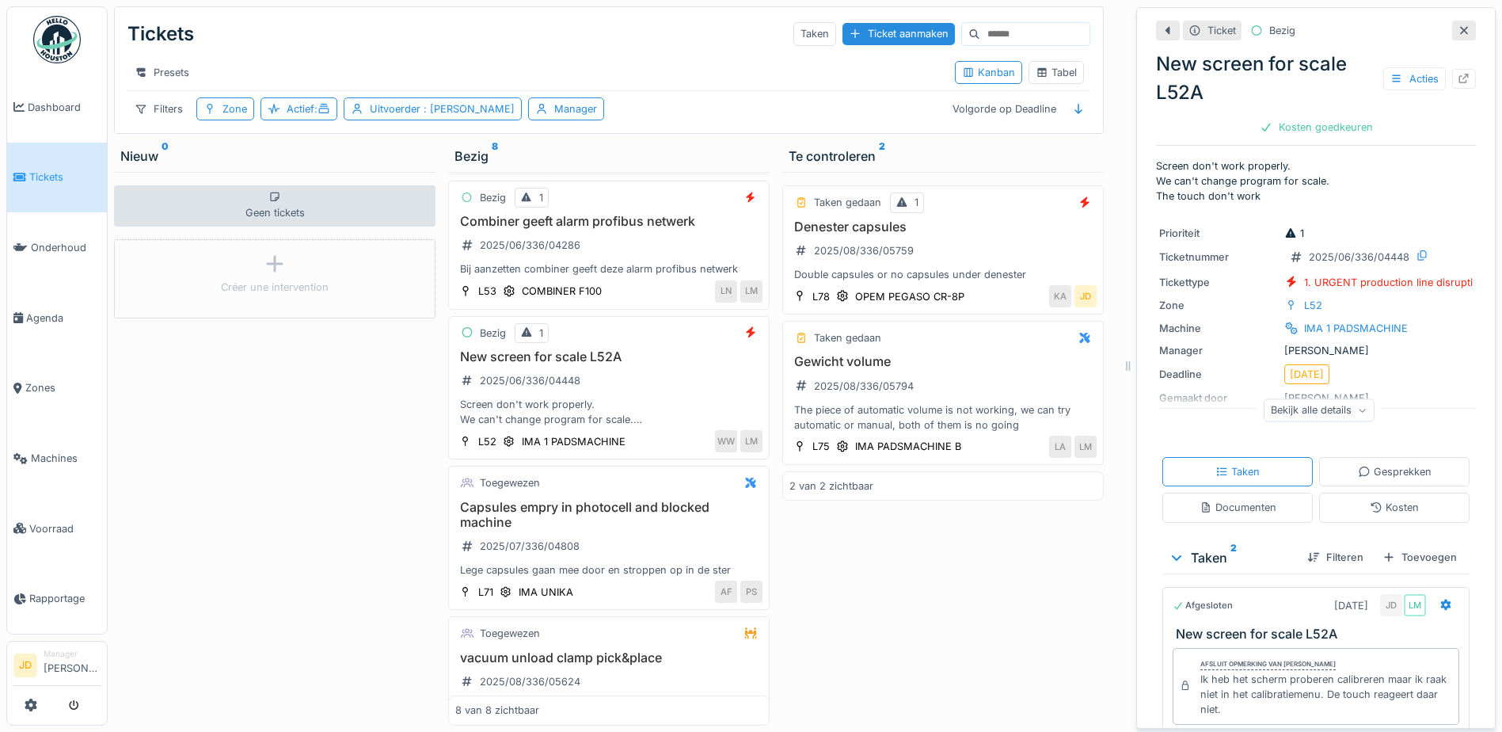
scroll to position [0, 0]
click at [1460, 29] on icon at bounding box center [1464, 31] width 8 height 8
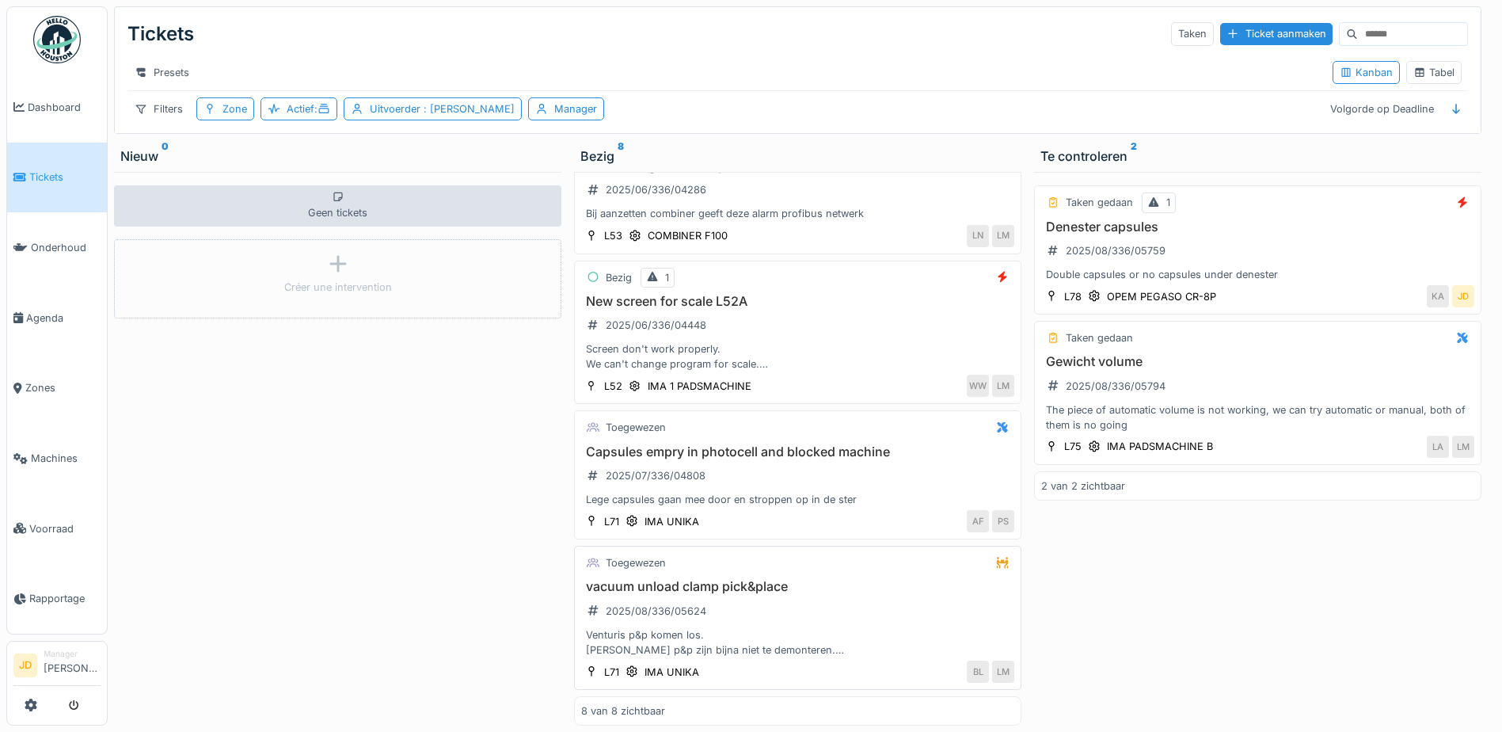
scroll to position [12, 0]
click at [812, 579] on h3 "vacuum unload clamp pick&place" at bounding box center [797, 586] width 433 height 15
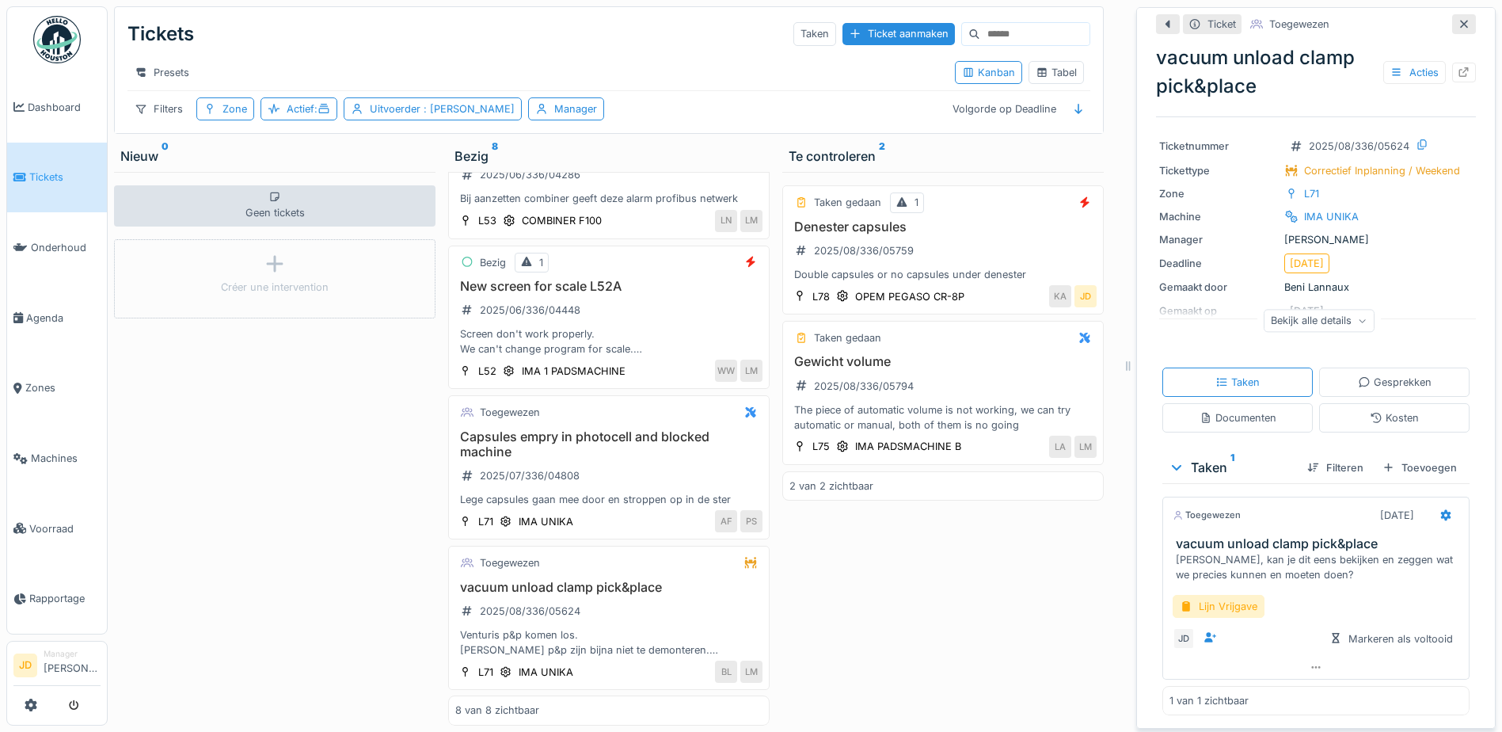
scroll to position [183, 0]
click at [1256, 415] on div "Documenten" at bounding box center [1238, 417] width 150 height 29
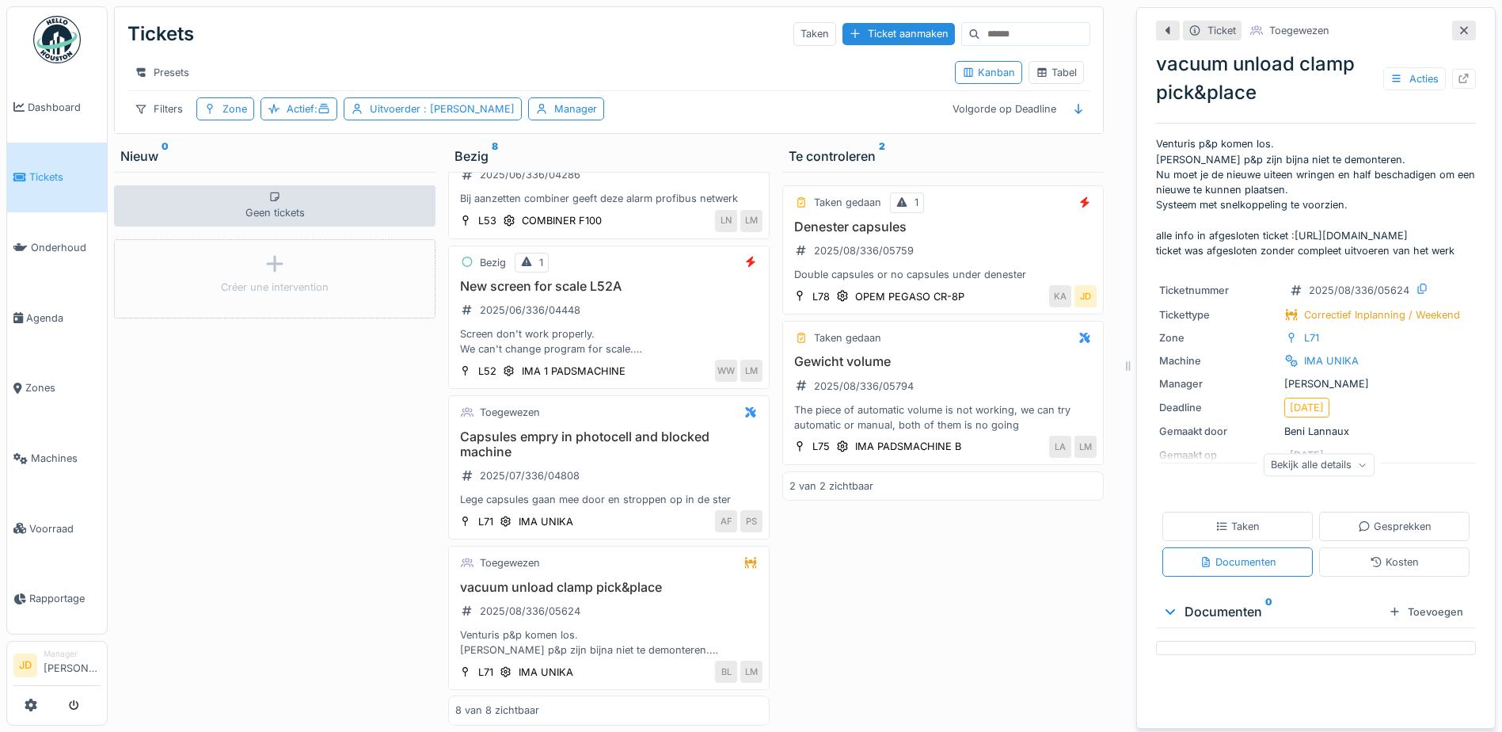
scroll to position [0, 0]
click at [1243, 534] on div "Taken" at bounding box center [1238, 526] width 44 height 15
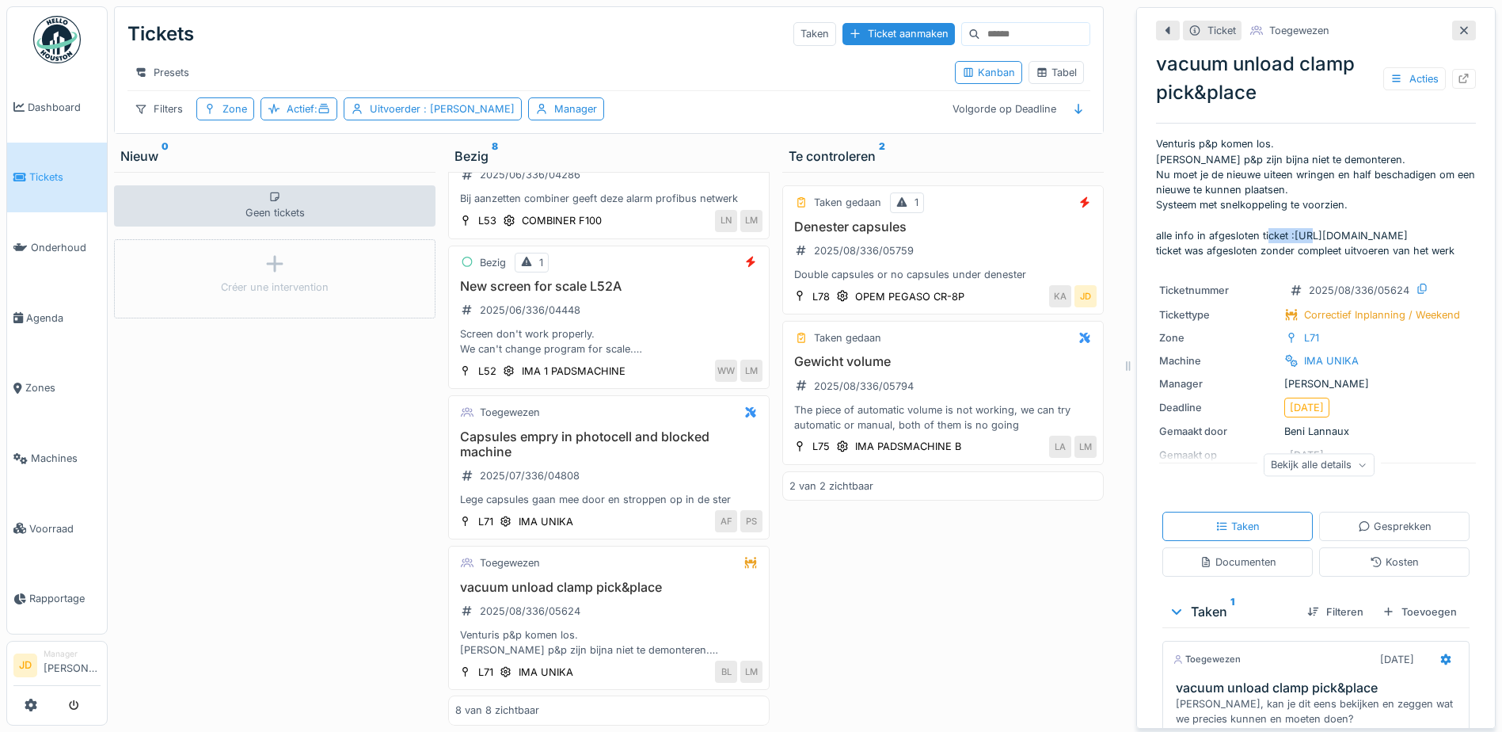
drag, startPoint x: 1146, startPoint y: 240, endPoint x: 1182, endPoint y: 244, distance: 36.6
click at [1182, 244] on div "Ticket Toegewezen vacuum unload clamp pick&place Acties Venturis p&p komen los.…" at bounding box center [1316, 367] width 360 height 721
copy p ":https://"
click at [1158, 242] on p "Venturis p&p komen los. Venturis p&p zijn bijna niet te demonteren. Nu moet je …" at bounding box center [1316, 197] width 320 height 122
drag, startPoint x: 1149, startPoint y: 238, endPoint x: 1356, endPoint y: 238, distance: 206.7
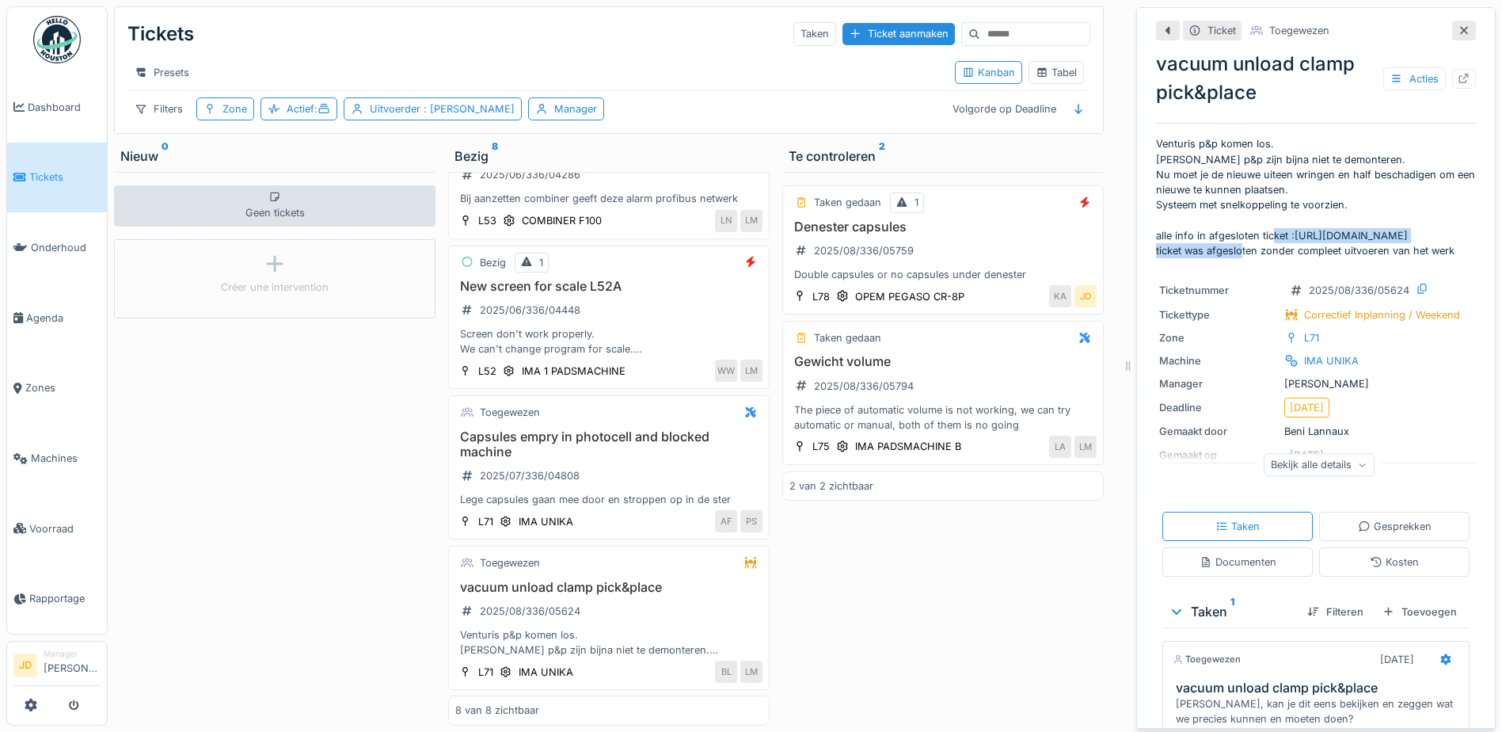
click at [1356, 238] on p "Venturis p&p komen los. Venturis p&p zijn bijna niet te demonteren. Nu moet je …" at bounding box center [1316, 197] width 320 height 122
copy p "https://app.hellohouston.io/reports/188229"
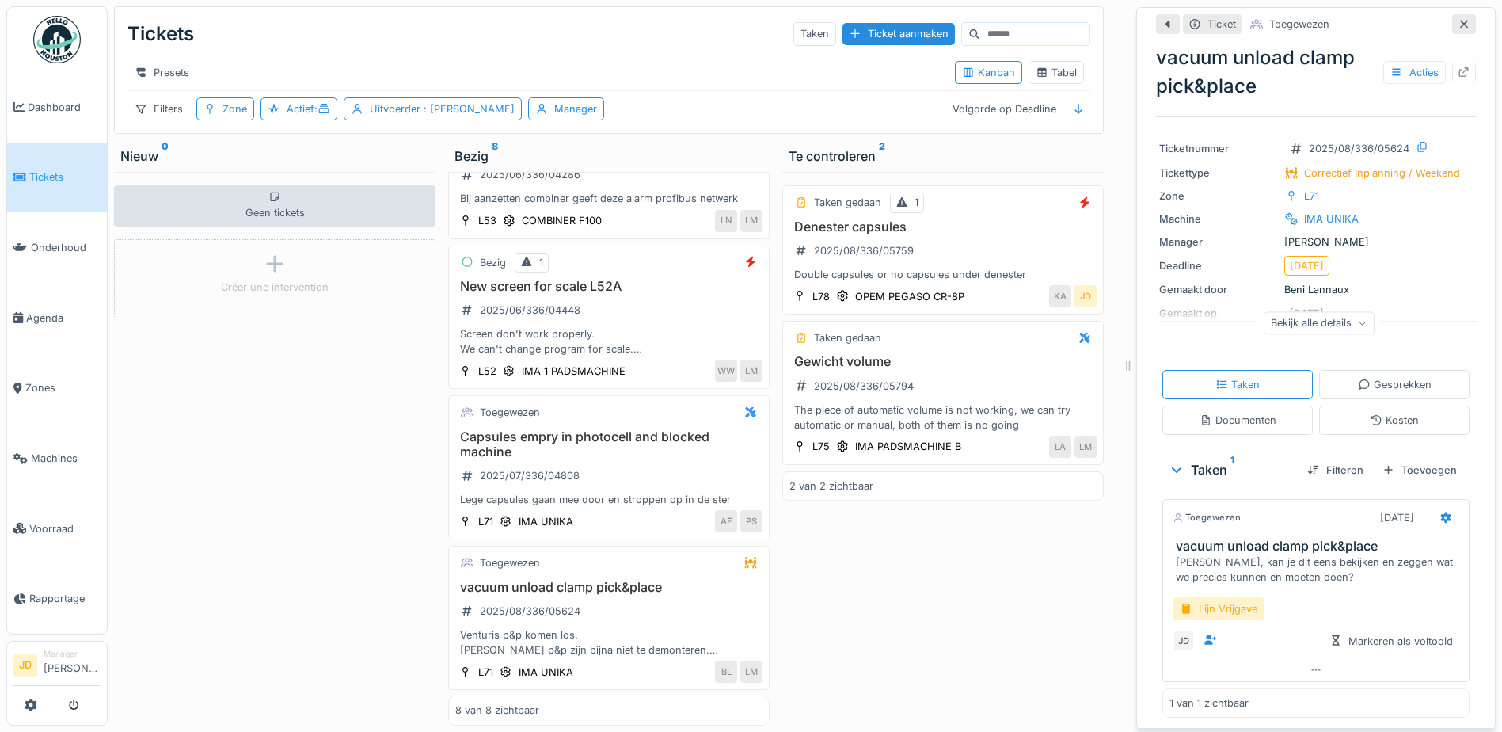
scroll to position [25, 0]
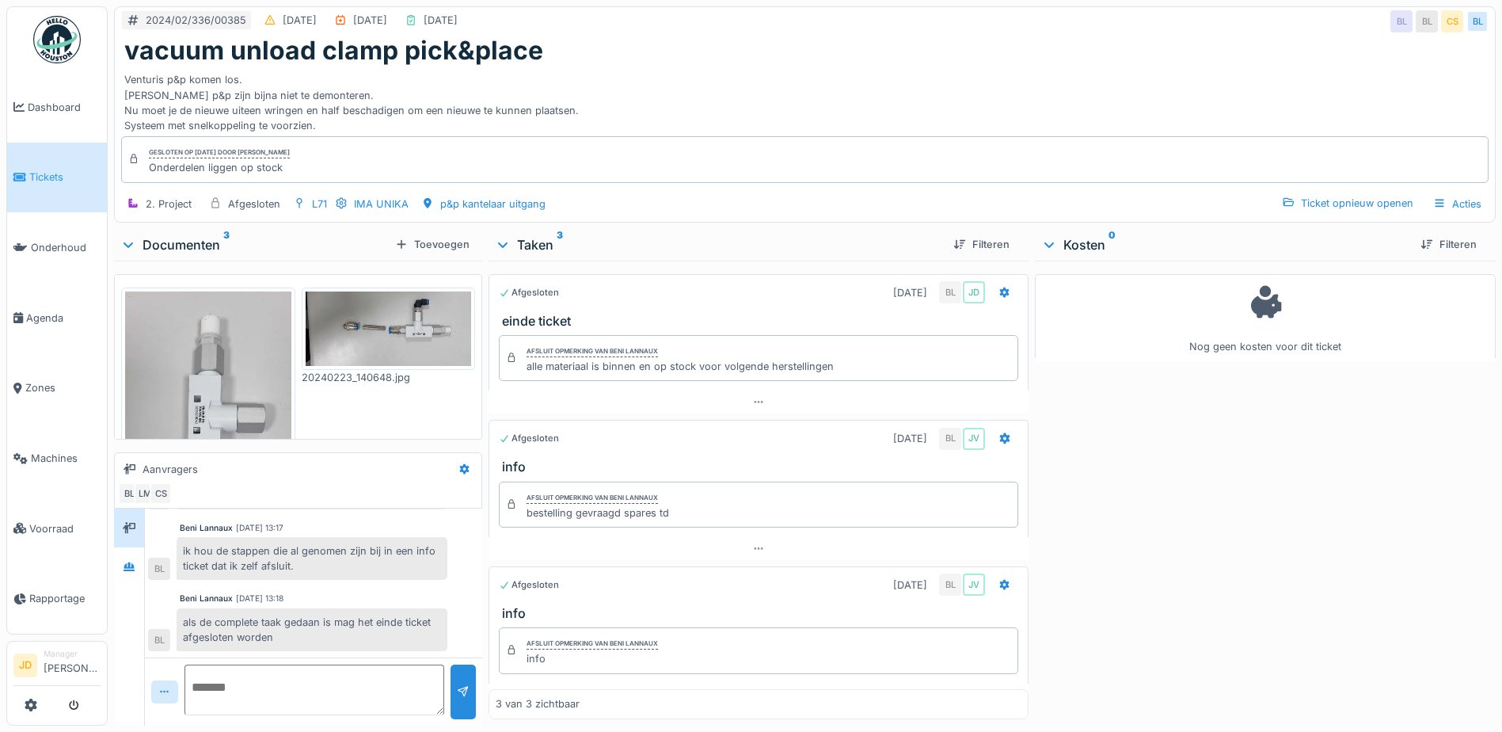
click at [407, 328] on img at bounding box center [389, 328] width 166 height 74
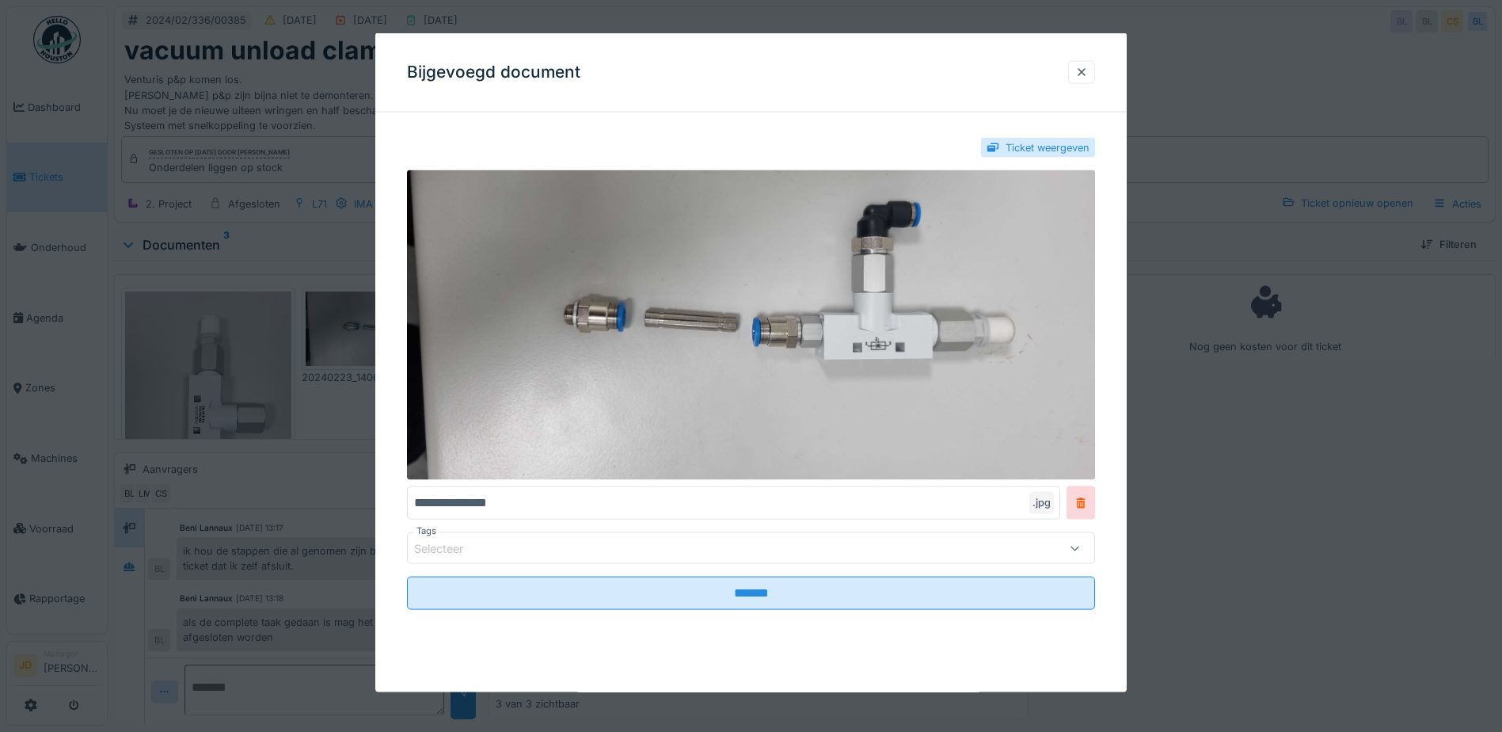
click at [1250, 450] on div at bounding box center [751, 366] width 1502 height 732
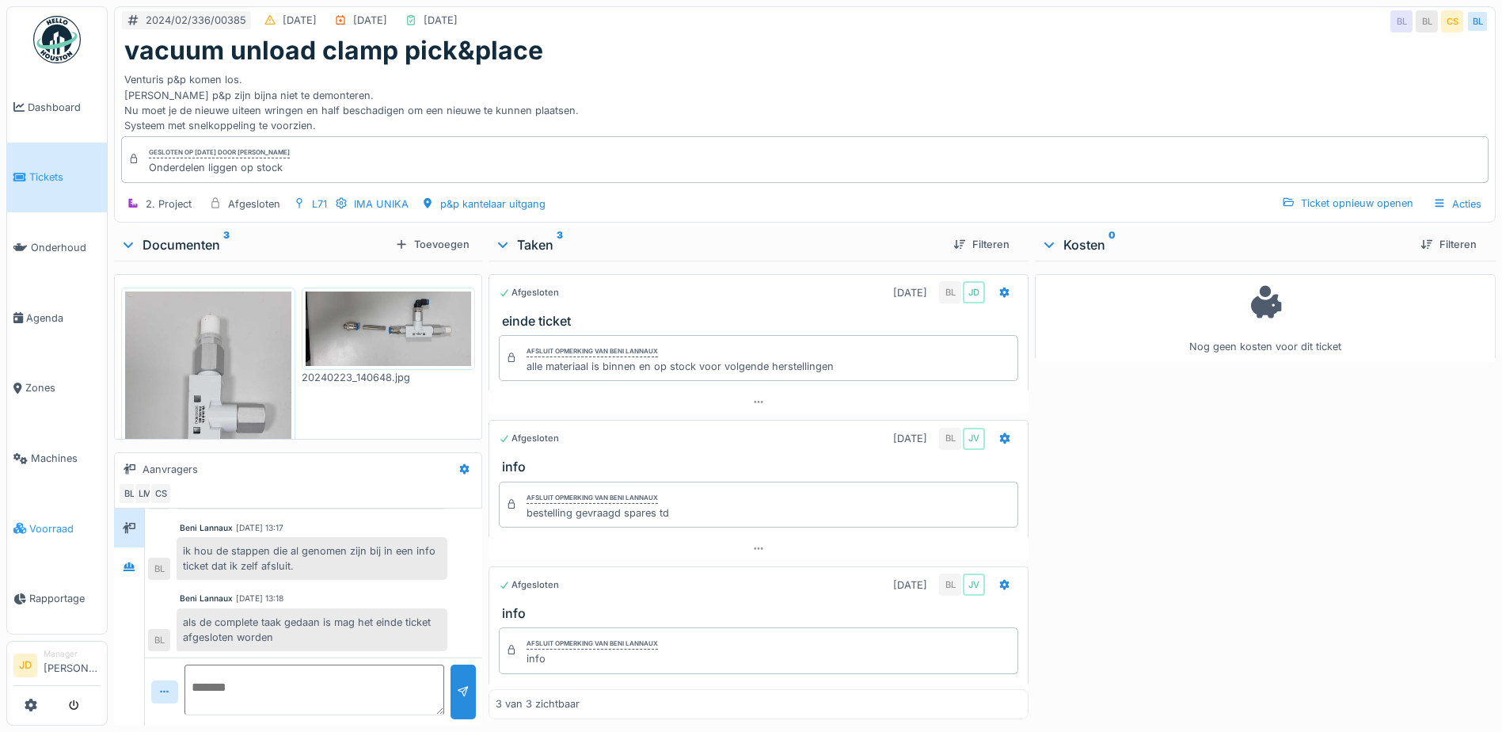
click at [33, 521] on span "Voorraad" at bounding box center [64, 528] width 71 height 15
click at [360, 297] on img at bounding box center [389, 328] width 166 height 74
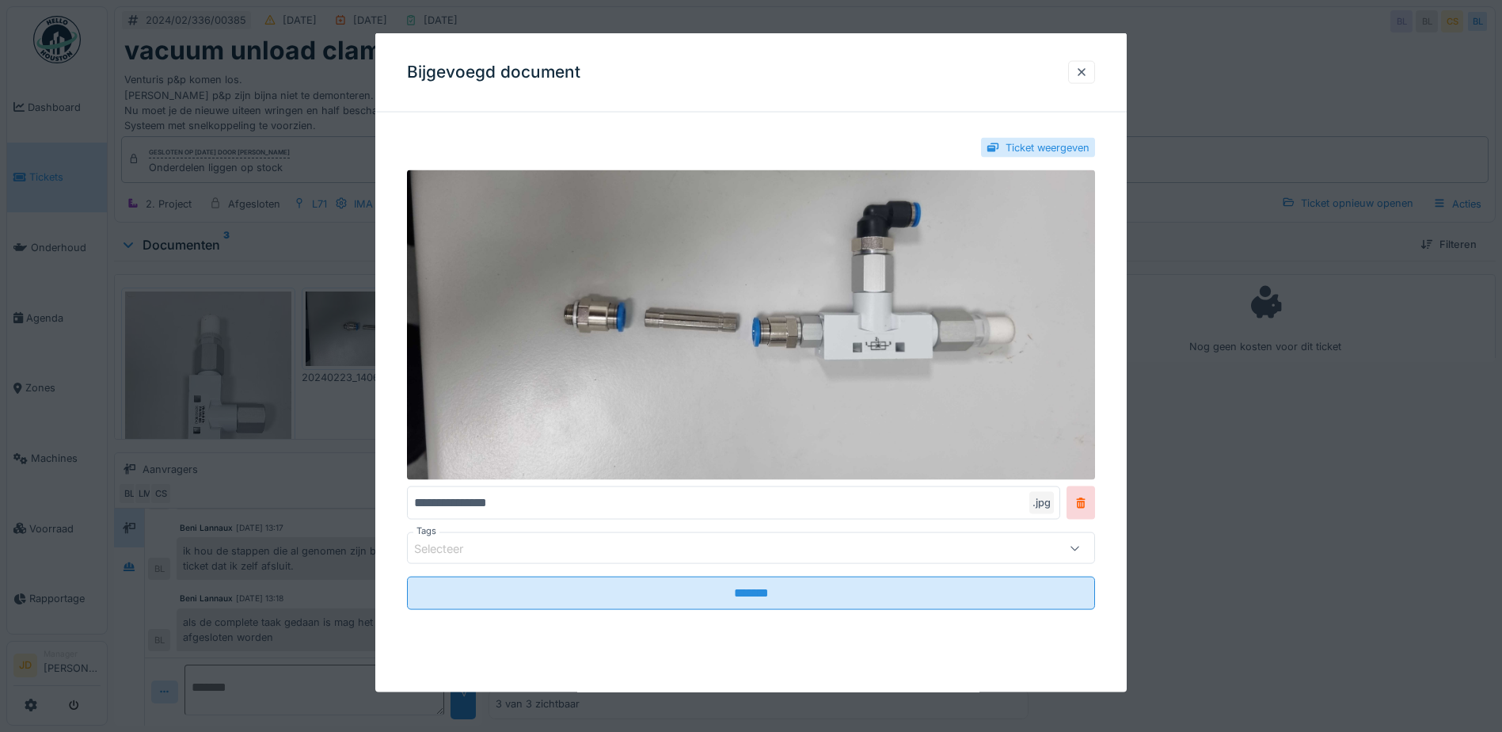
click at [1441, 534] on div at bounding box center [751, 366] width 1502 height 732
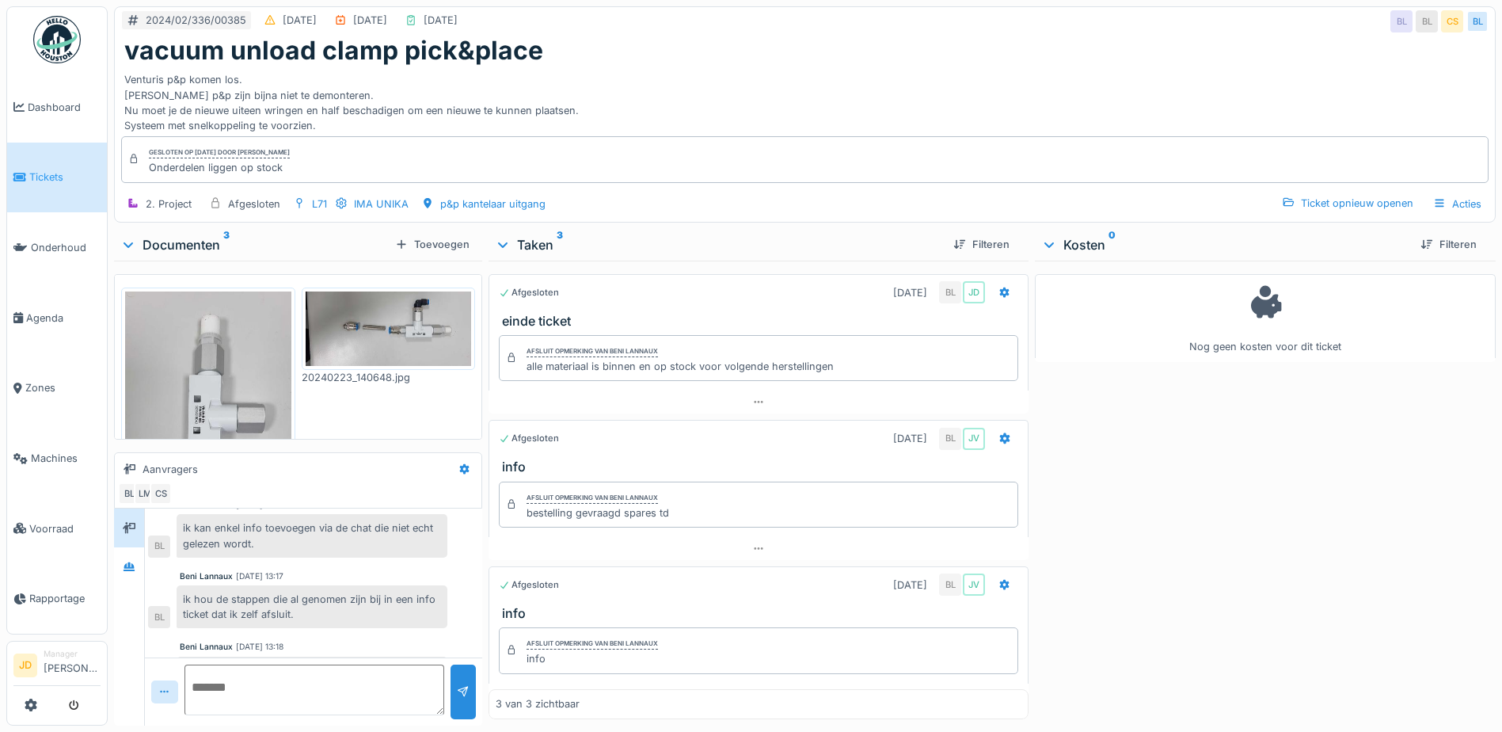
scroll to position [207, 0]
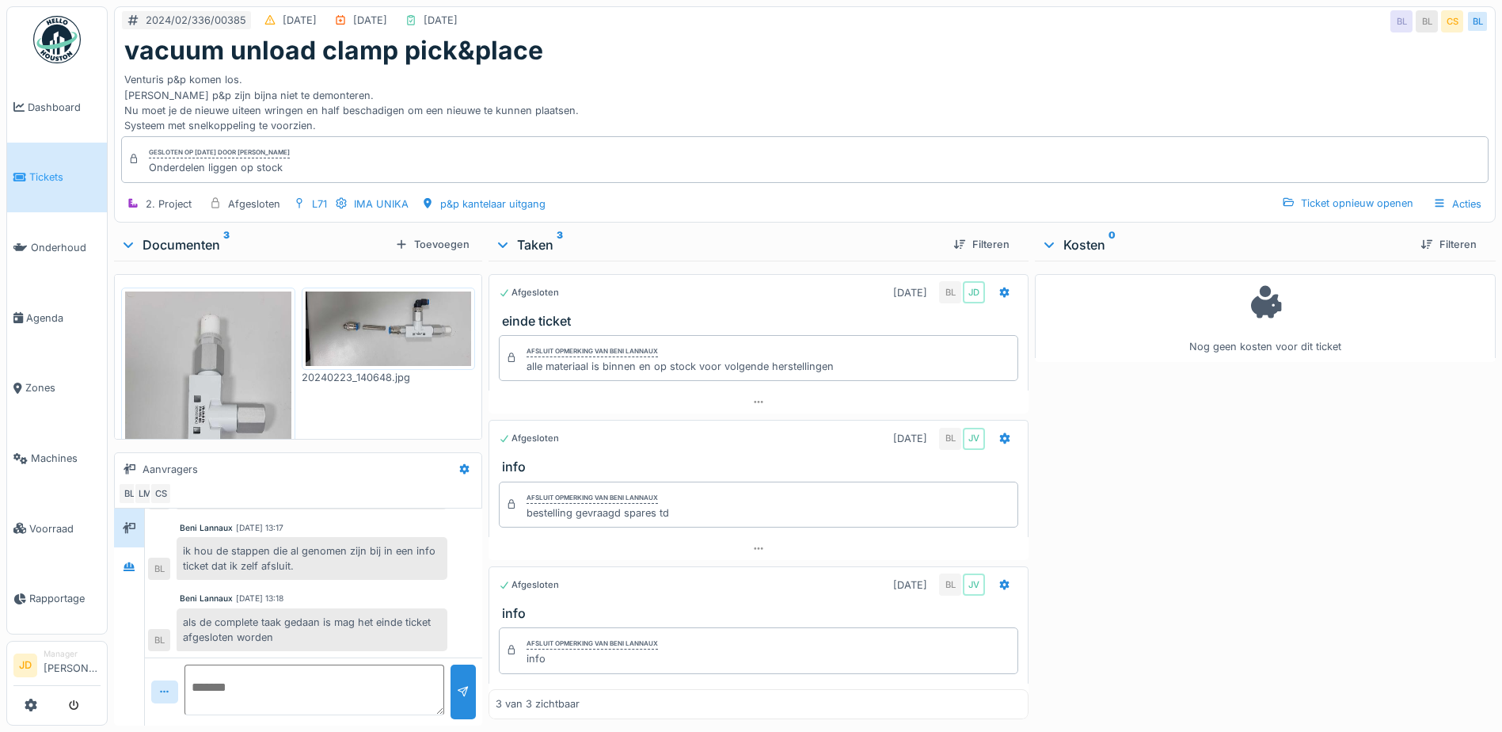
click at [353, 325] on img at bounding box center [389, 328] width 166 height 74
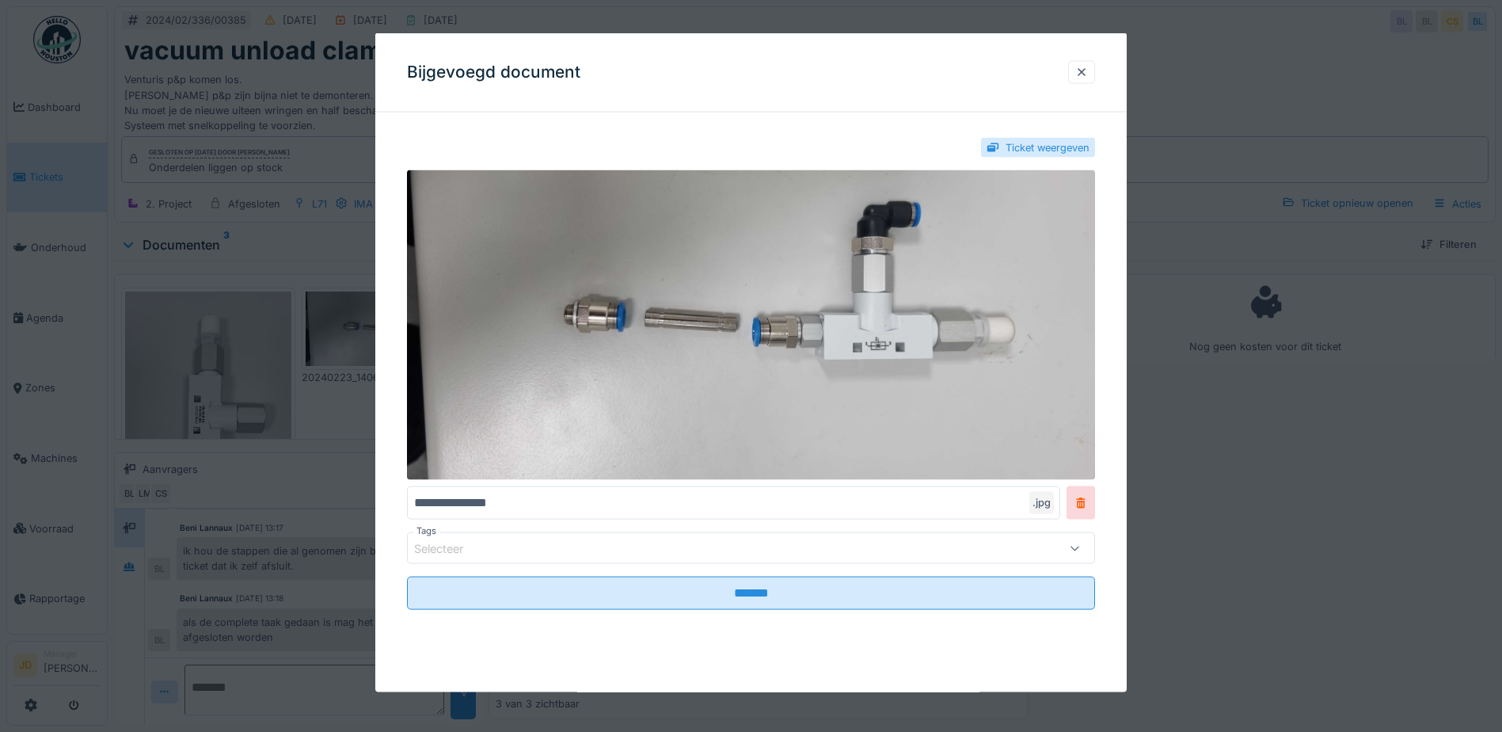
click at [1398, 514] on div at bounding box center [751, 366] width 1502 height 732
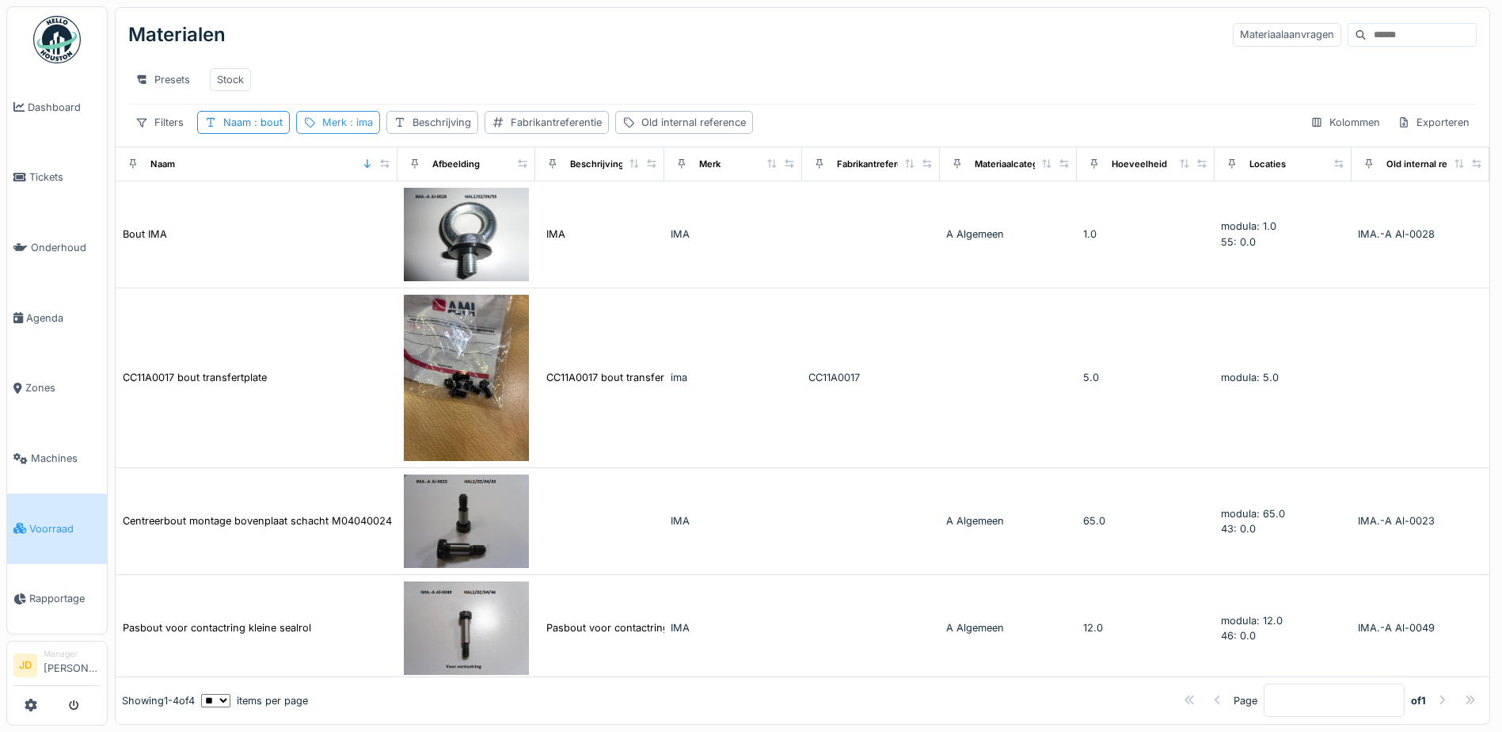
click at [315, 131] on div "Merk : ima" at bounding box center [338, 122] width 84 height 23
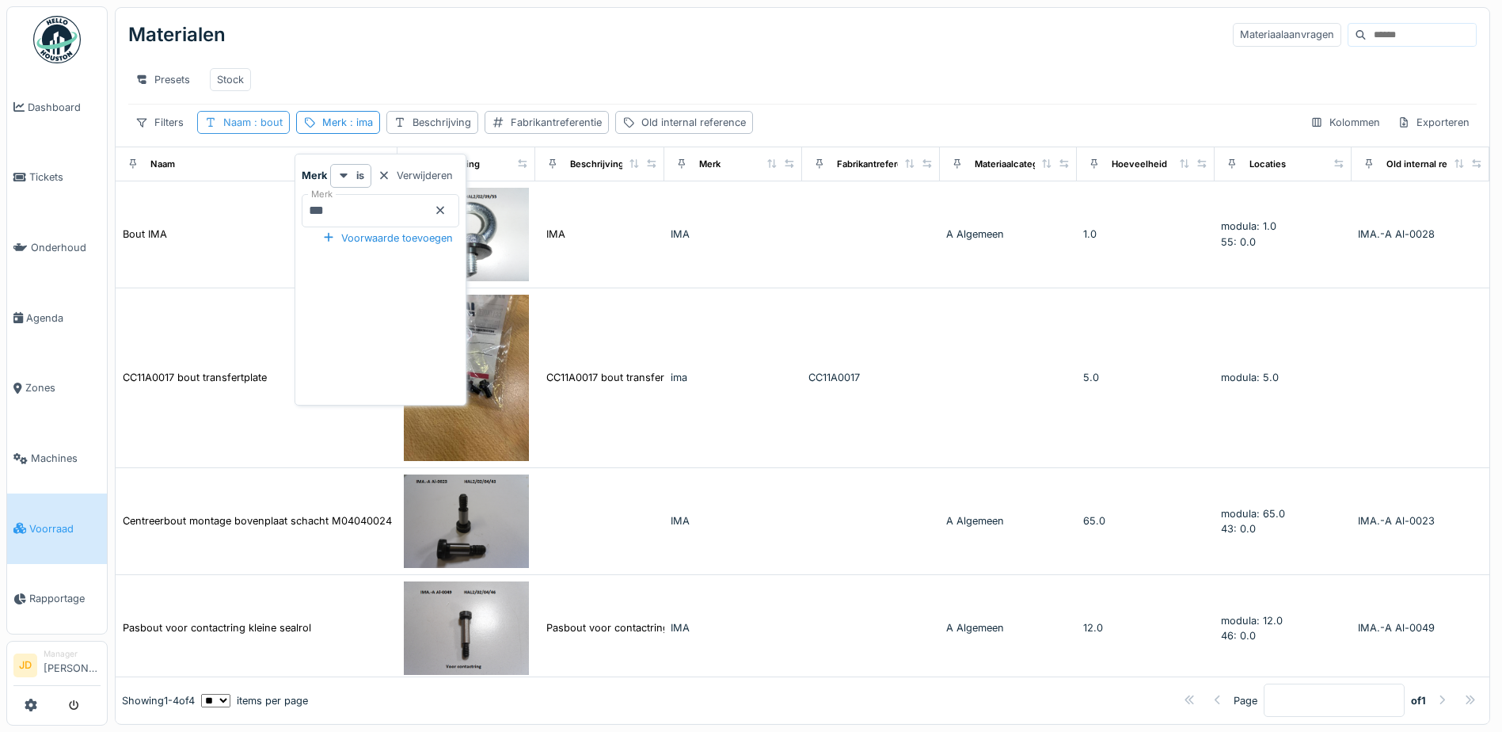
click at [263, 128] on span ": bout" at bounding box center [267, 122] width 32 height 12
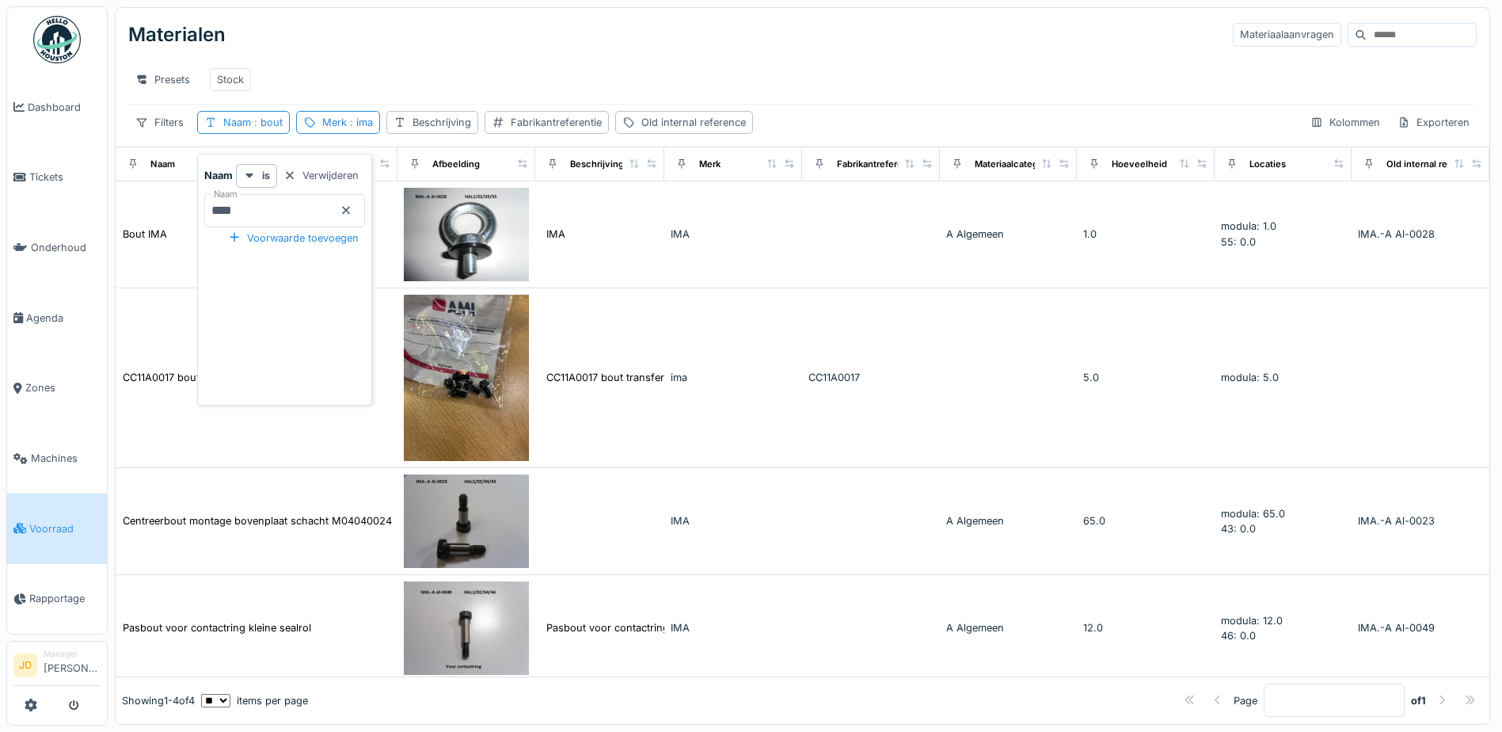
click at [352, 214] on icon at bounding box center [346, 210] width 13 height 10
click at [348, 212] on input "Naam" at bounding box center [284, 210] width 161 height 33
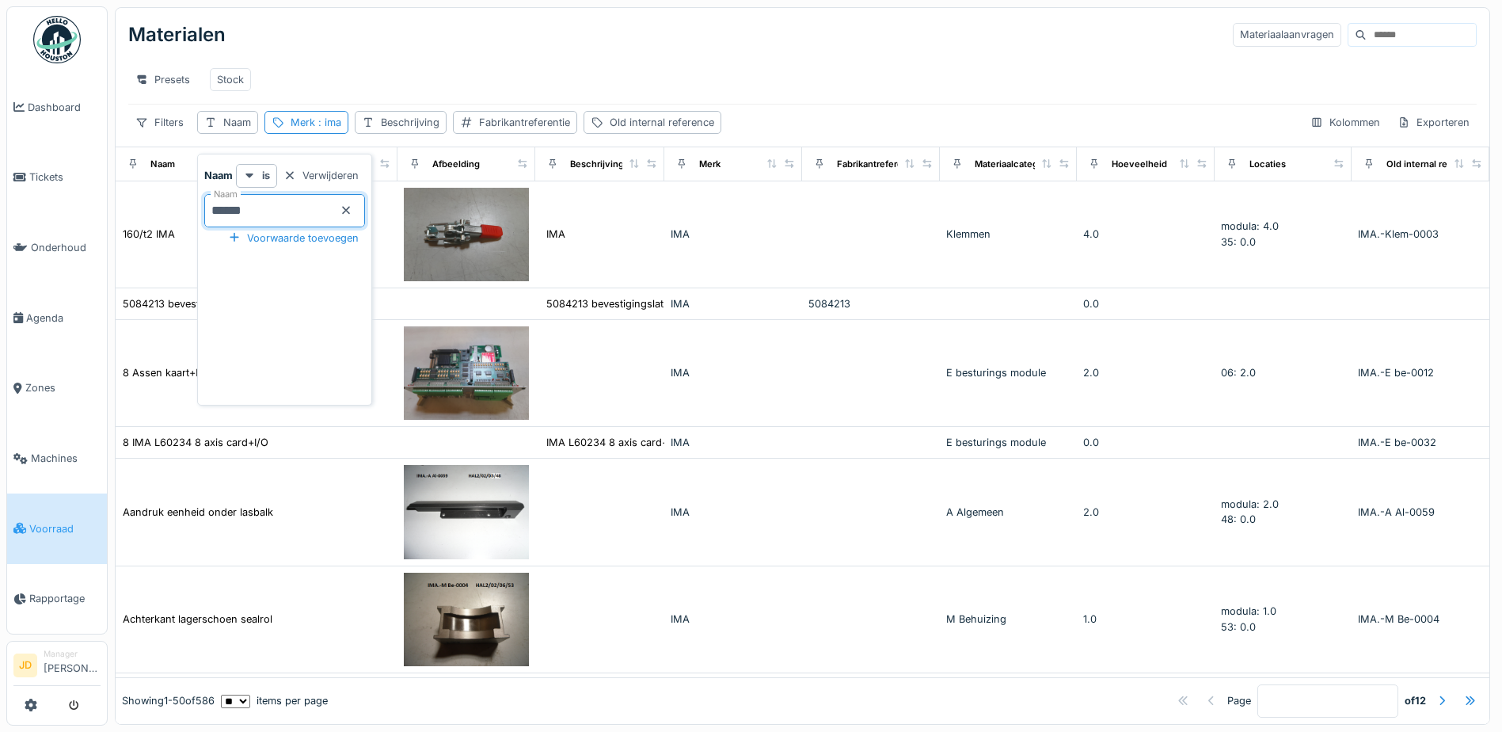
type input "*******"
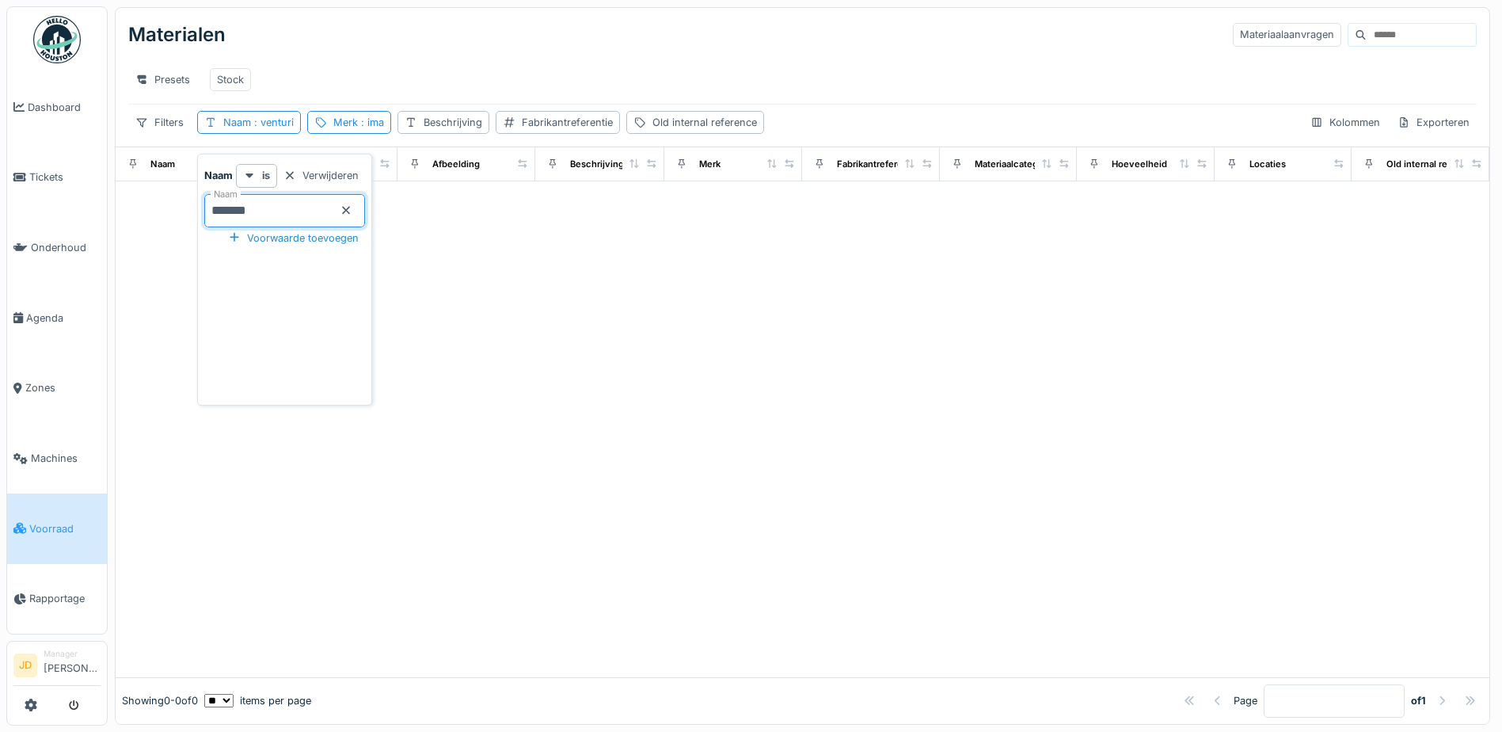
click at [573, 43] on div "Materialen Materiaalaanvragen" at bounding box center [802, 34] width 1349 height 41
click at [282, 128] on span ": venturi" at bounding box center [272, 122] width 43 height 12
click at [352, 212] on icon at bounding box center [346, 210] width 13 height 10
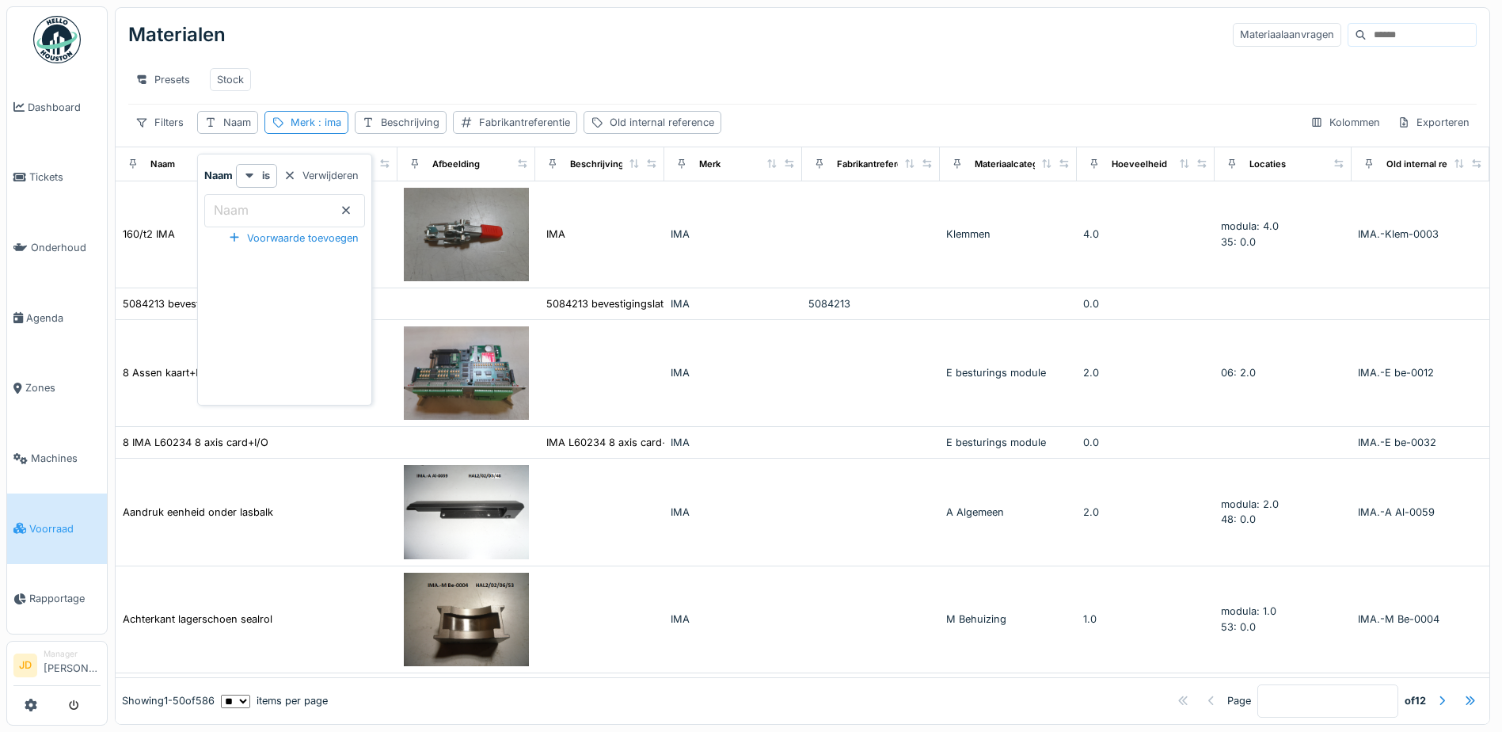
click at [348, 224] on input "Naam" at bounding box center [284, 210] width 161 height 33
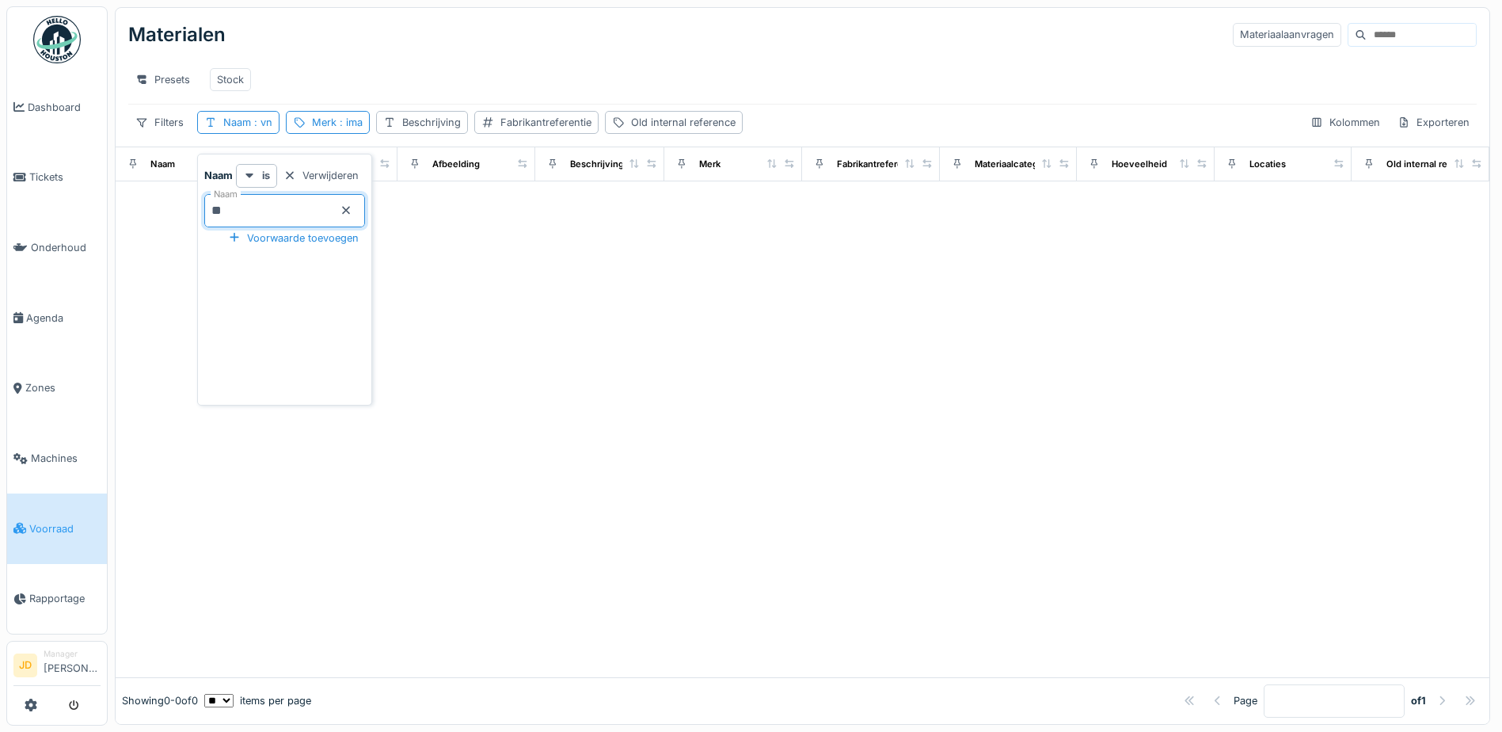
type input "*******"
click at [363, 130] on div "Merk : ima" at bounding box center [368, 122] width 51 height 15
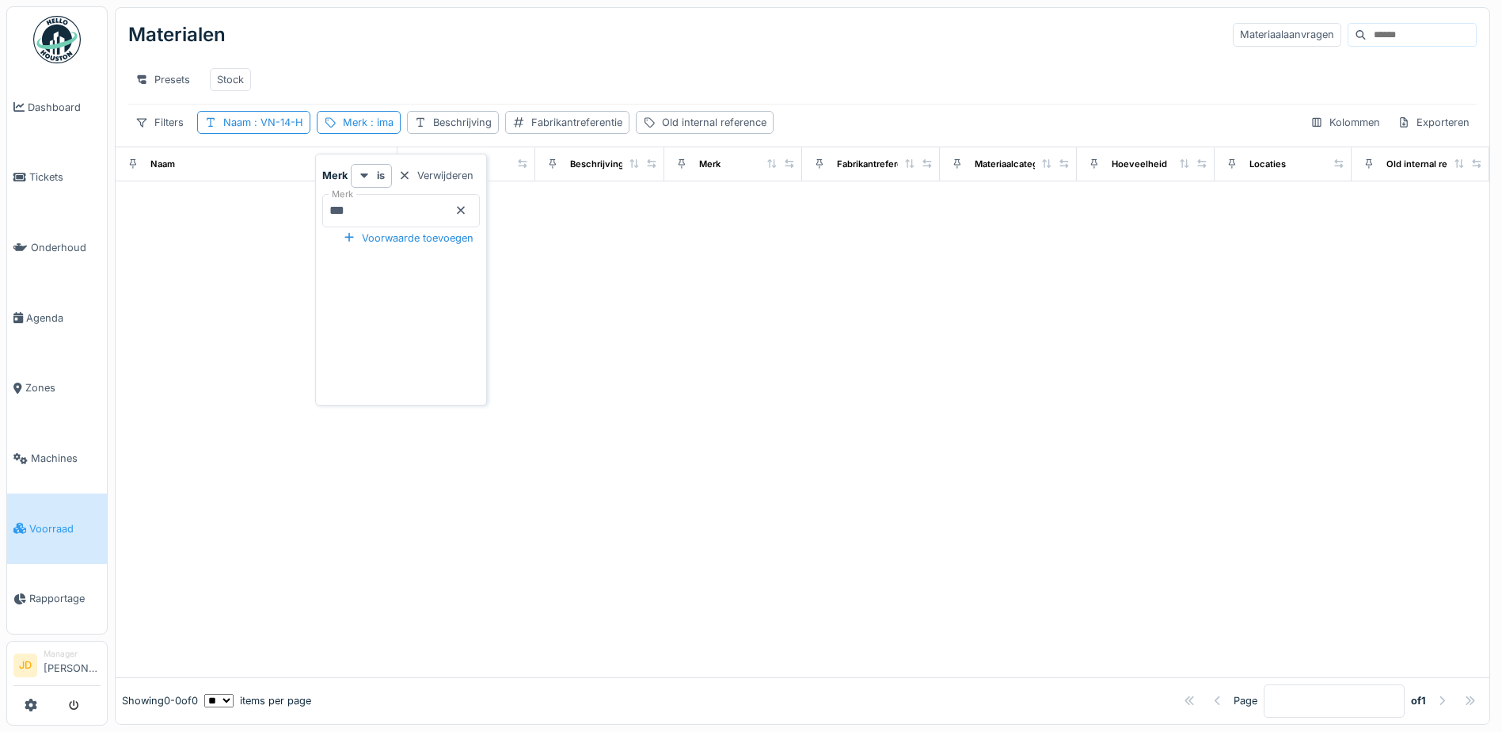
click at [467, 212] on icon at bounding box center [461, 210] width 13 height 10
click at [461, 86] on div "Presets Stock" at bounding box center [802, 80] width 1349 height 36
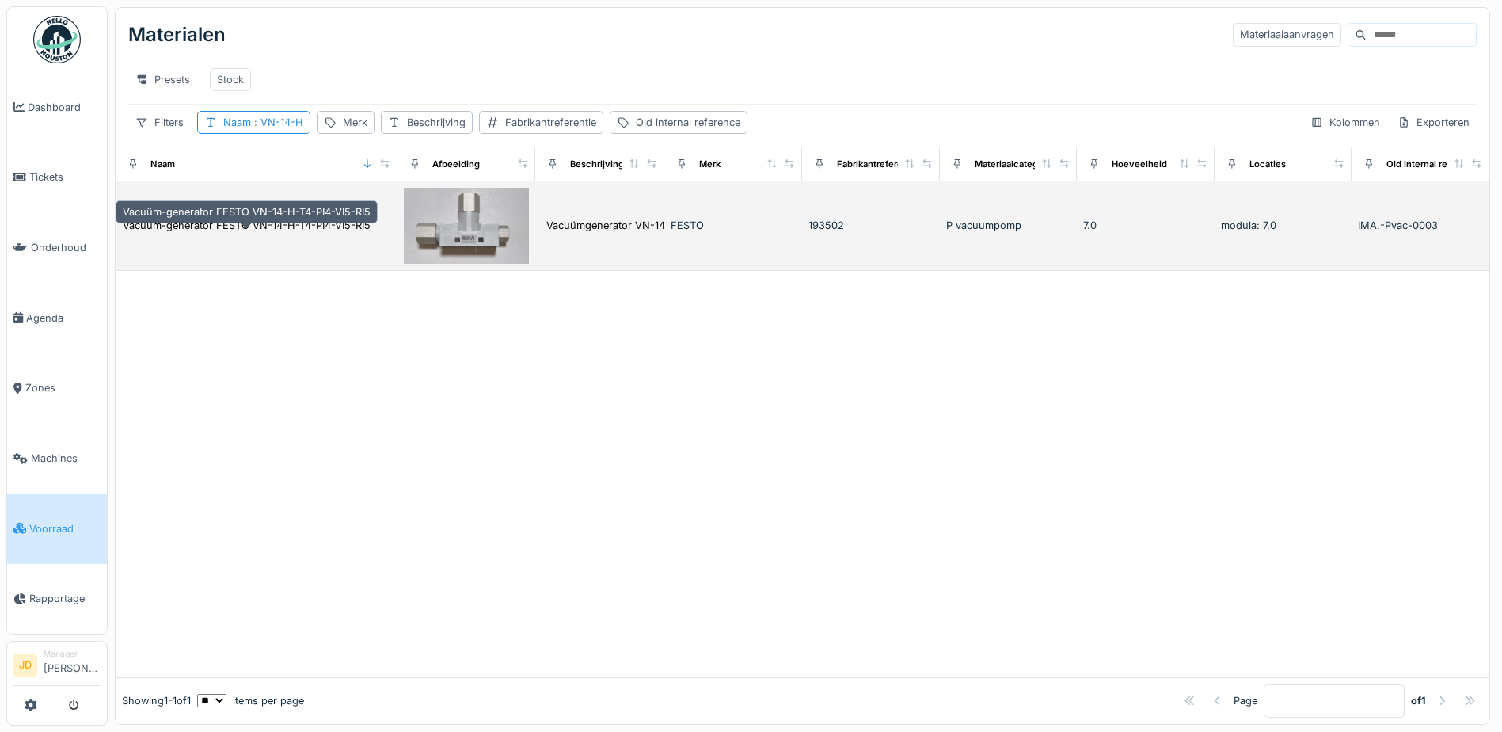
click at [334, 233] on div "Vacuüm-generator FESTO VN-14-H-T4-PI4-VI5-RI5" at bounding box center [247, 225] width 248 height 15
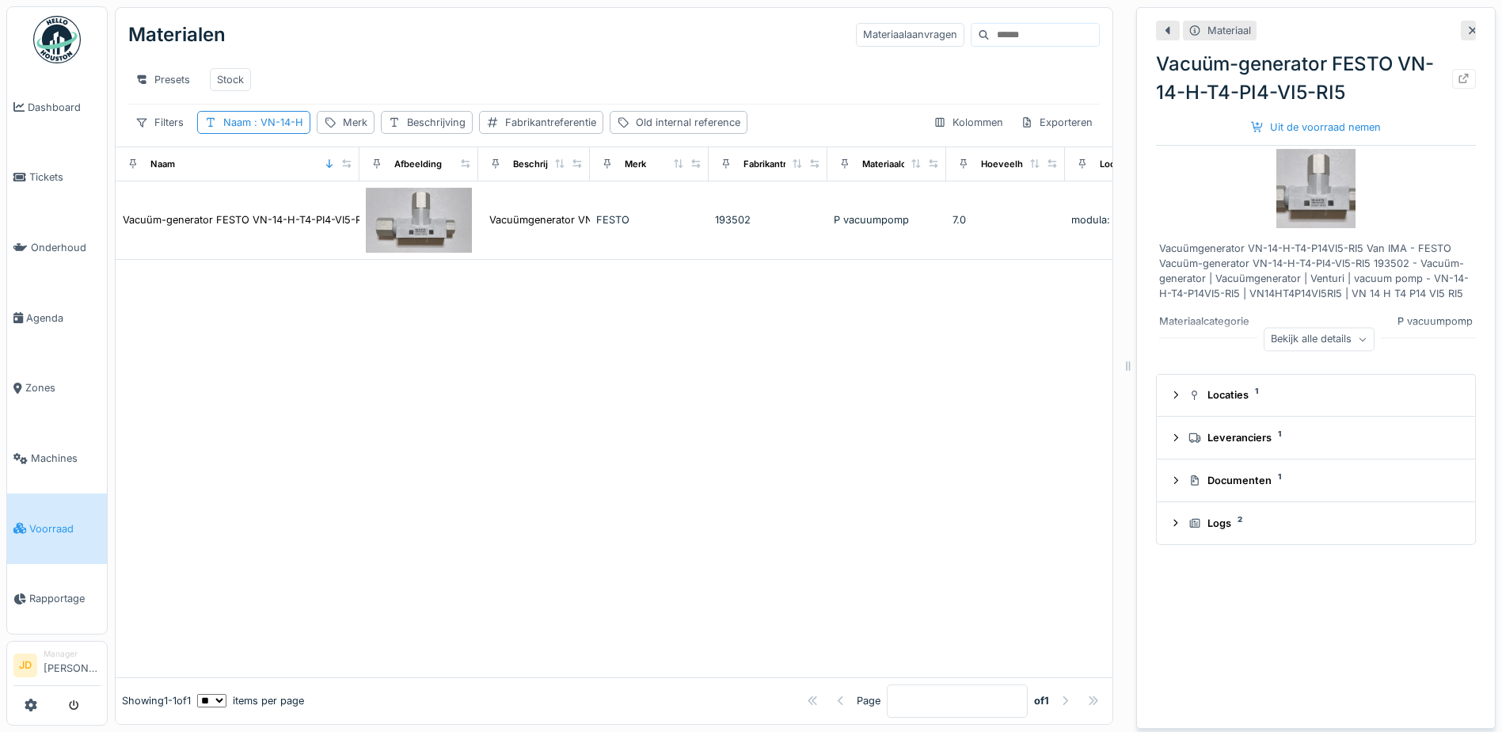
click at [1313, 341] on div "Bekijk alle details" at bounding box center [1319, 339] width 111 height 23
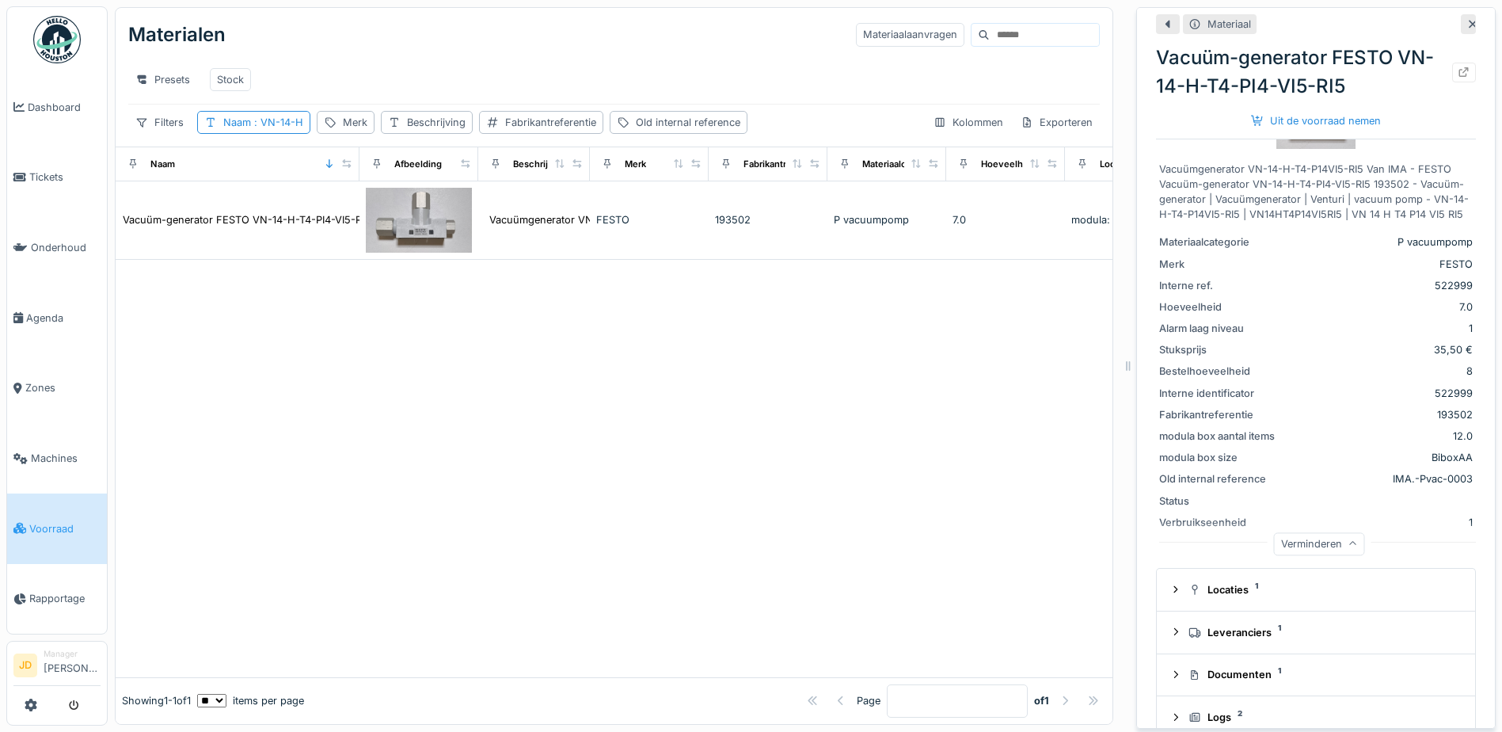
scroll to position [118, 0]
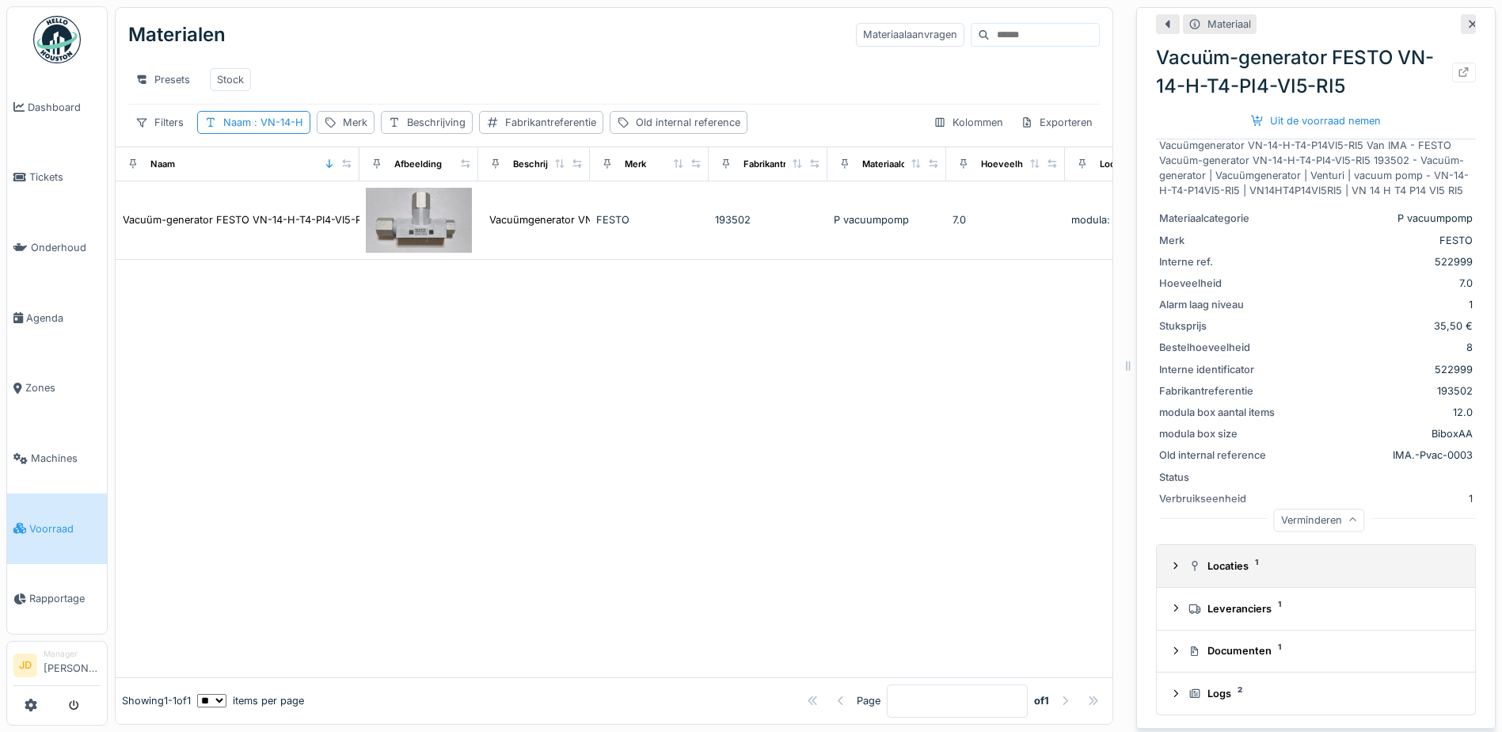
click at [1226, 559] on div "Locaties 1" at bounding box center [1323, 565] width 268 height 15
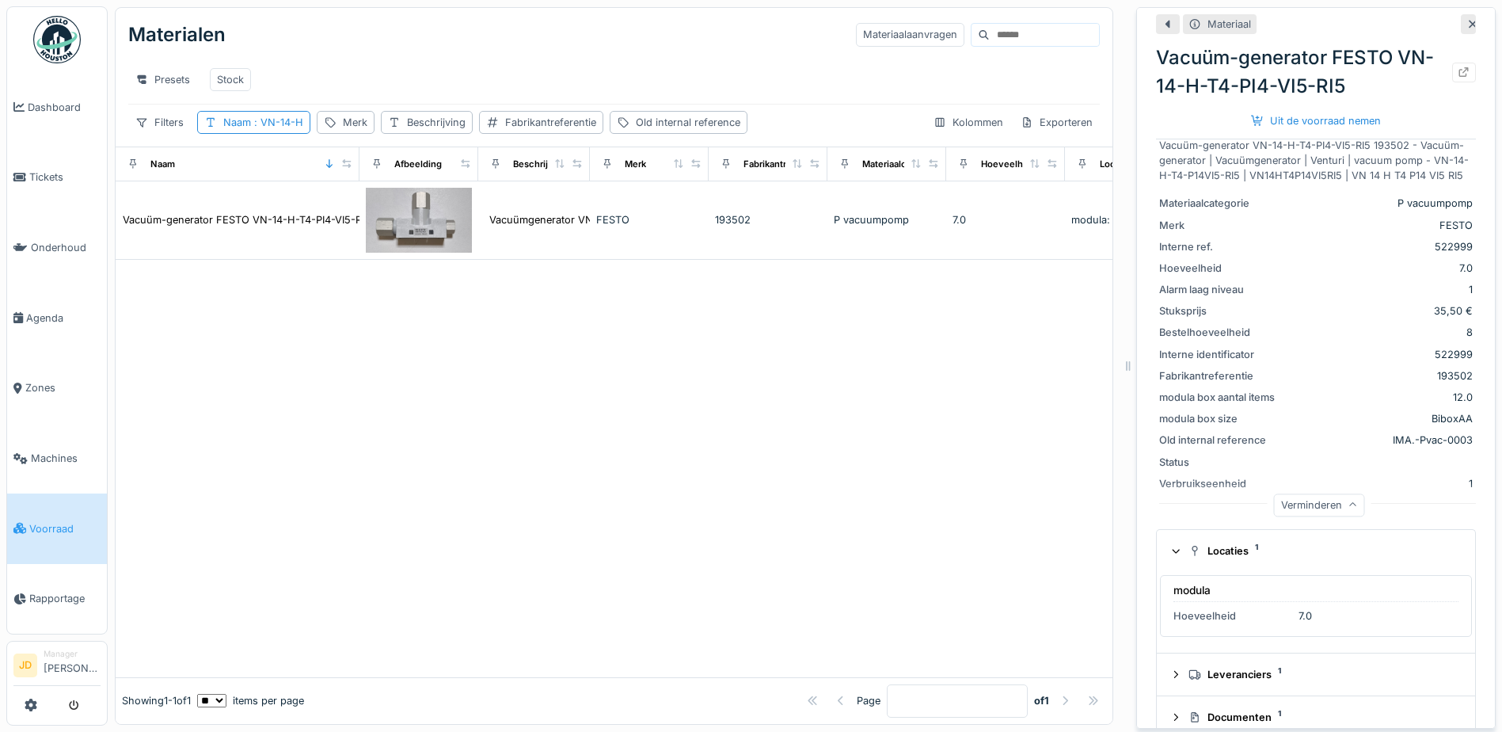
click at [1225, 558] on div "Locaties 1" at bounding box center [1323, 550] width 268 height 15
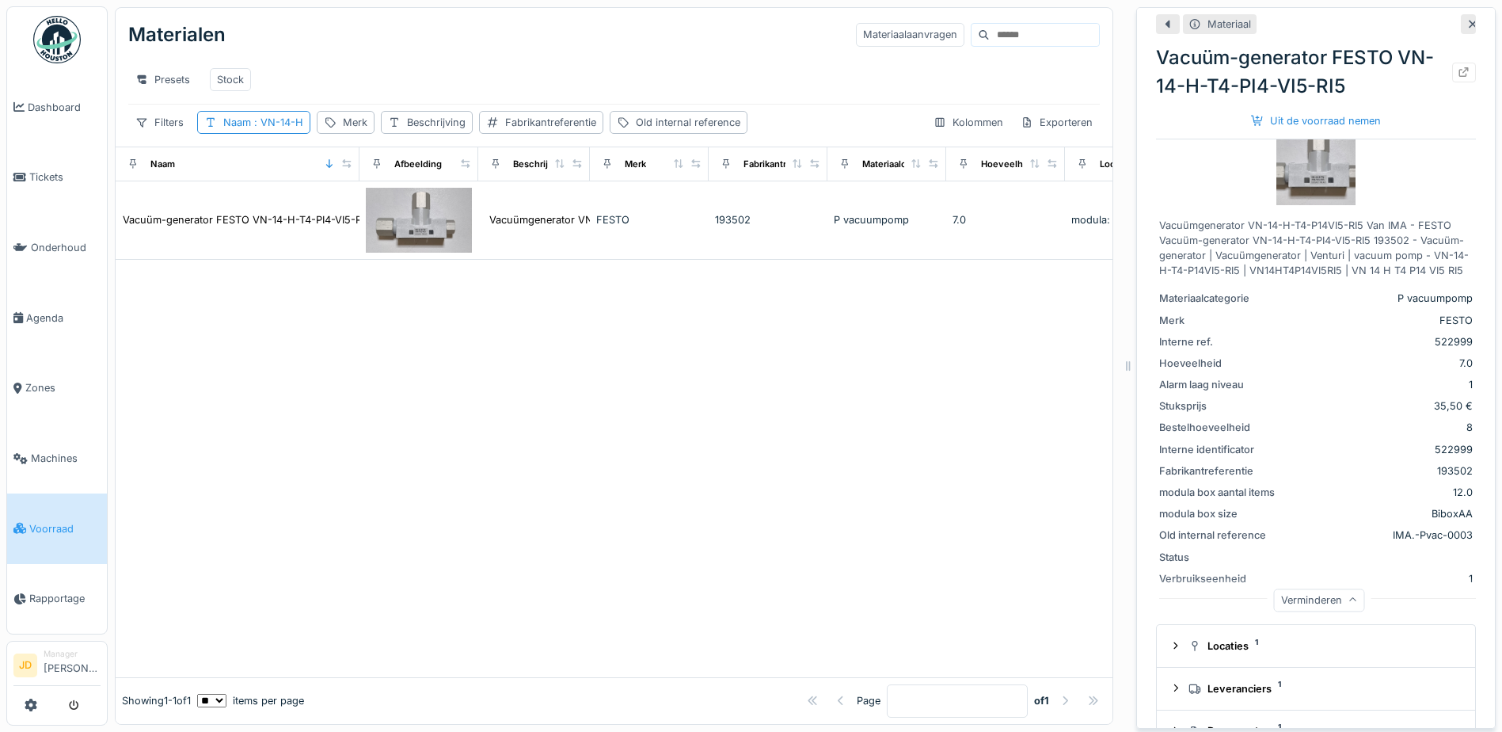
scroll to position [0, 0]
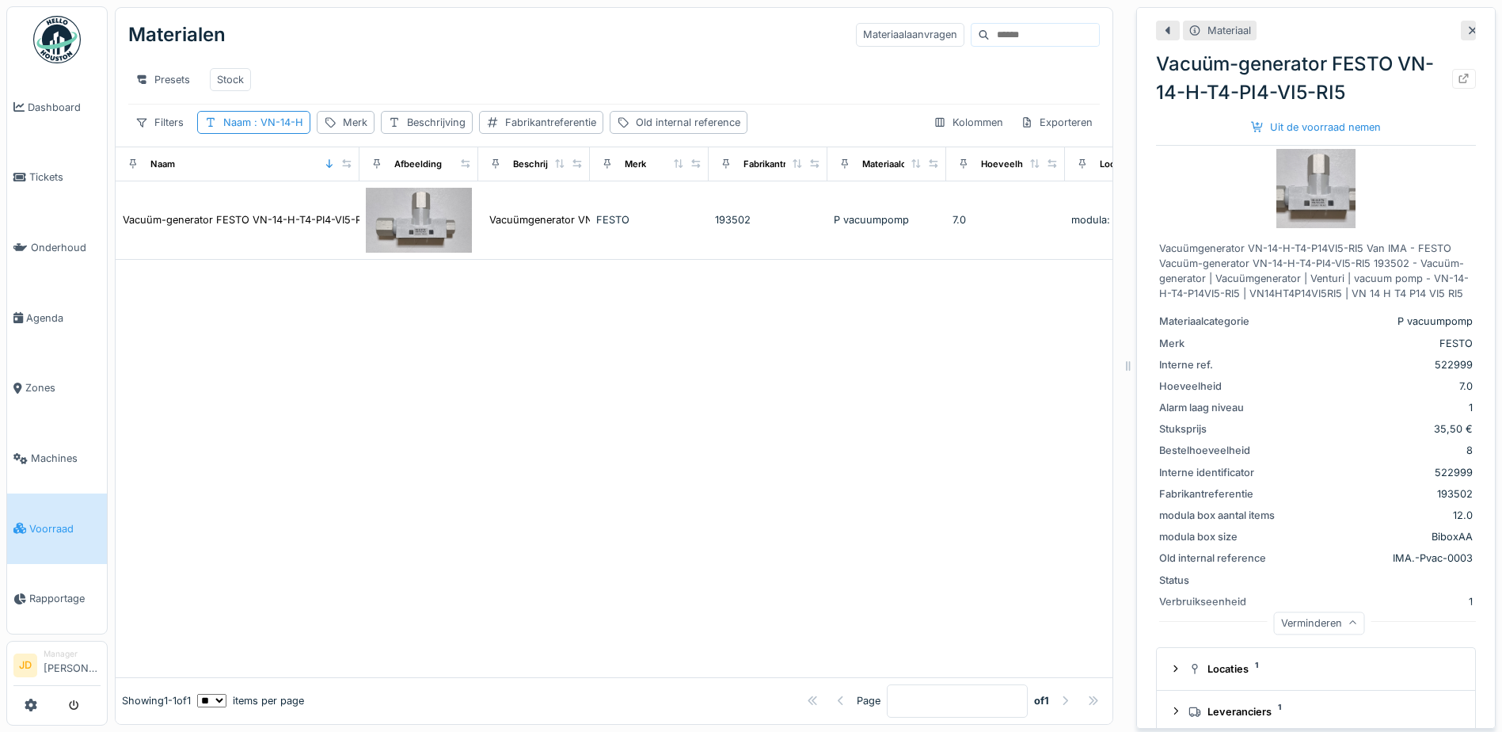
click at [1324, 207] on img at bounding box center [1316, 188] width 79 height 79
click at [1253, 133] on div "Uit de voorraad nemen" at bounding box center [1316, 126] width 143 height 21
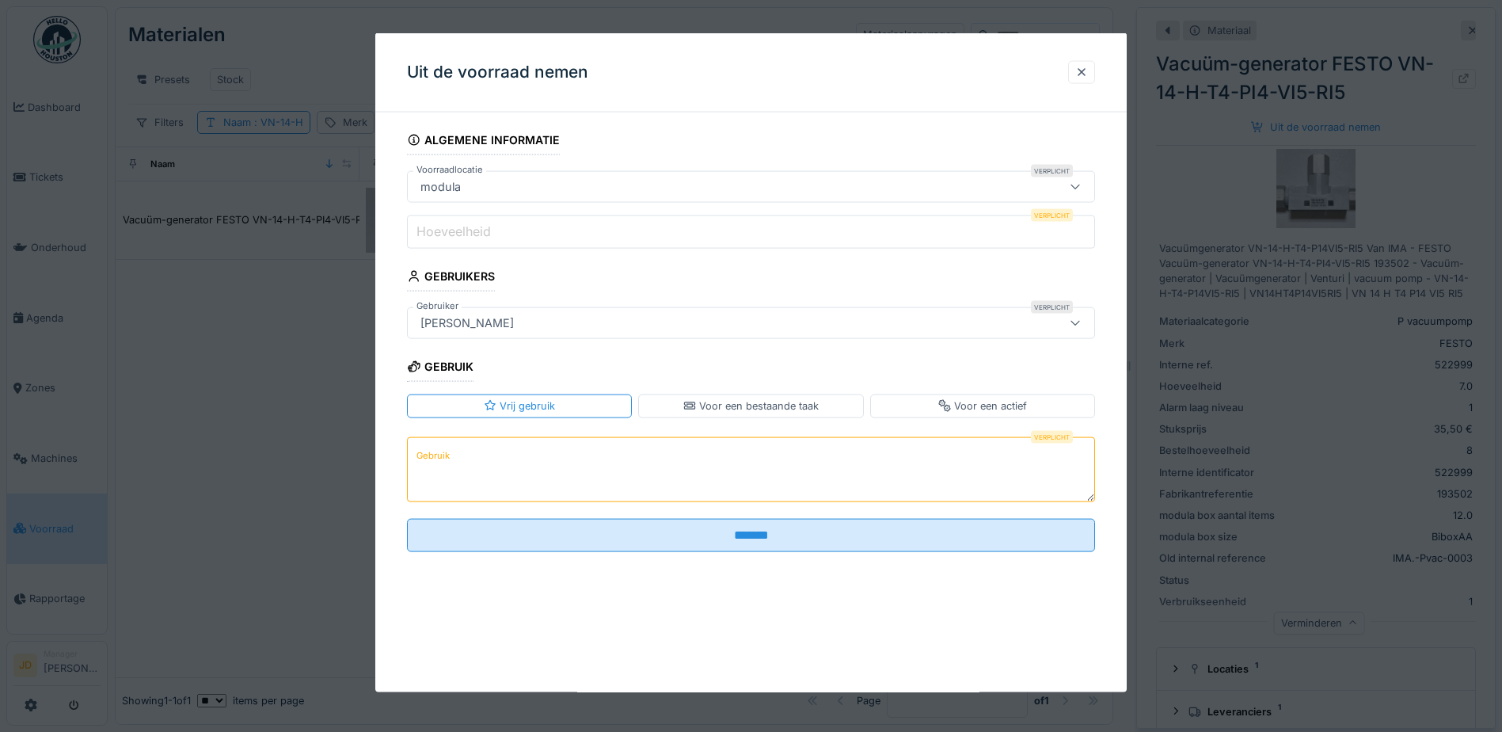
click at [601, 231] on input "Hoeveelheid" at bounding box center [751, 231] width 688 height 33
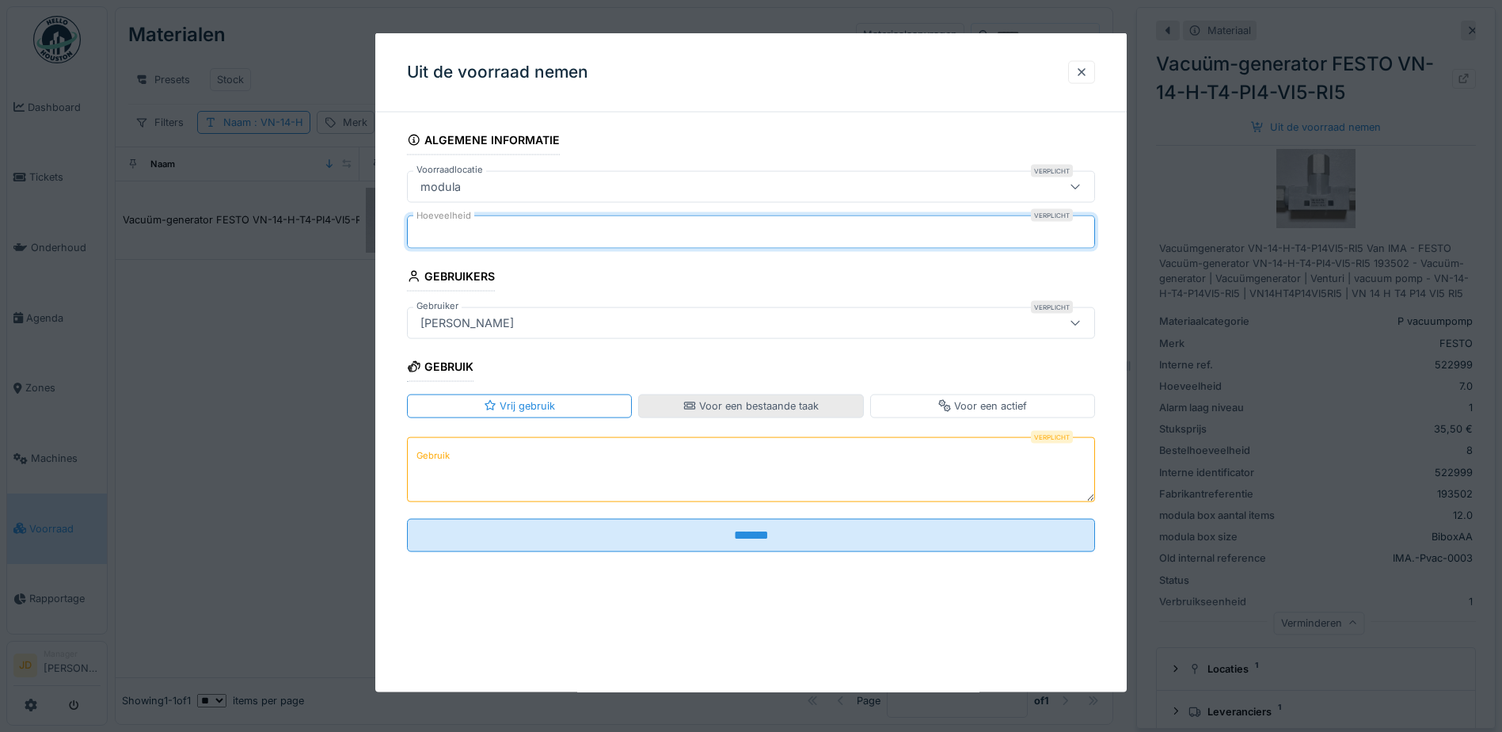
type input "*"
click at [760, 403] on div "Voor een bestaande taak" at bounding box center [750, 405] width 135 height 15
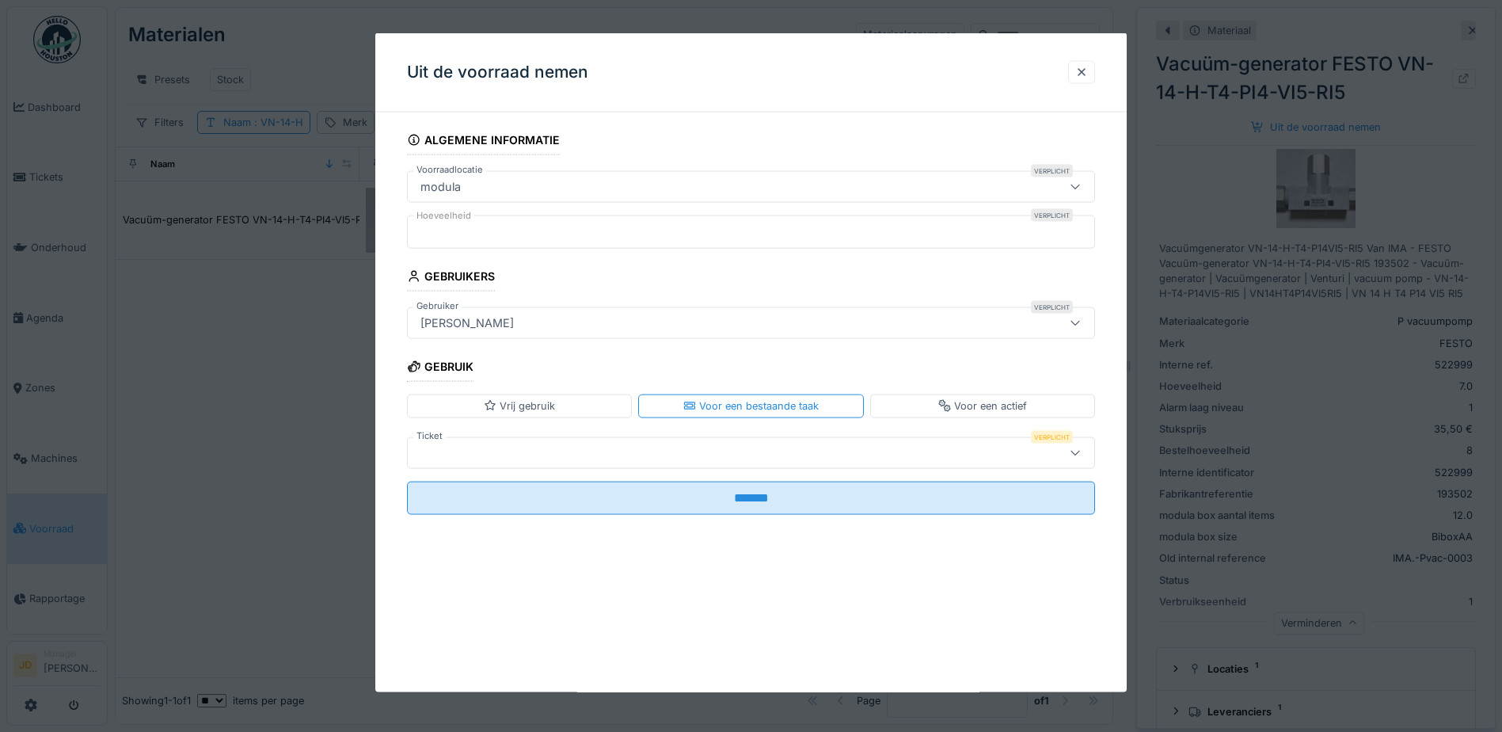
click at [666, 444] on div at bounding box center [710, 451] width 593 height 17
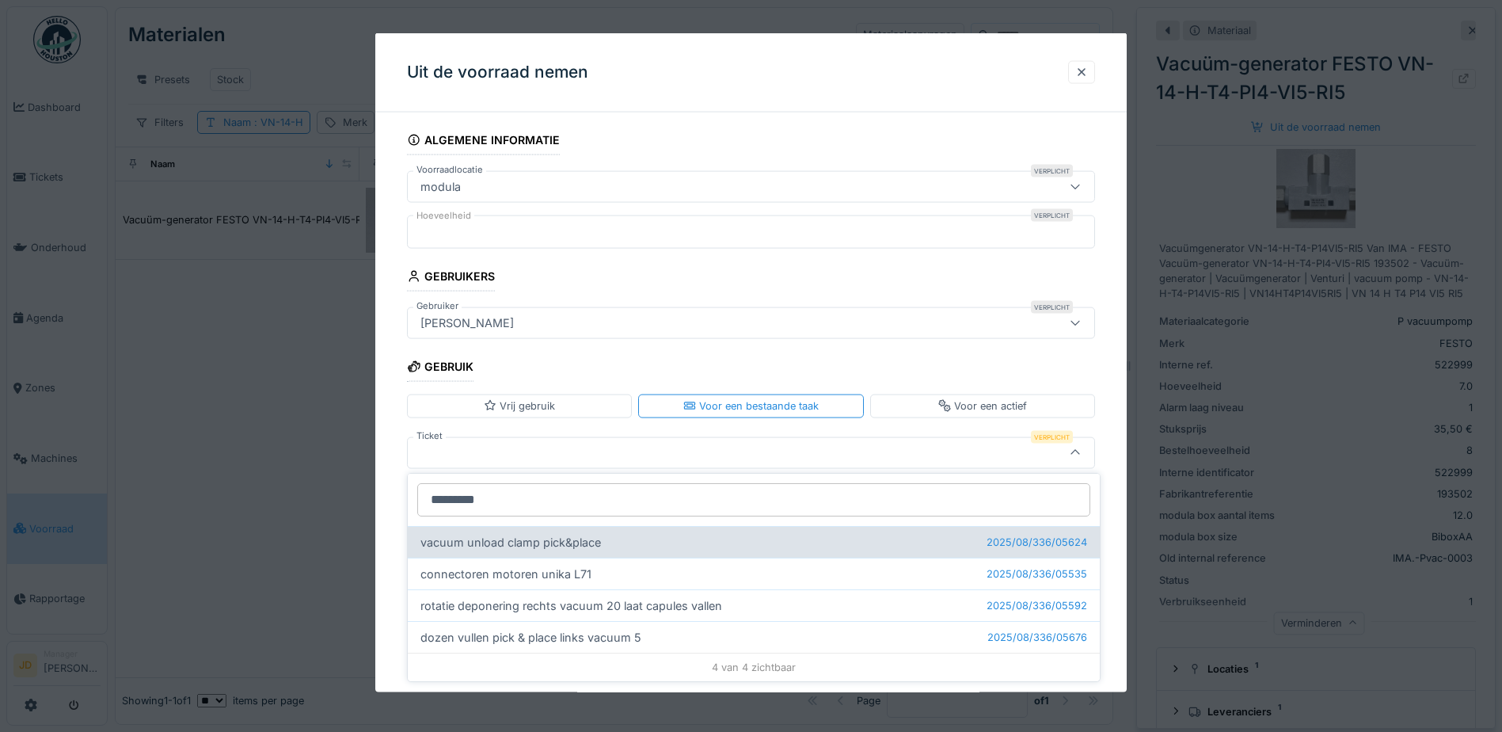
type input "*********"
click at [541, 540] on div "vacuum unload clamp pick&place 2025/08/336/05624" at bounding box center [754, 542] width 692 height 32
type input "******"
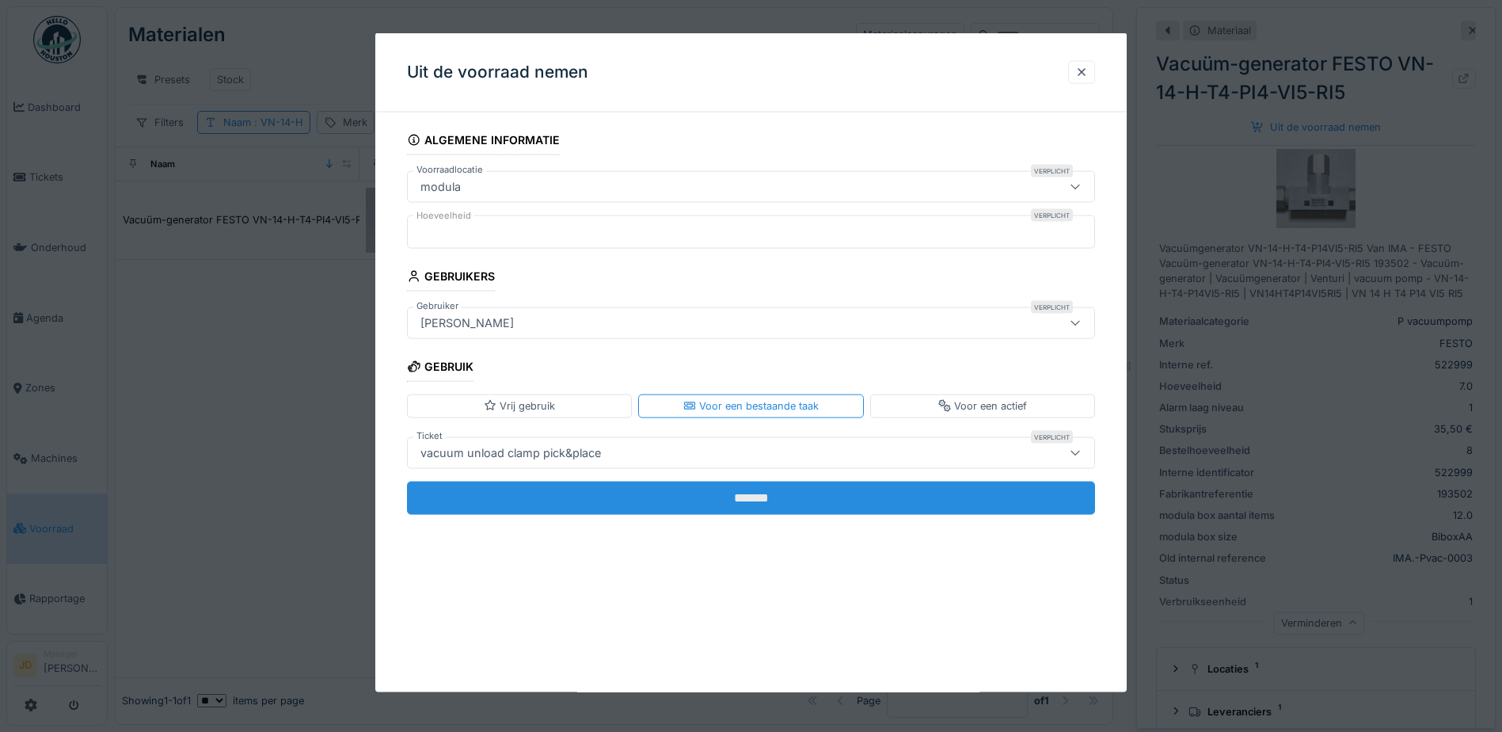
click at [571, 503] on input "*******" at bounding box center [751, 497] width 688 height 33
